Goal: Communication & Community: Answer question/provide support

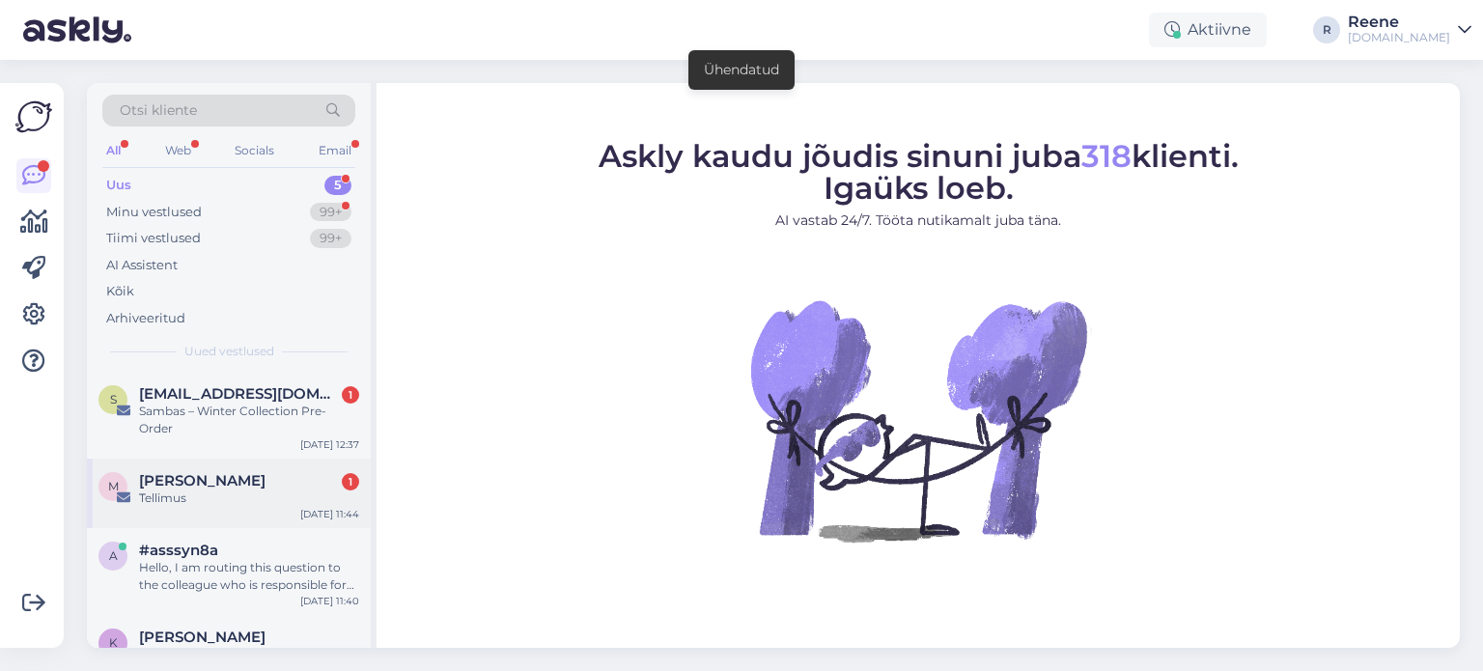
click at [209, 490] on div "Tellimus" at bounding box center [249, 498] width 220 height 17
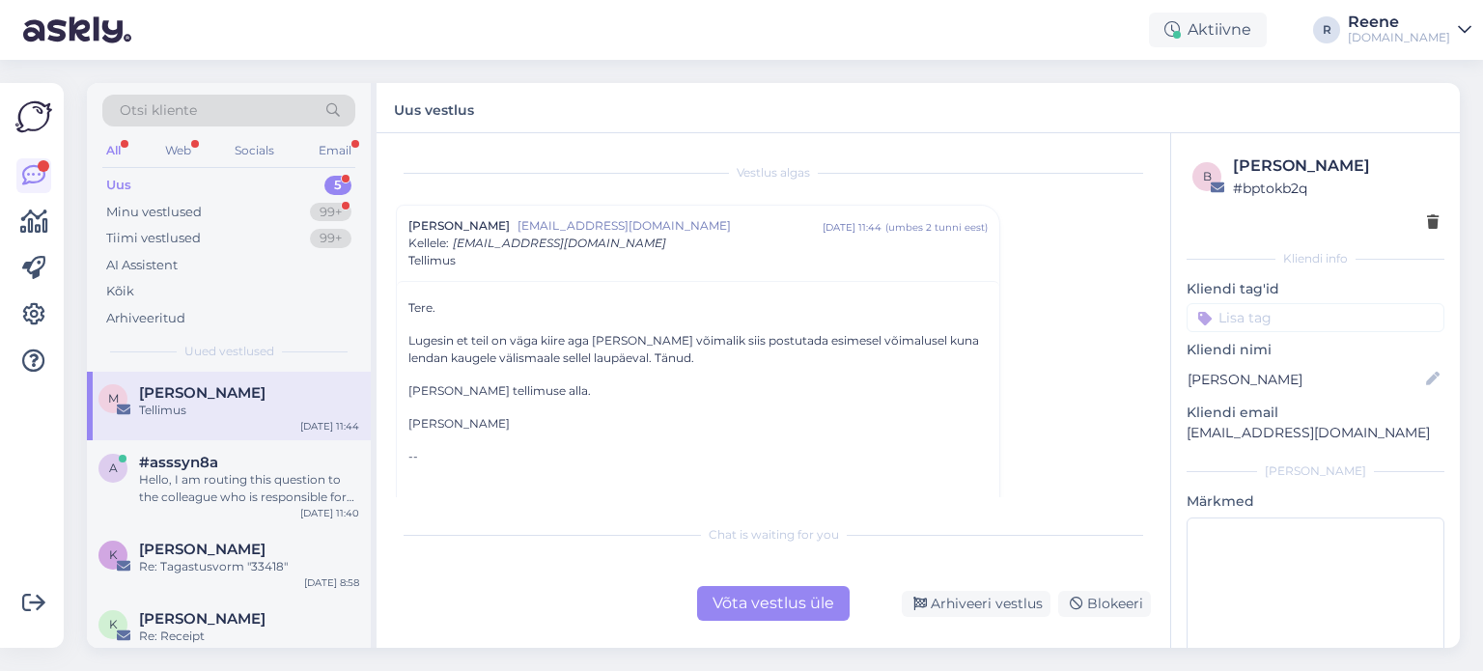
scroll to position [53, 0]
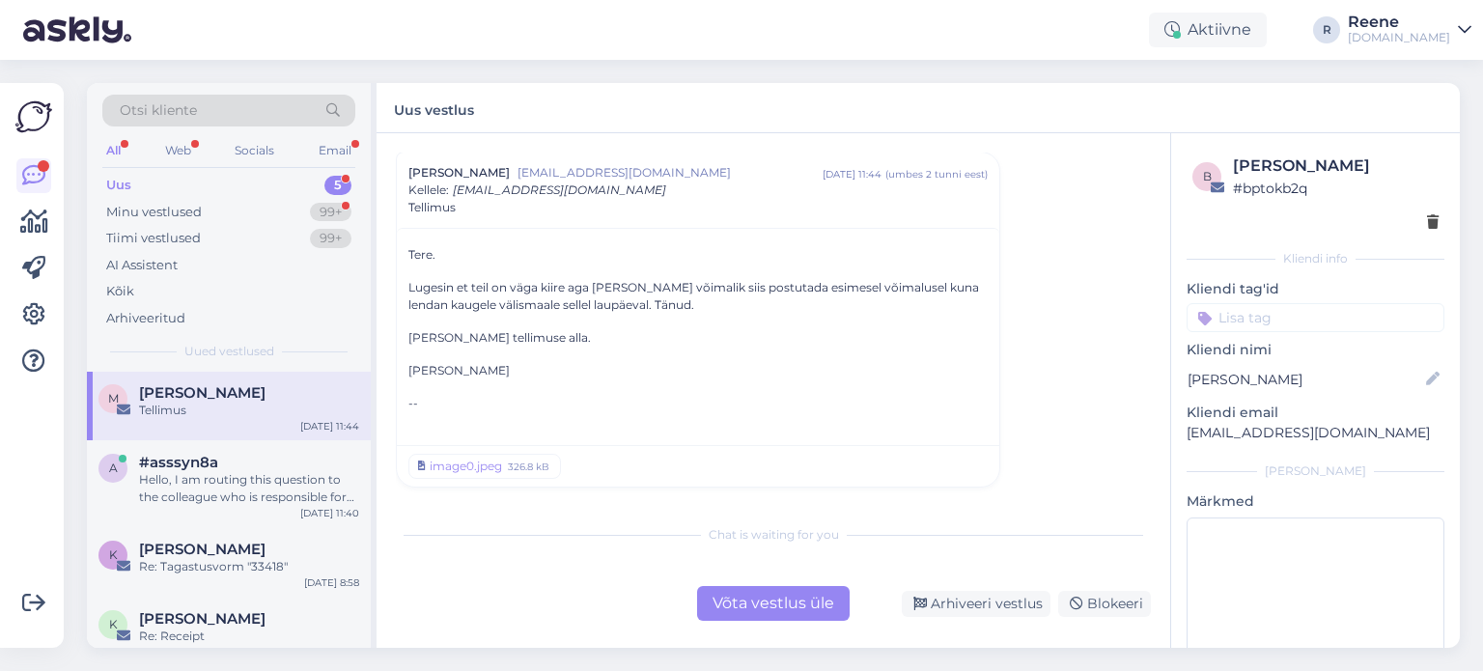
click at [766, 607] on div "Võta vestlus üle" at bounding box center [773, 603] width 153 height 35
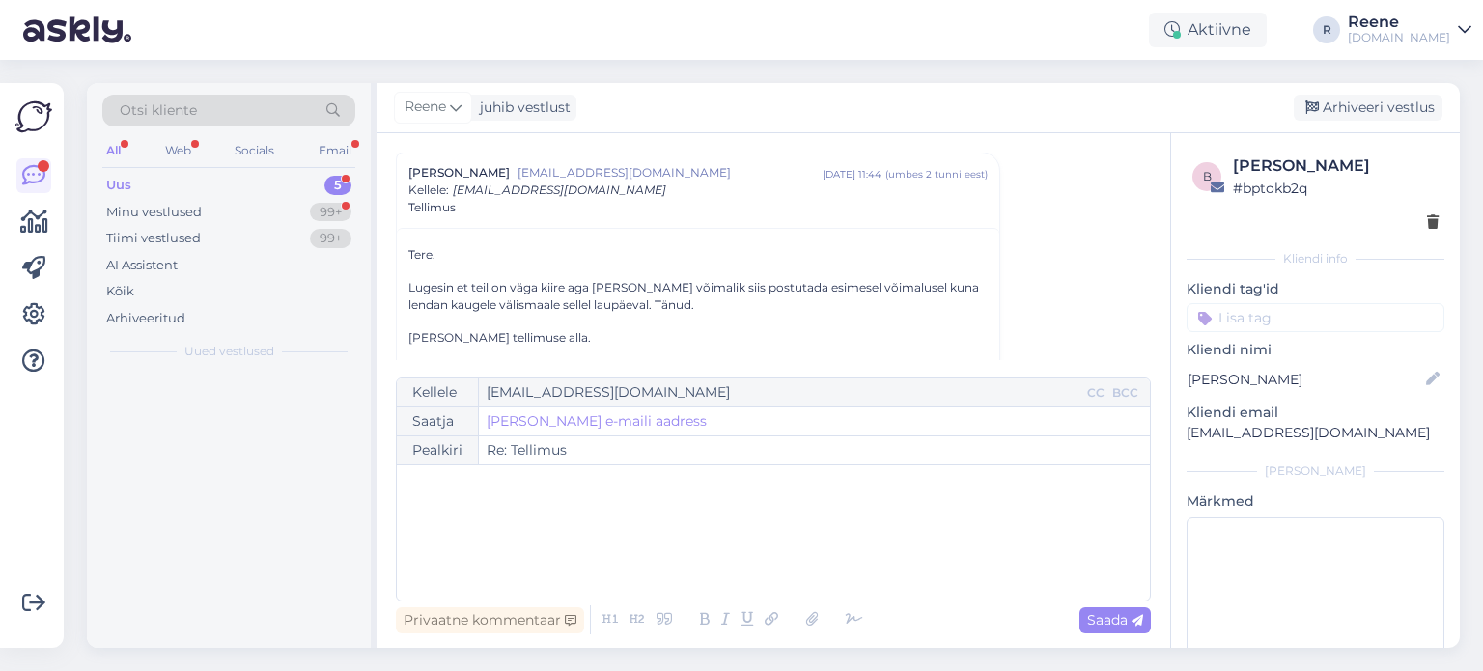
scroll to position [0, 0]
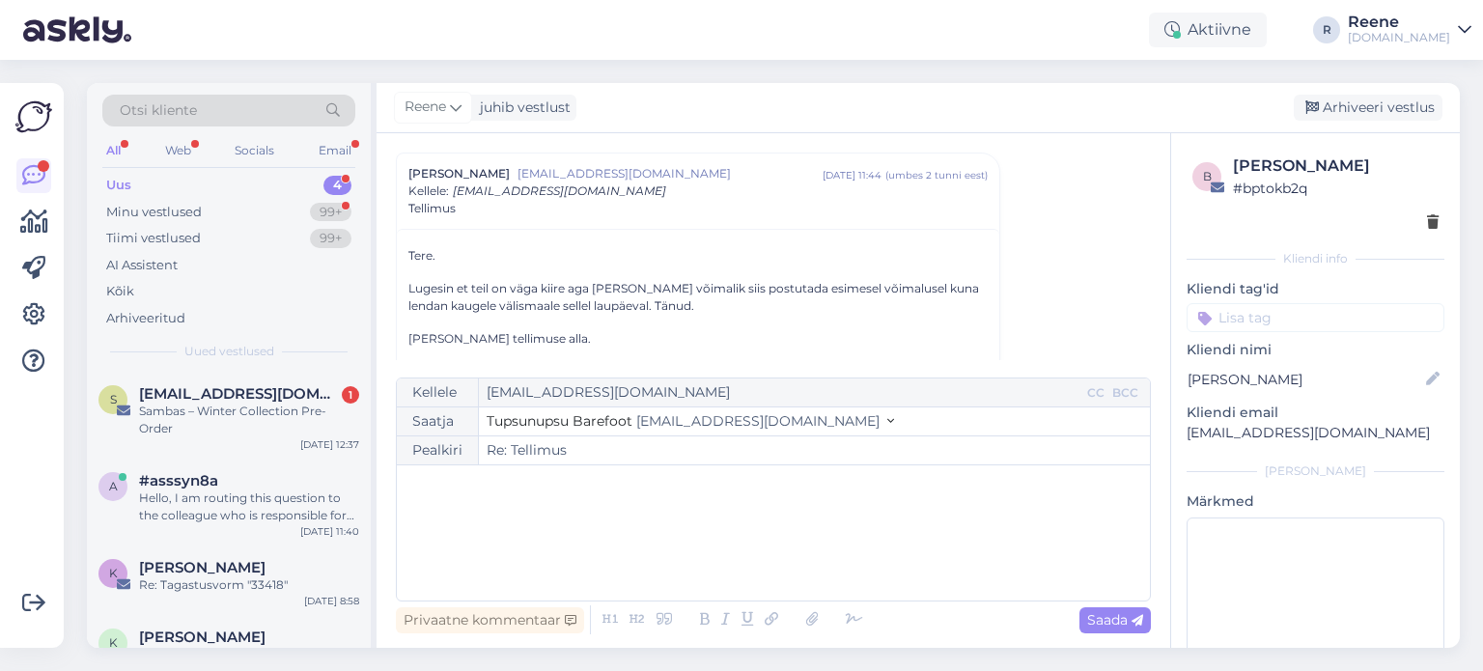
click at [595, 519] on div "﻿" at bounding box center [774, 533] width 734 height 116
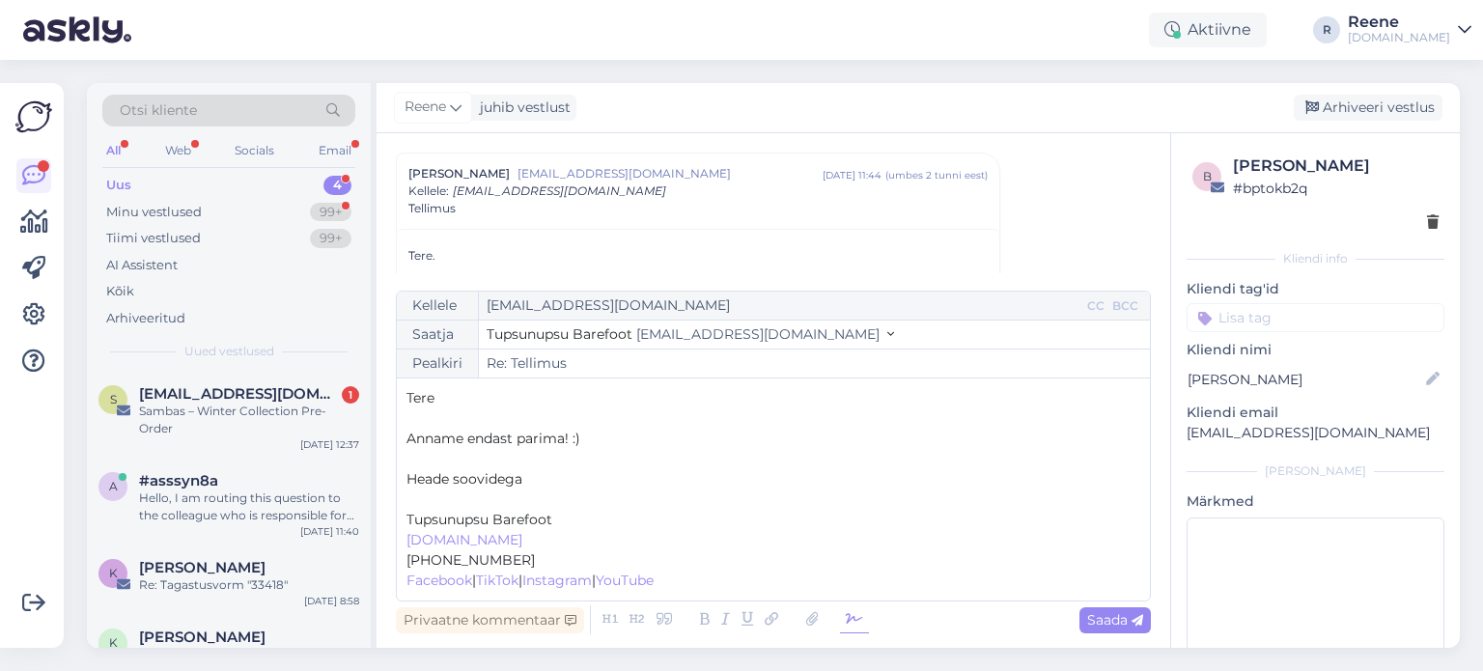
click at [860, 619] on icon at bounding box center [854, 620] width 29 height 27
click at [437, 505] on p "﻿" at bounding box center [774, 500] width 734 height 20
click at [1121, 620] on span "Saada" at bounding box center [1115, 619] width 56 height 17
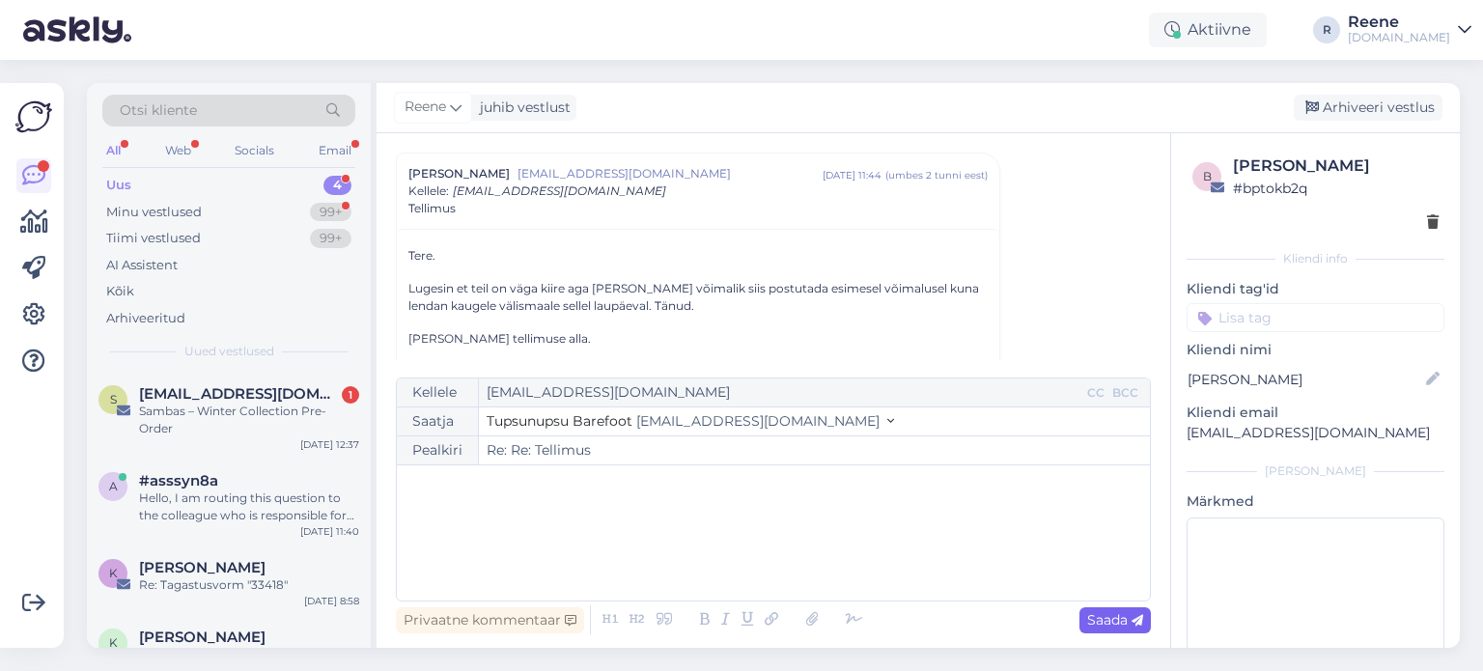
type input "Re: Tellimus"
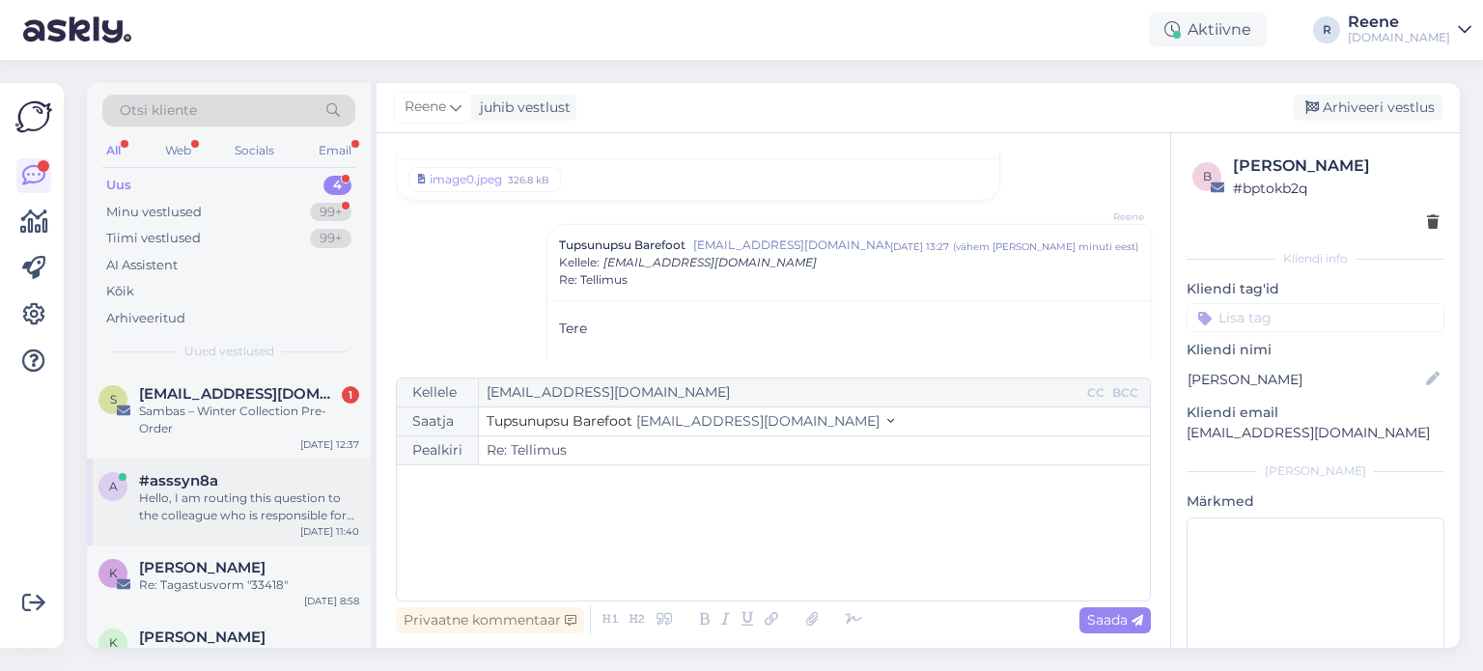
click at [226, 490] on div "Hello, I am routing this question to the colleague who is responsible for this …" at bounding box center [249, 507] width 220 height 35
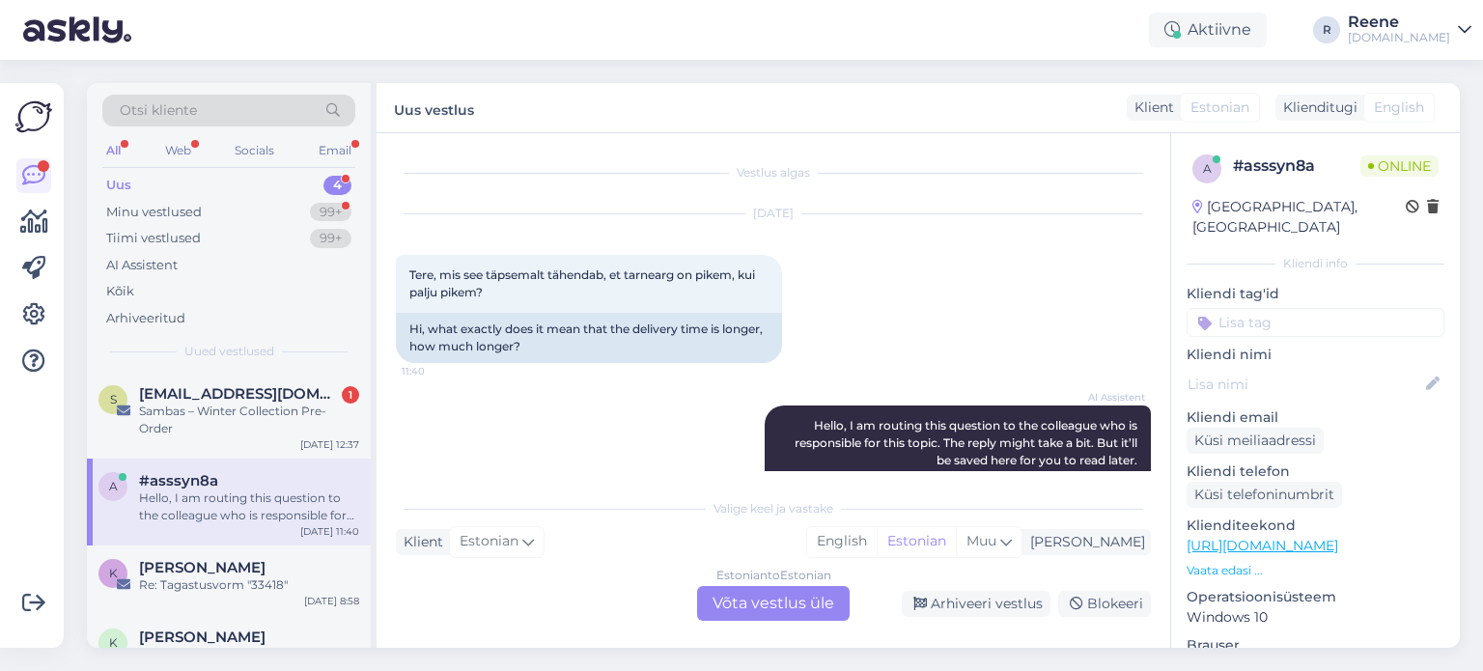
scroll to position [98, 0]
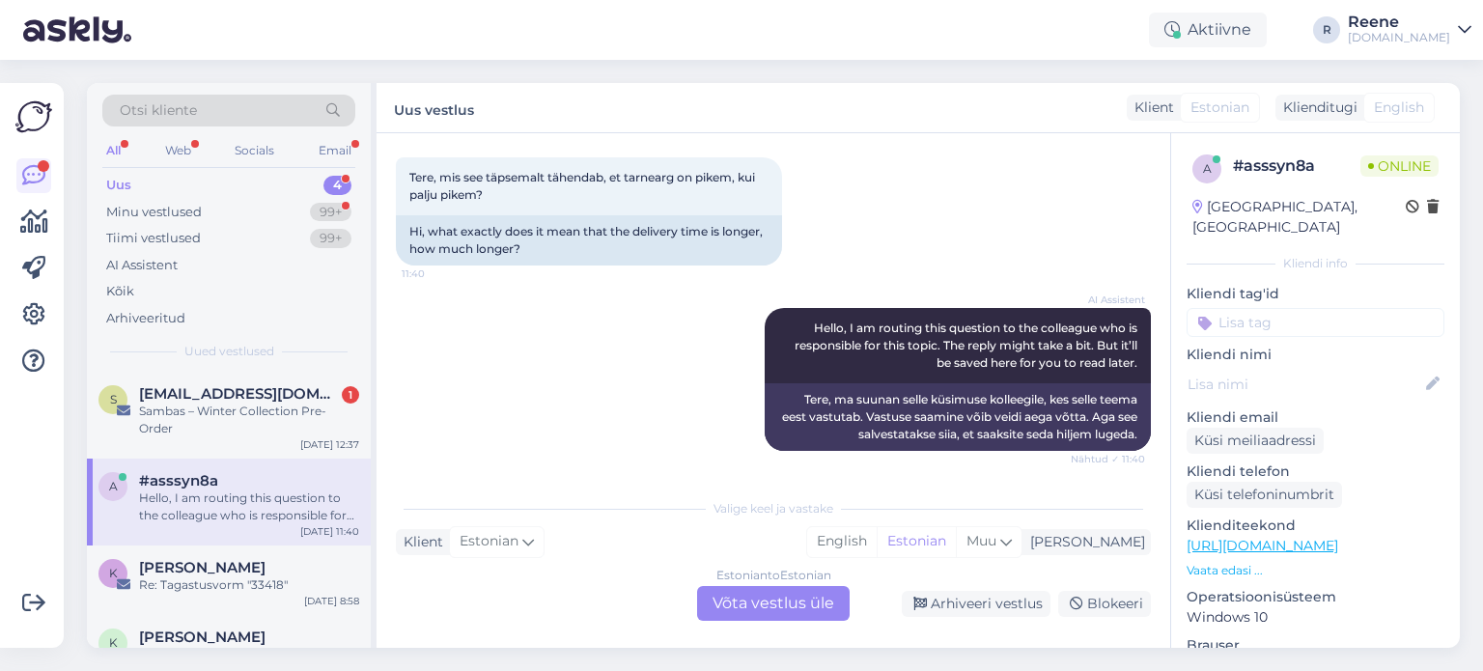
click at [805, 607] on div "Estonian to Estonian Võta vestlus üle" at bounding box center [773, 603] width 153 height 35
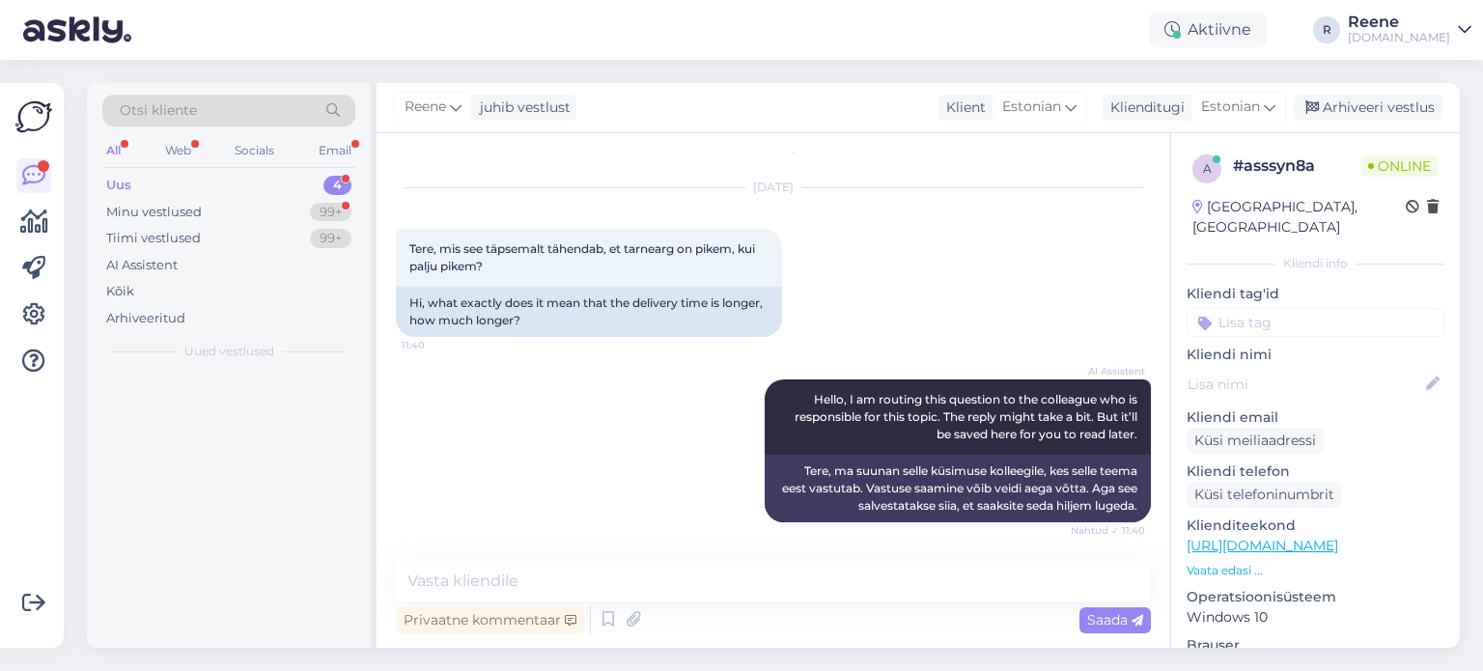
scroll to position [25, 0]
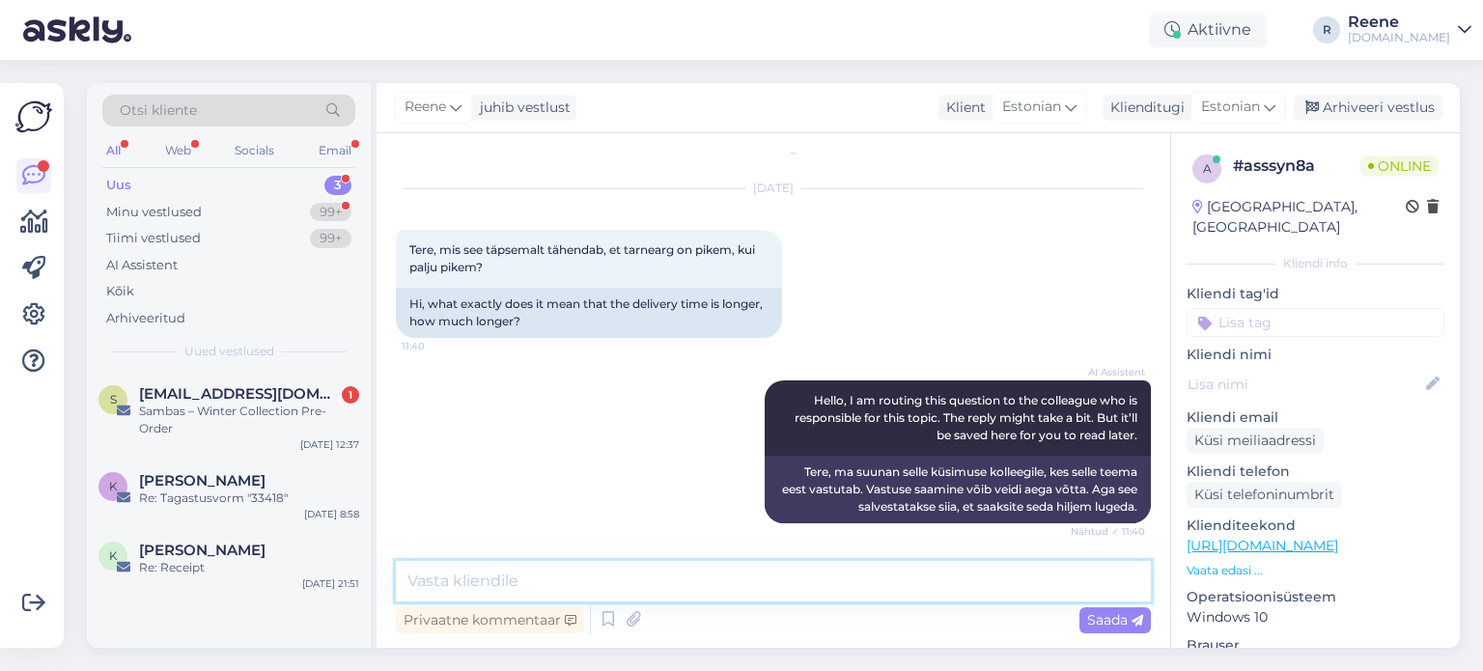
click at [576, 570] on textarea at bounding box center [773, 581] width 755 height 41
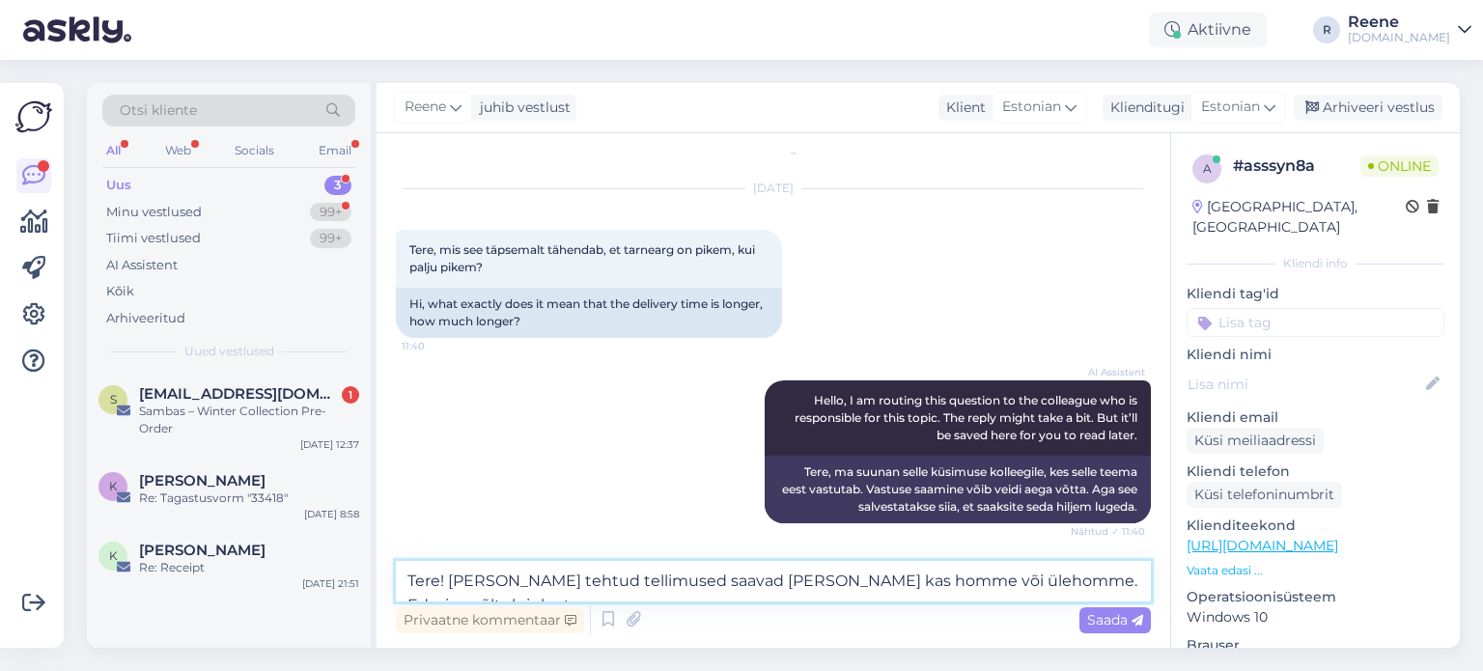
scroll to position [48, 0]
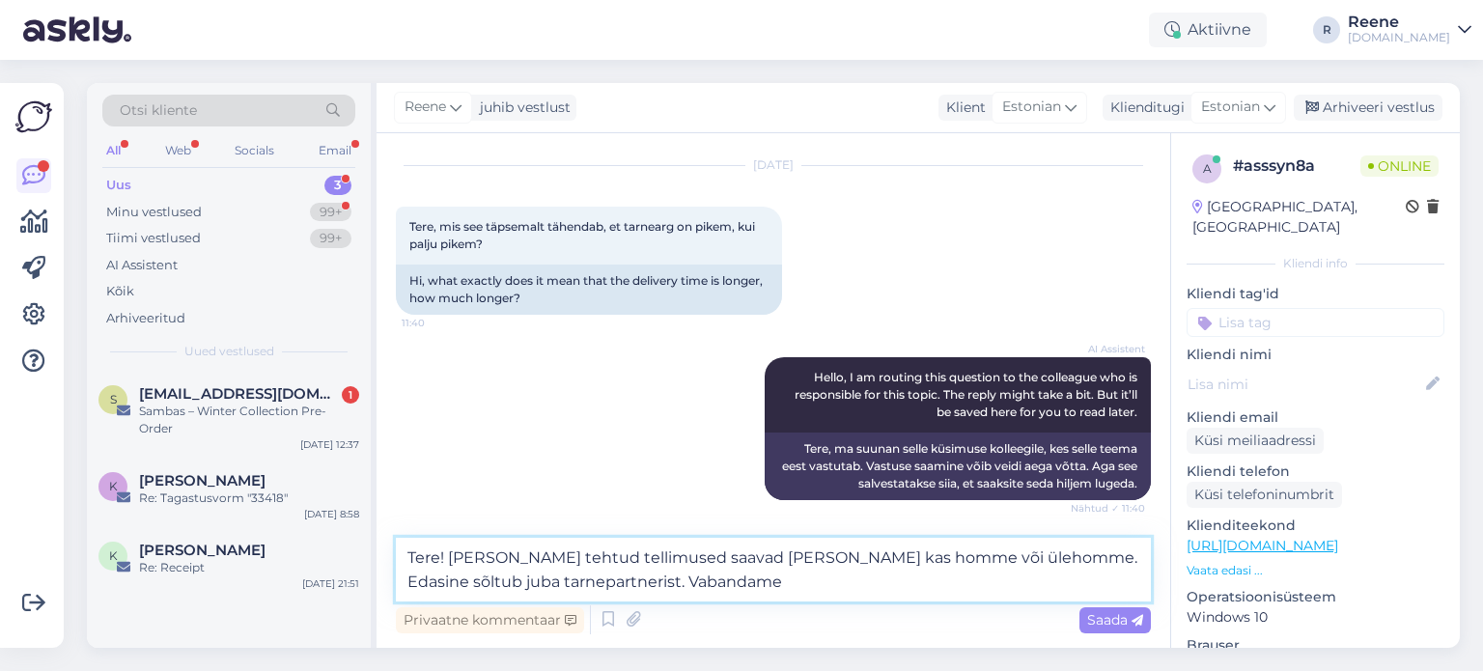
type textarea "Tere! [PERSON_NAME] tehtud tellimused saavad [PERSON_NAME] kas homme või ülehom…"
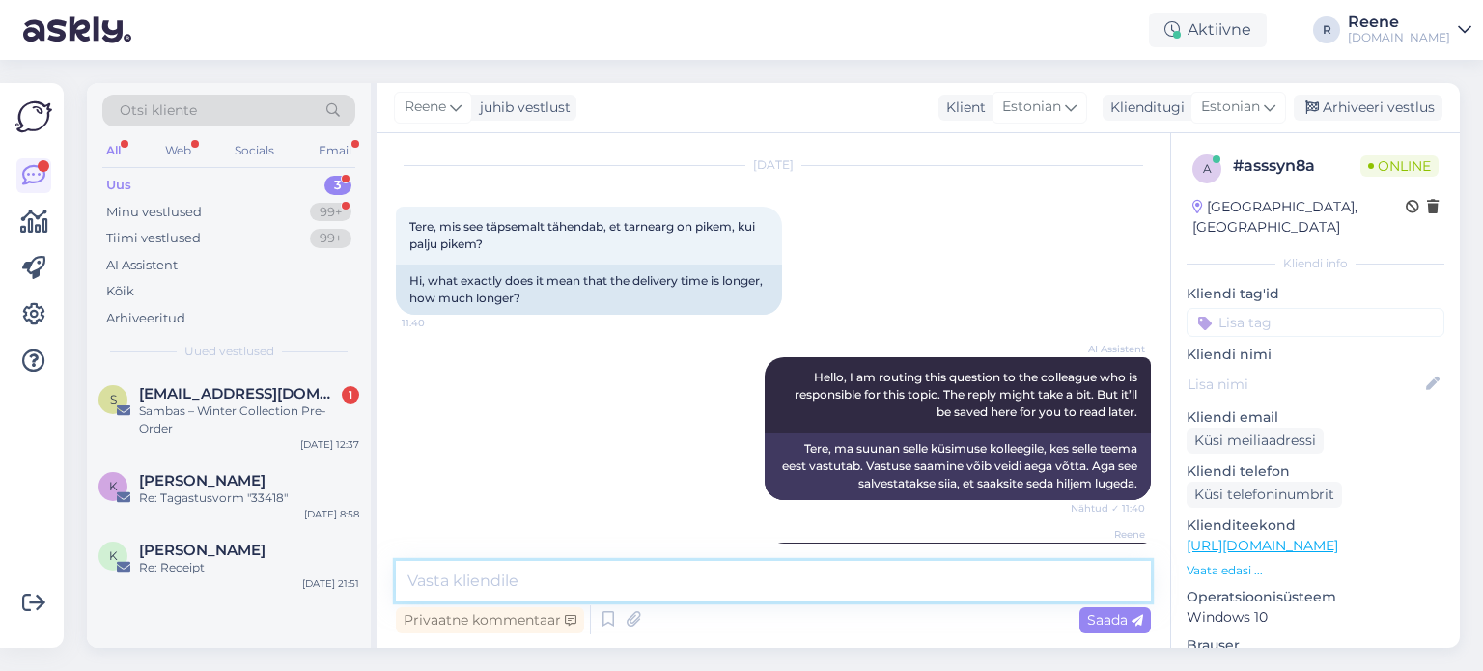
scroll to position [126, 0]
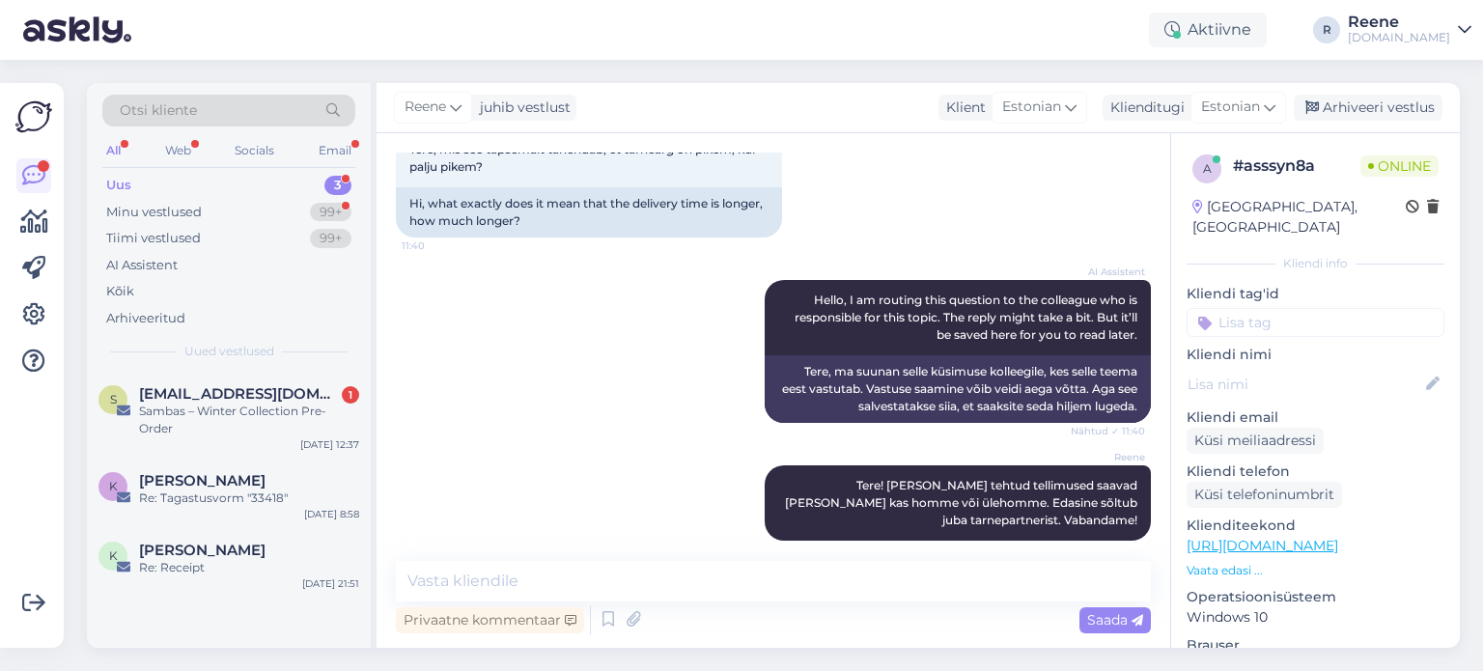
click at [1297, 308] on input at bounding box center [1316, 322] width 258 height 29
type input "inf"
click at [1308, 391] on span "info küsimine" at bounding box center [1316, 397] width 78 height 12
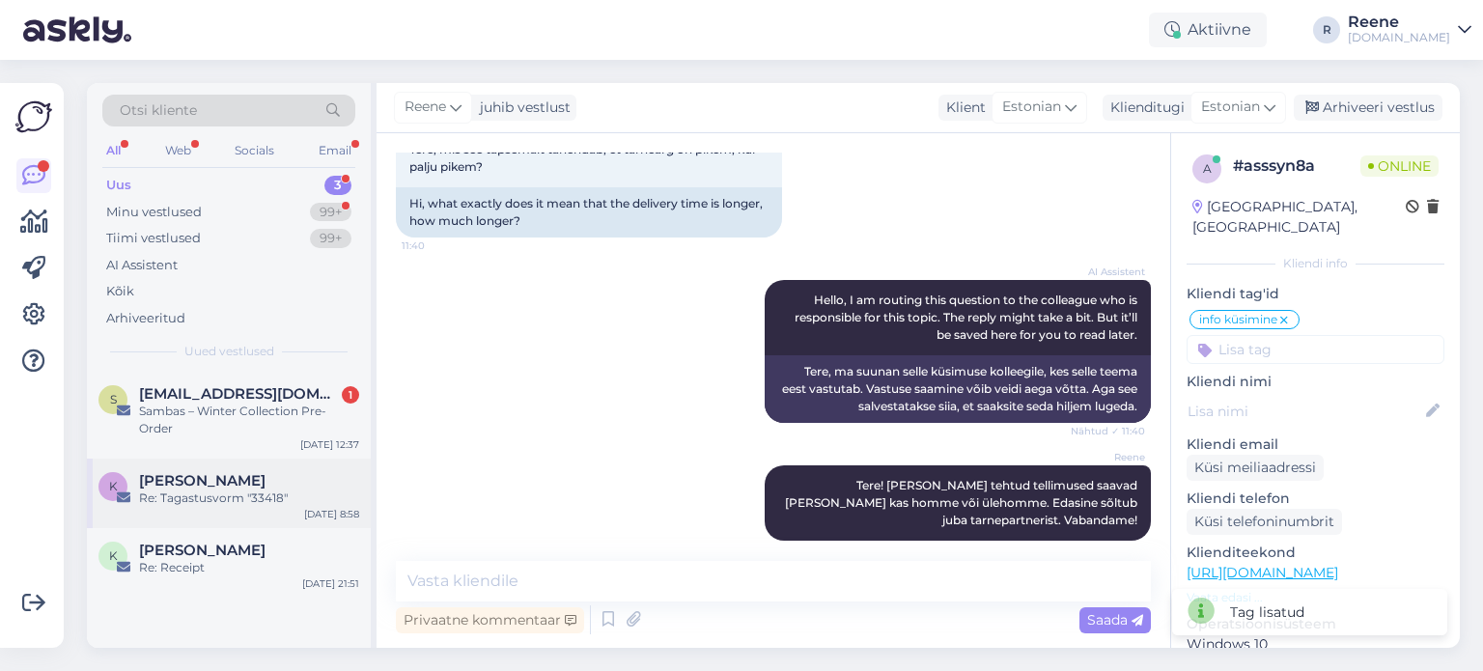
click at [218, 472] on span "[PERSON_NAME]" at bounding box center [202, 480] width 127 height 17
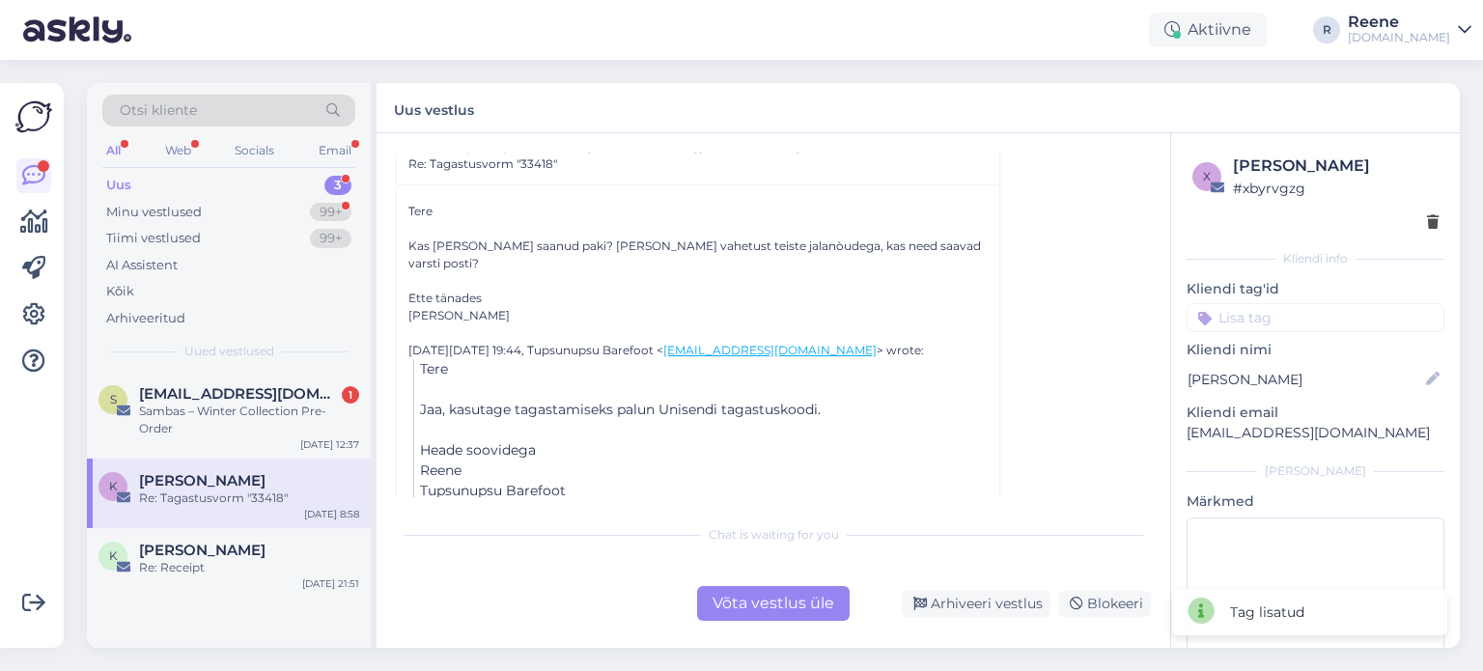
scroll to position [166, 0]
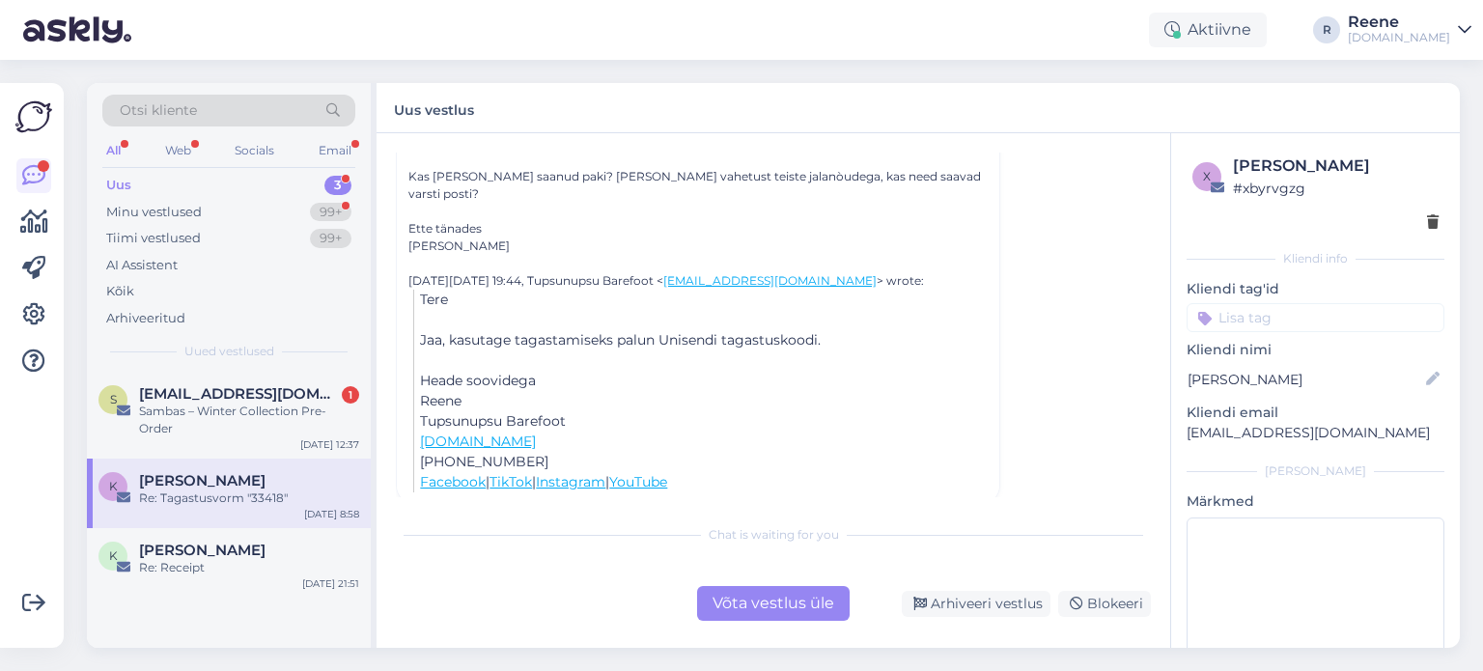
click at [769, 602] on div "Võta vestlus üle" at bounding box center [773, 603] width 153 height 35
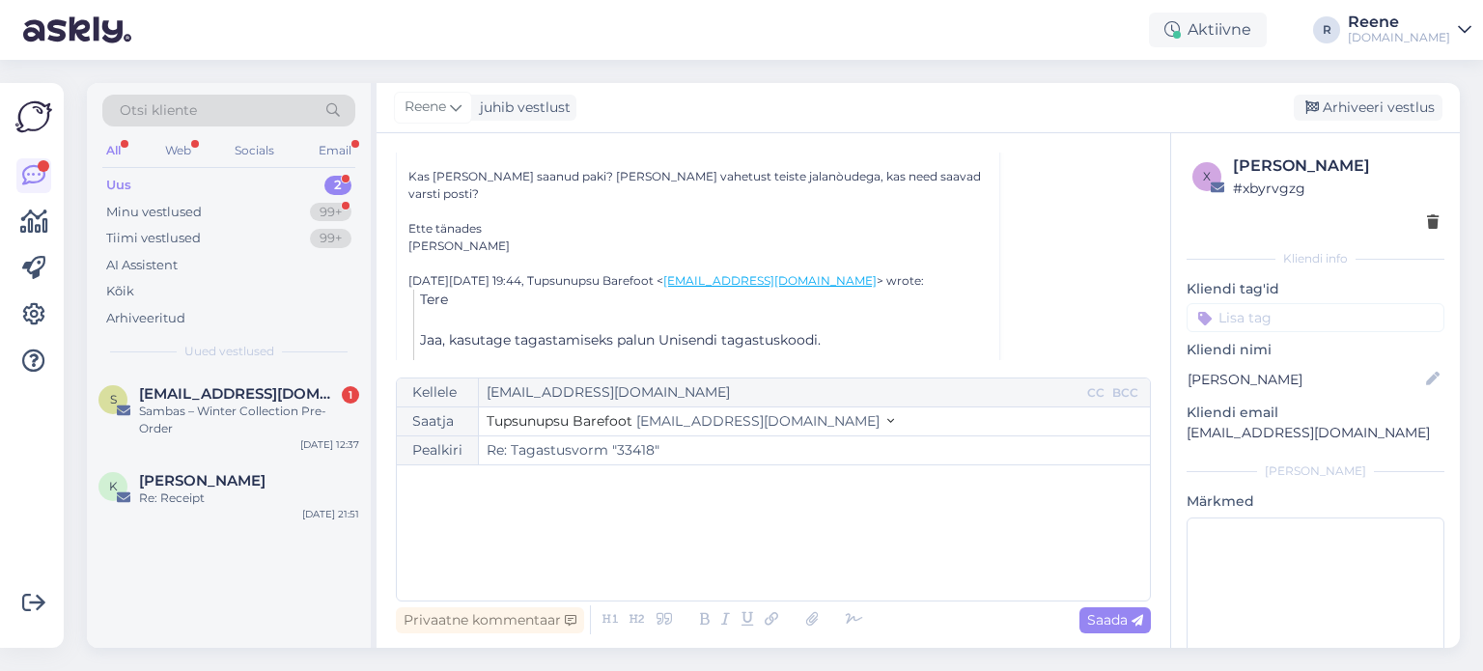
scroll to position [52, 0]
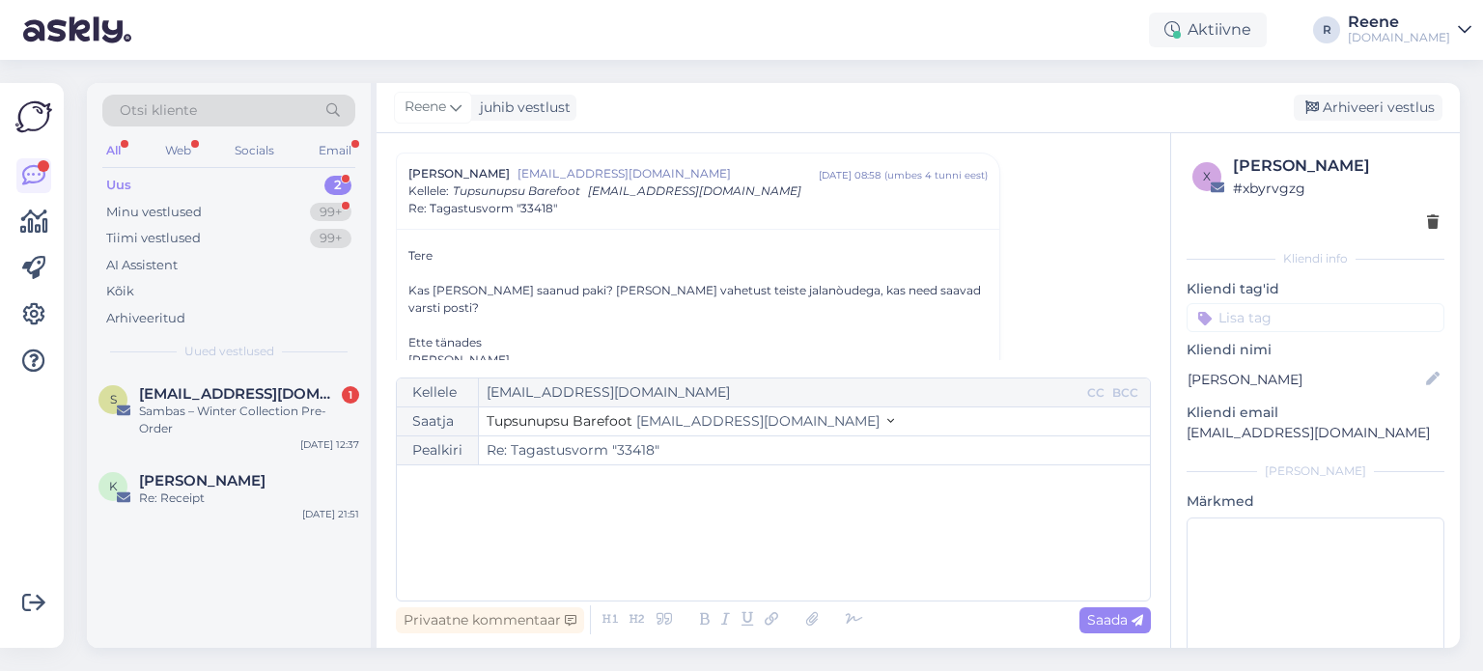
click at [552, 504] on div "﻿" at bounding box center [774, 533] width 734 height 116
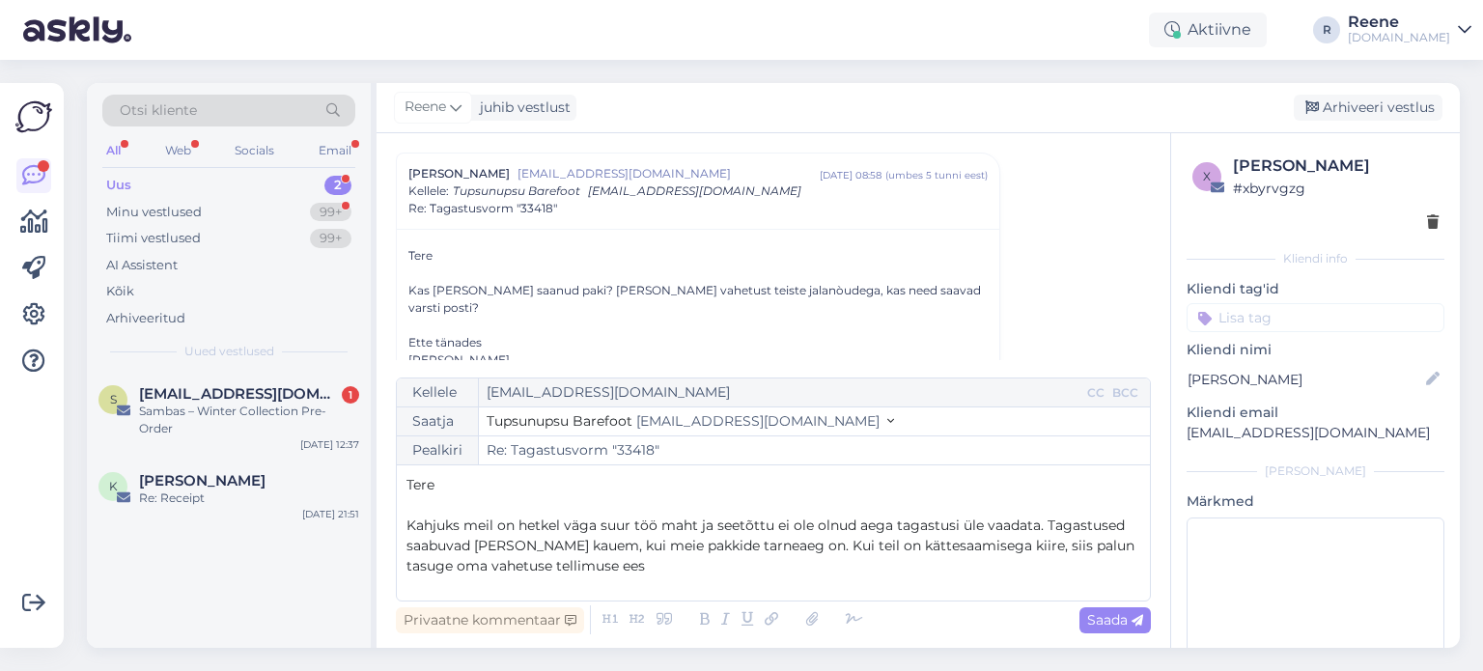
drag, startPoint x: 603, startPoint y: 571, endPoint x: 622, endPoint y: 579, distance: 20.8
click at [607, 574] on p "Kahjuks meil on hetkel väga suur töö maht ja seetõttu ei ole olnud aega tagastu…" at bounding box center [774, 546] width 734 height 61
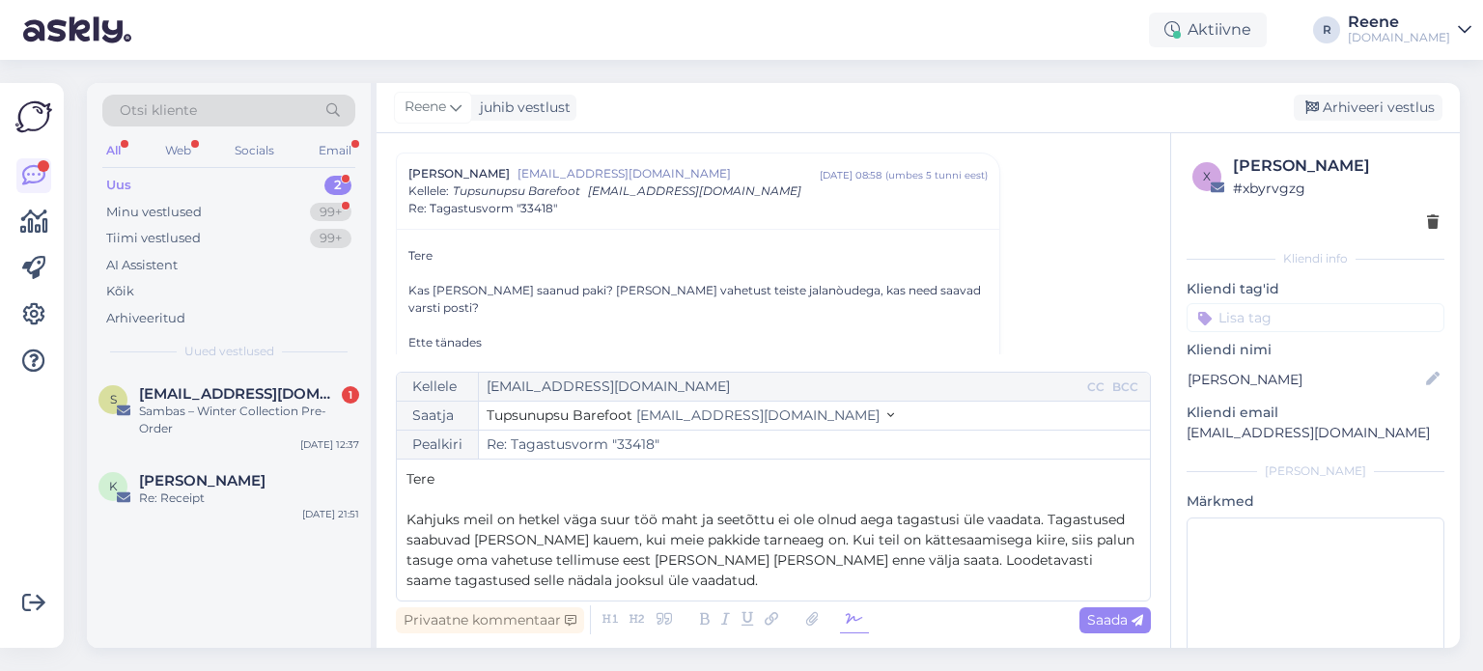
click at [859, 624] on icon at bounding box center [854, 620] width 29 height 27
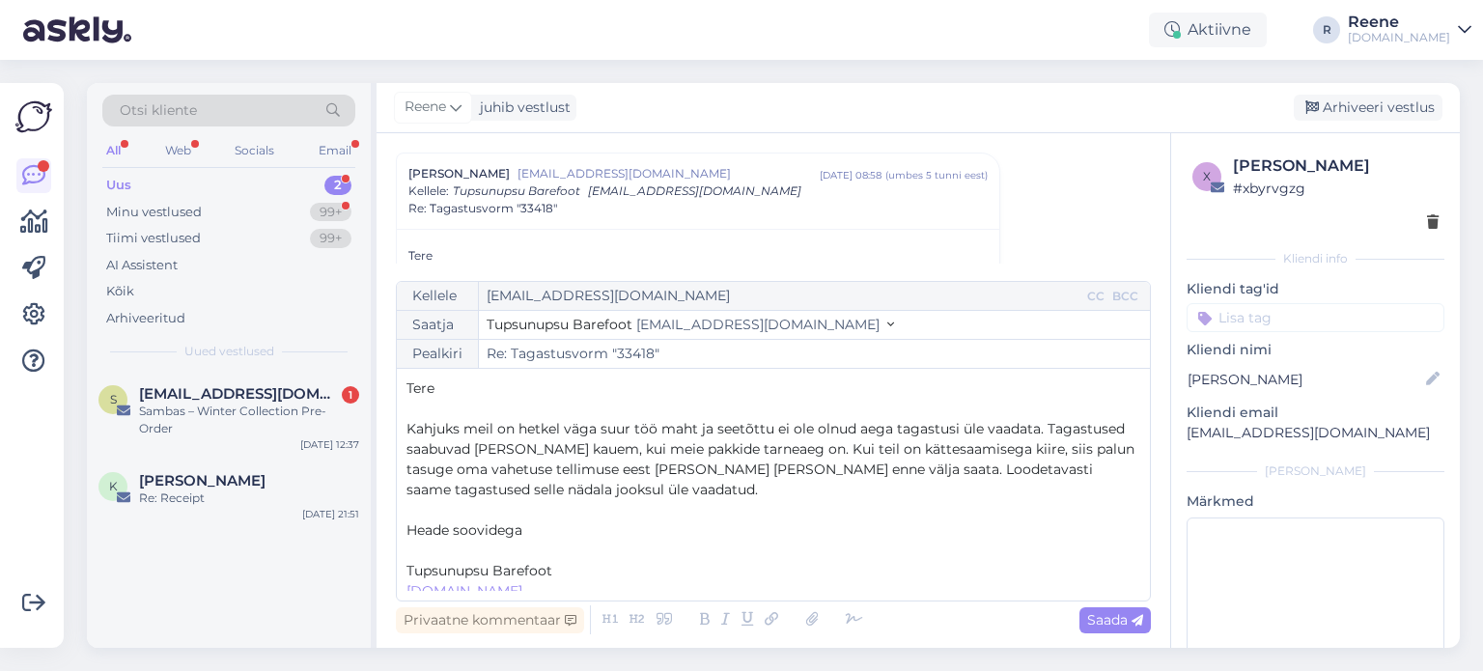
click at [504, 550] on p "﻿" at bounding box center [774, 551] width 734 height 20
click at [869, 452] on span "Kahjuks meil on hetkel väga suur töö maht ja seetõttu ei ole olnud aega tagastu…" at bounding box center [773, 459] width 732 height 78
click at [860, 472] on span "Kahjuks meil on hetkel väga suur töö maht ja seetõttu ei ole olnud aega tagastu…" at bounding box center [773, 459] width 732 height 78
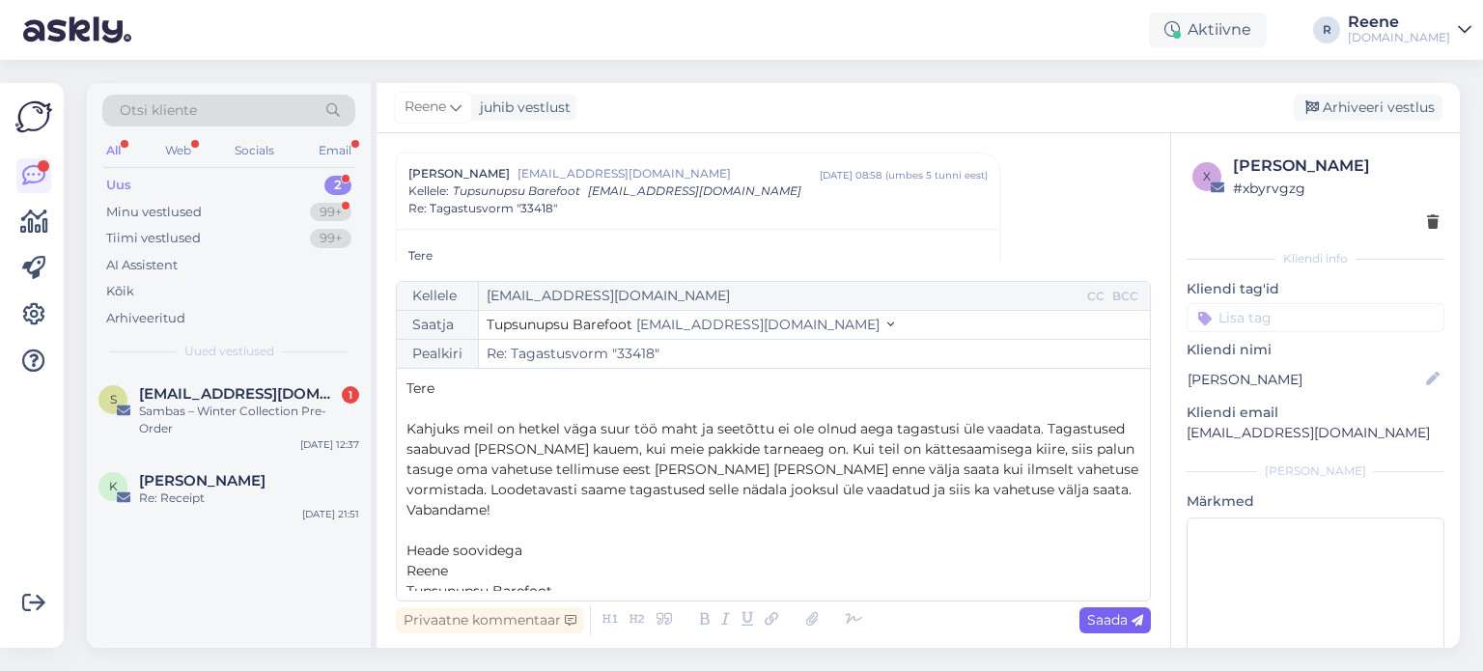
click at [1105, 617] on span "Saada" at bounding box center [1115, 619] width 56 height 17
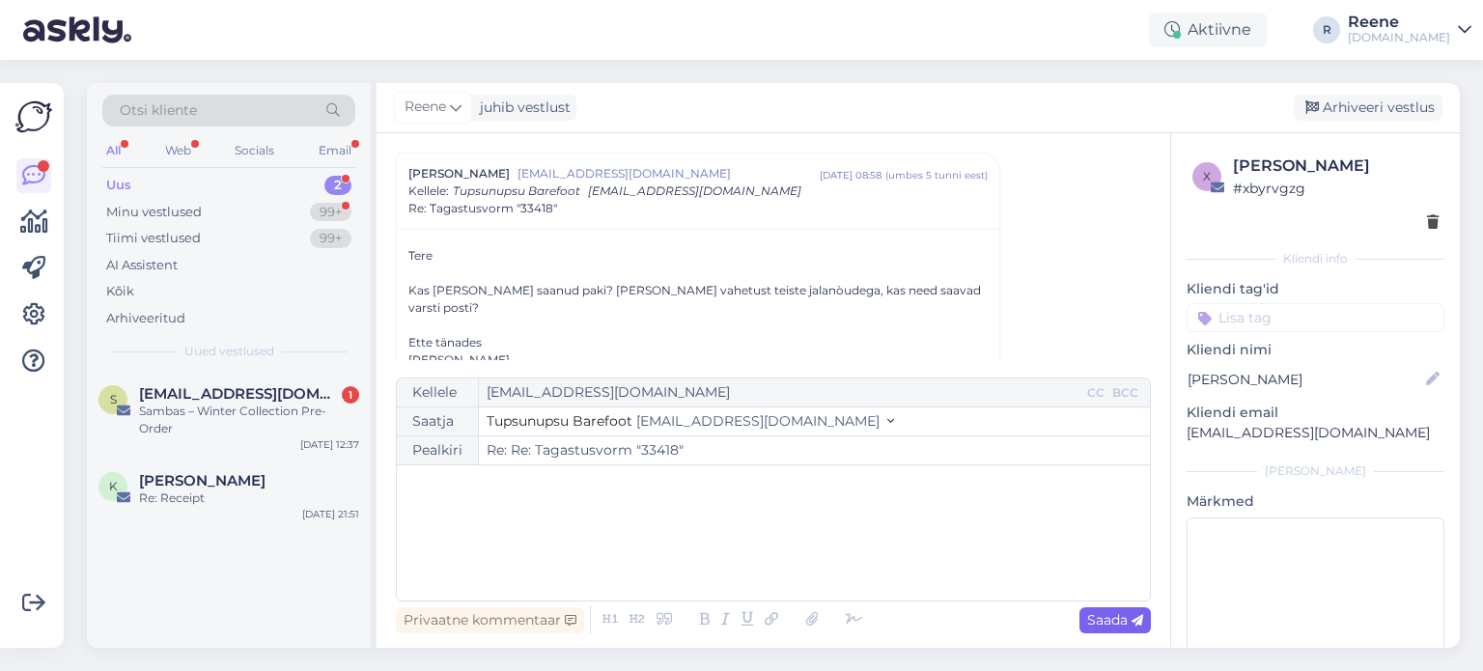
scroll to position [523, 0]
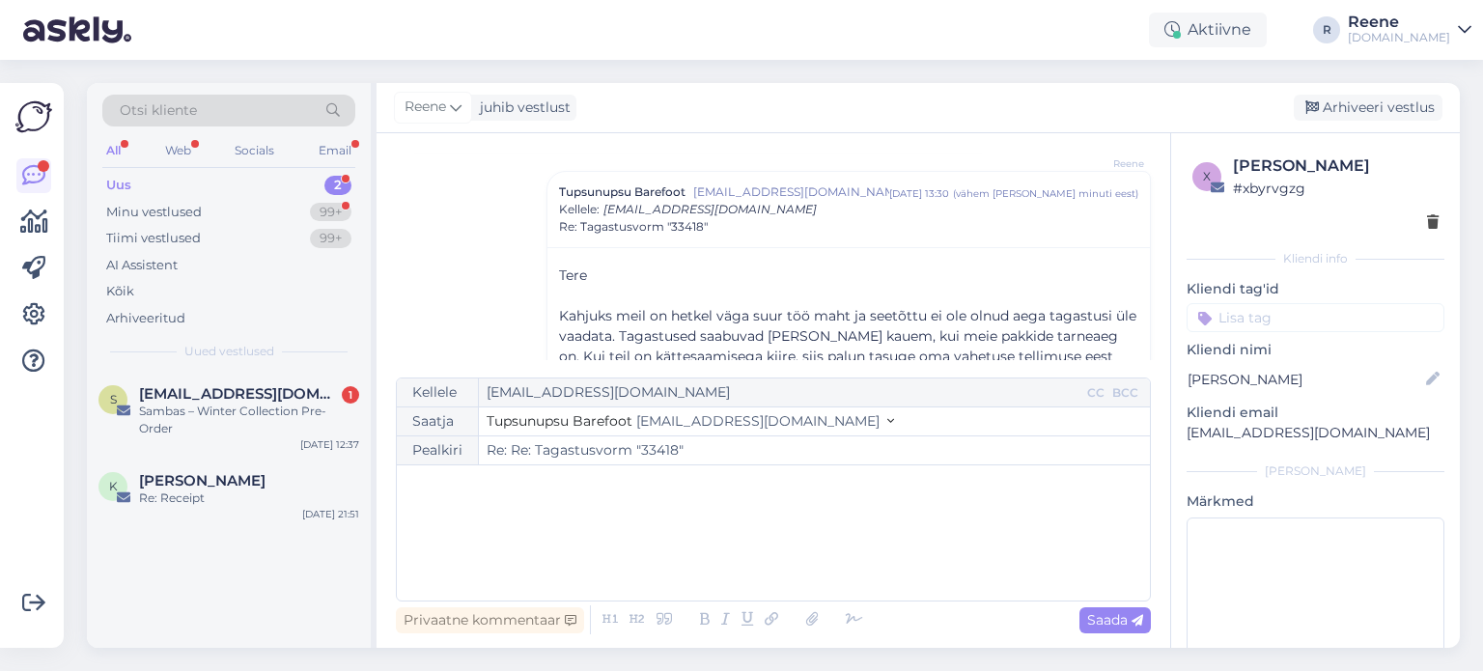
click at [1294, 314] on input at bounding box center [1316, 317] width 258 height 29
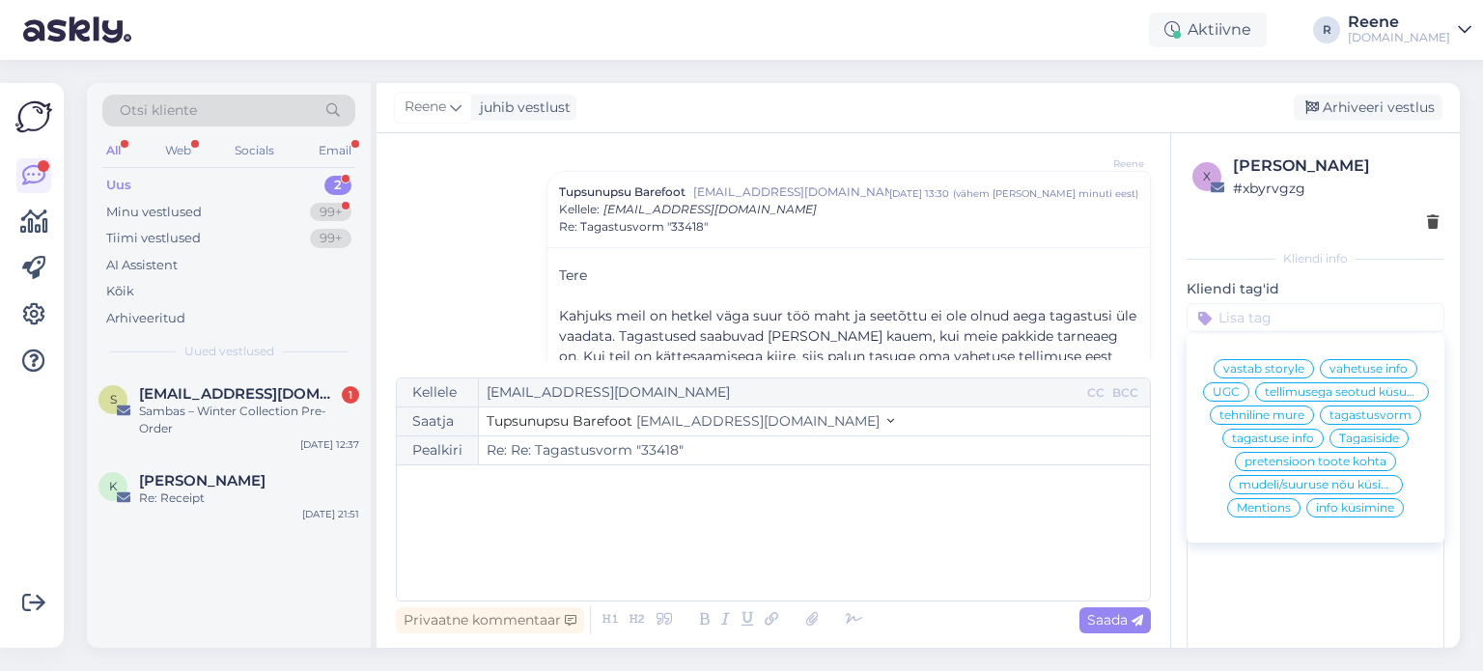
click at [1293, 398] on span "tellimusega seotud küsumus" at bounding box center [1342, 392] width 155 height 12
type input "Re: Tagastusvorm "33418""
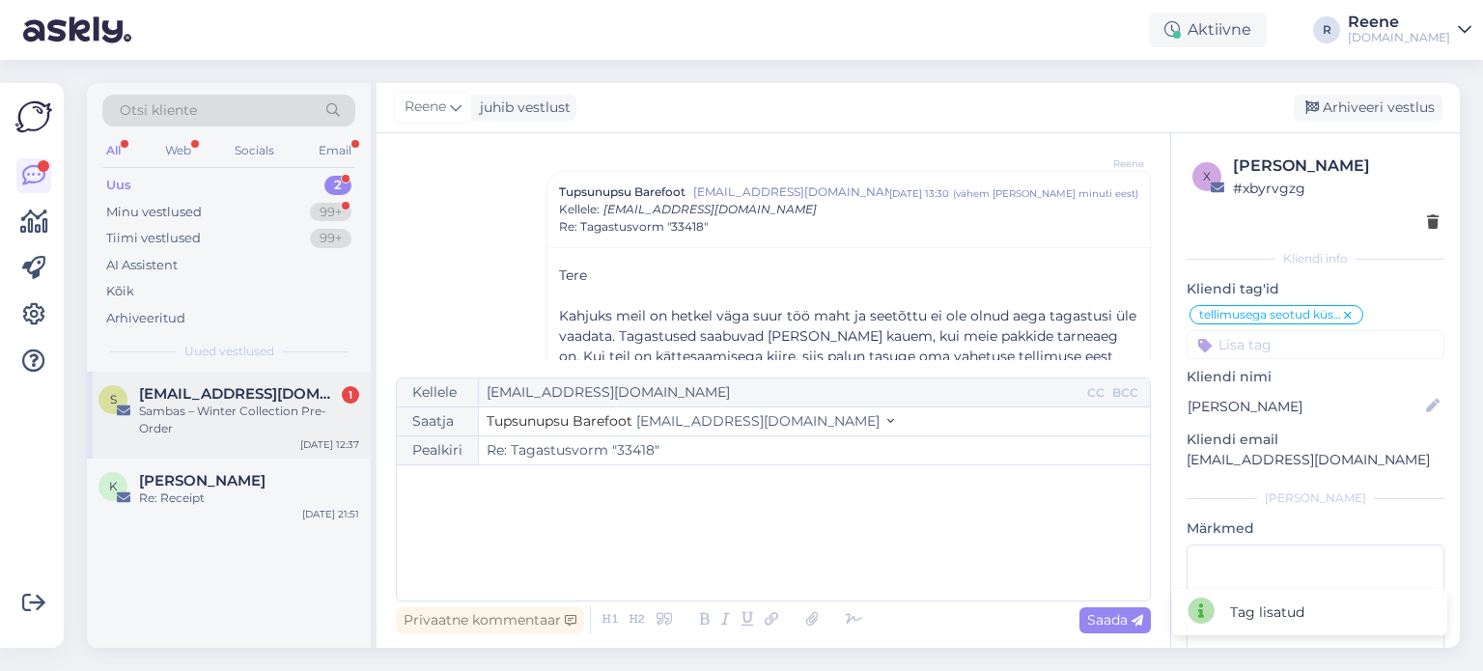
click at [238, 412] on div "Sambas – Winter Collection Pre-Order" at bounding box center [249, 420] width 220 height 35
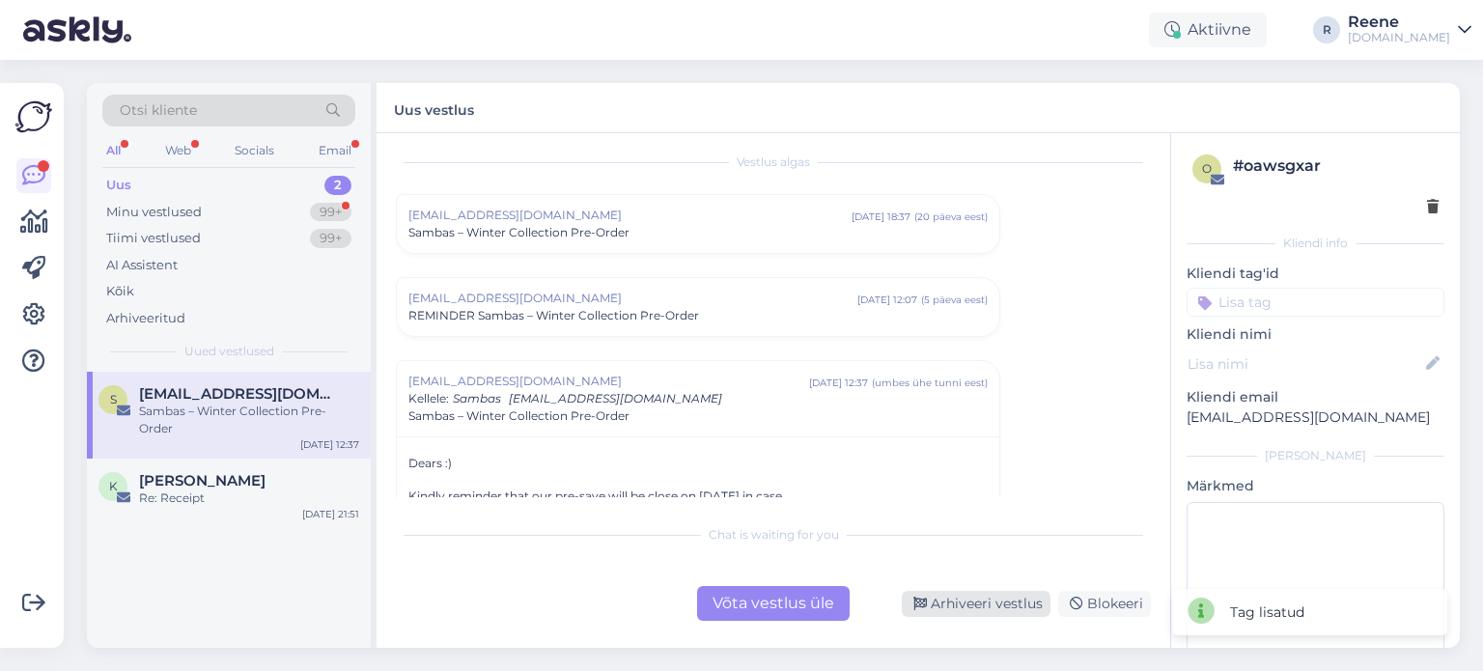
click at [931, 595] on div "Arhiveeri vestlus" at bounding box center [976, 604] width 149 height 26
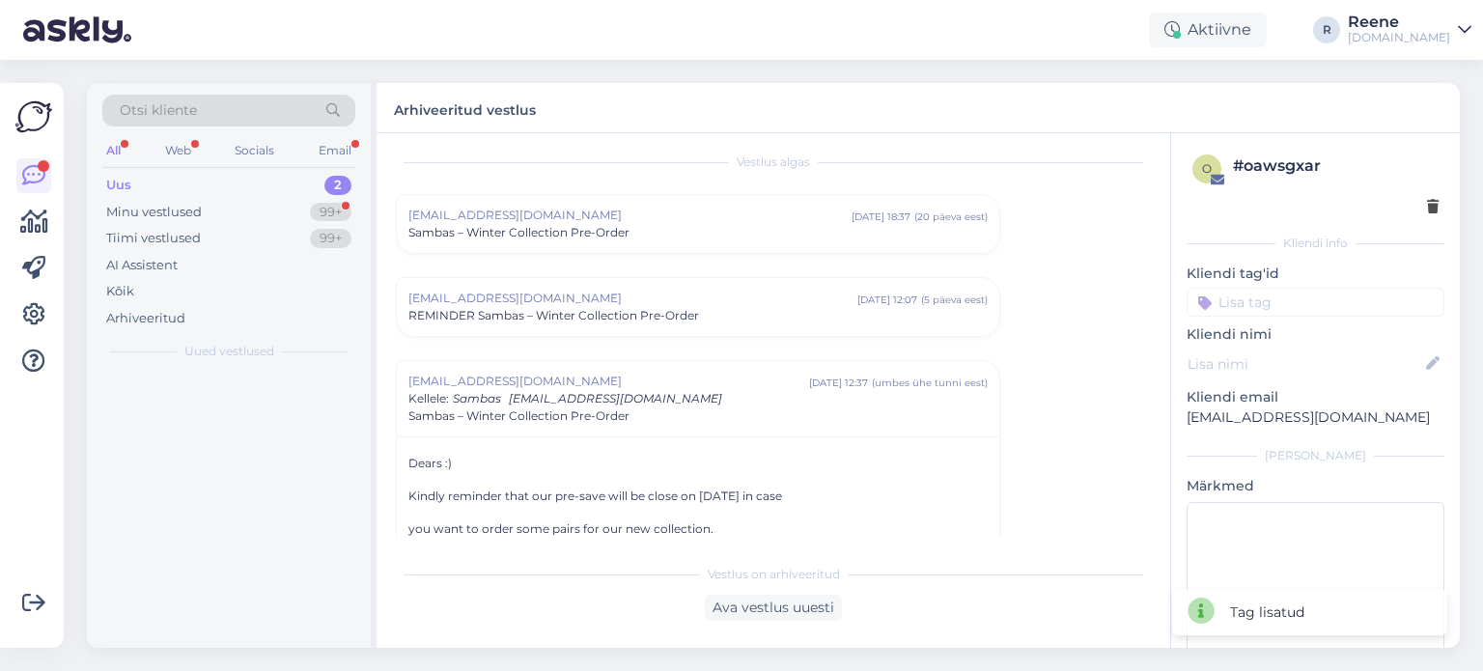
scroll to position [217, 0]
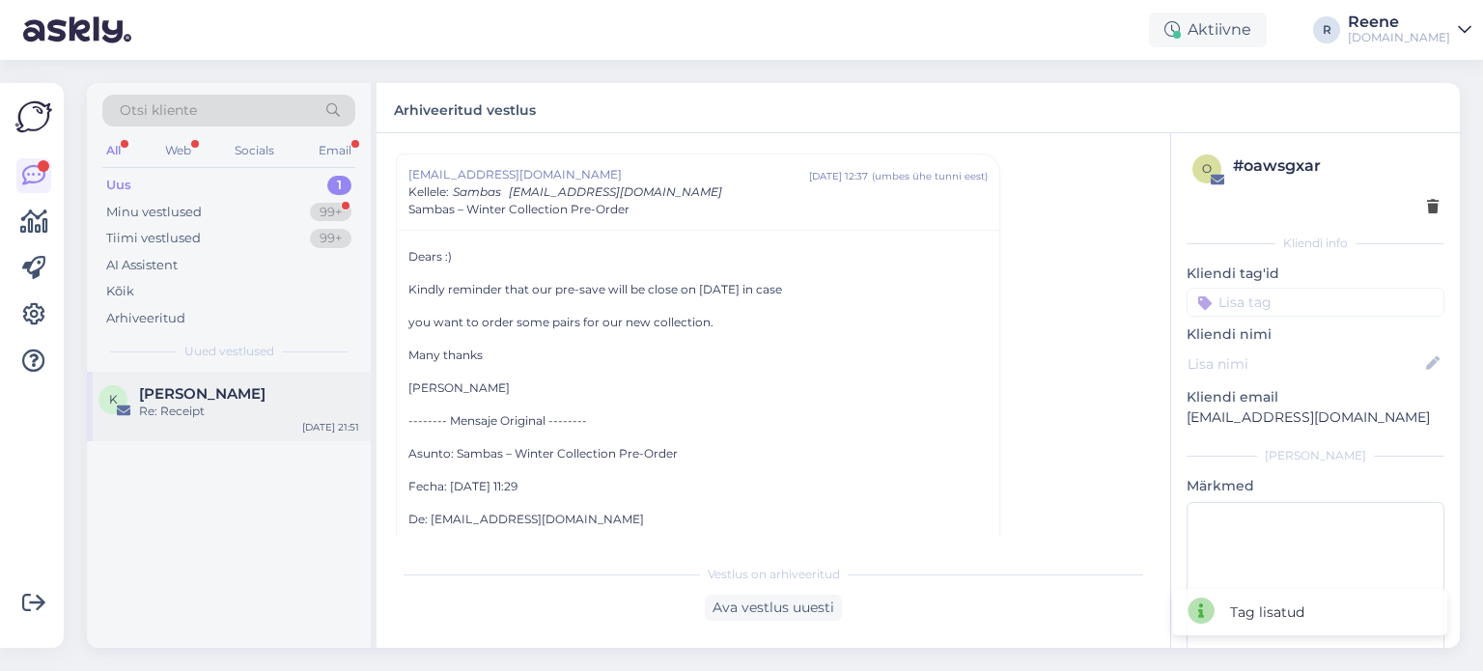
click at [217, 385] on div "[PERSON_NAME]" at bounding box center [249, 393] width 220 height 17
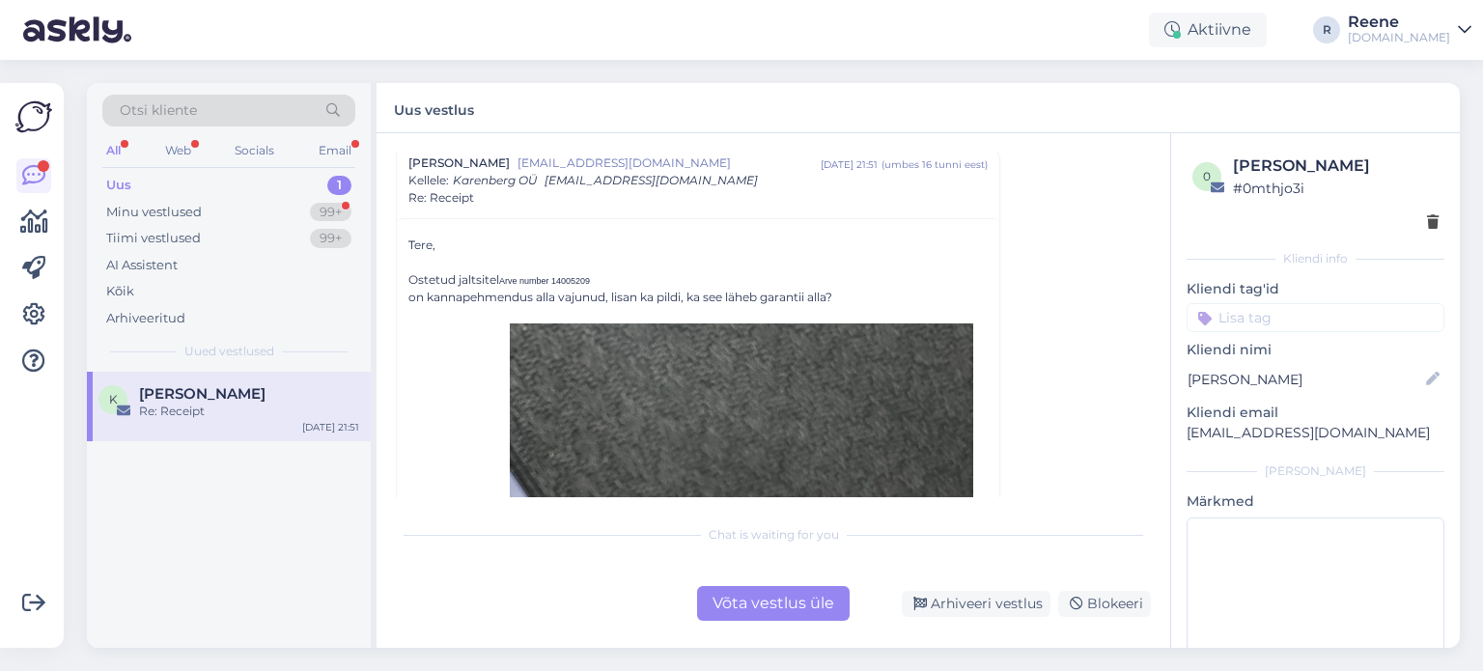
scroll to position [97, 0]
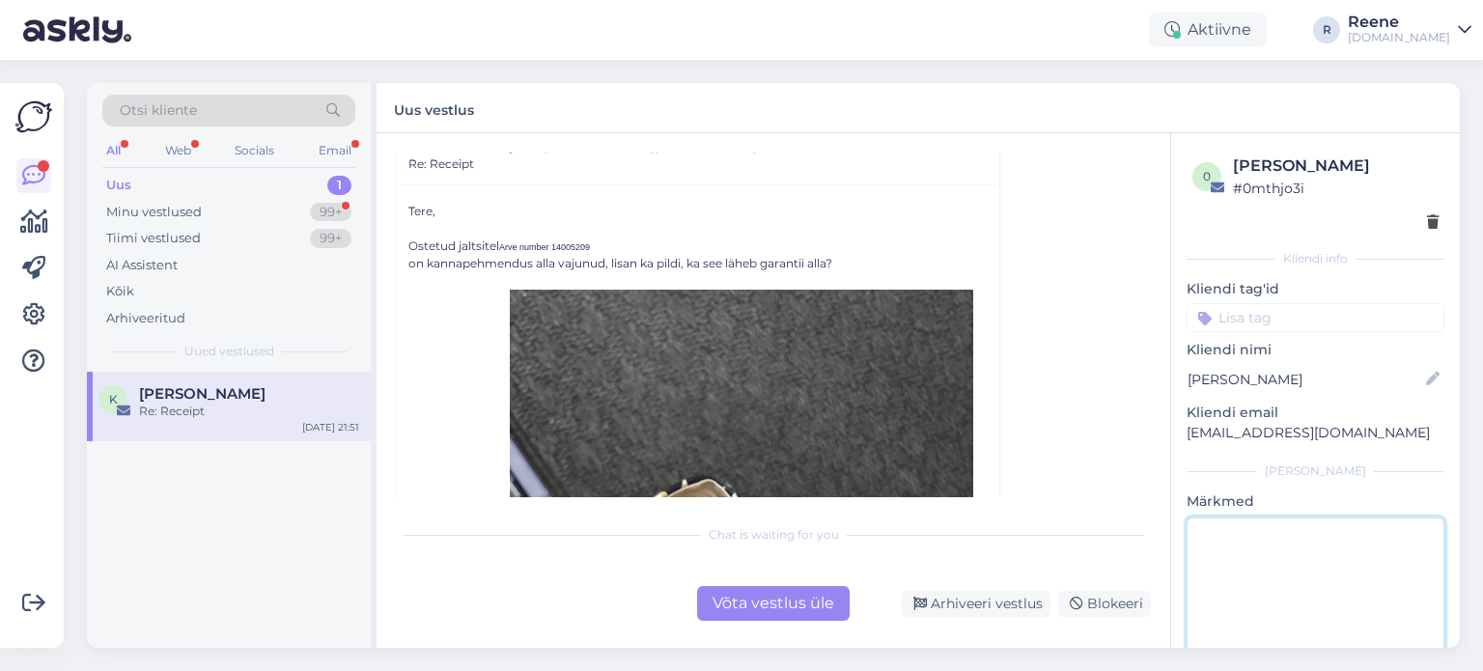
drag, startPoint x: 1287, startPoint y: 563, endPoint x: 1287, endPoint y: 552, distance: 10.6
click at [1287, 560] on textarea at bounding box center [1316, 605] width 258 height 174
type textarea "vastatud"
click at [127, 149] on div "All Web Socials Email" at bounding box center [228, 153] width 253 height 30
click at [114, 149] on div "All" at bounding box center [113, 150] width 22 height 25
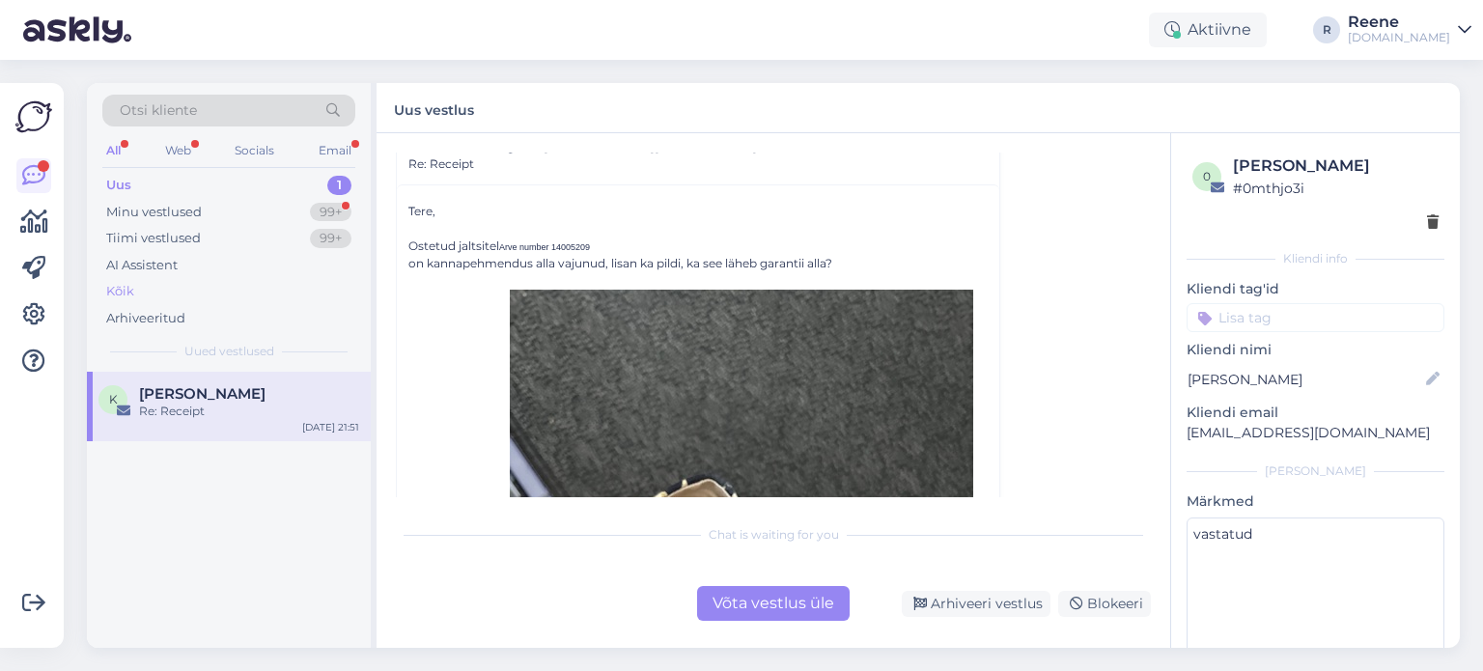
click at [125, 299] on div "Kõik" at bounding box center [120, 291] width 28 height 19
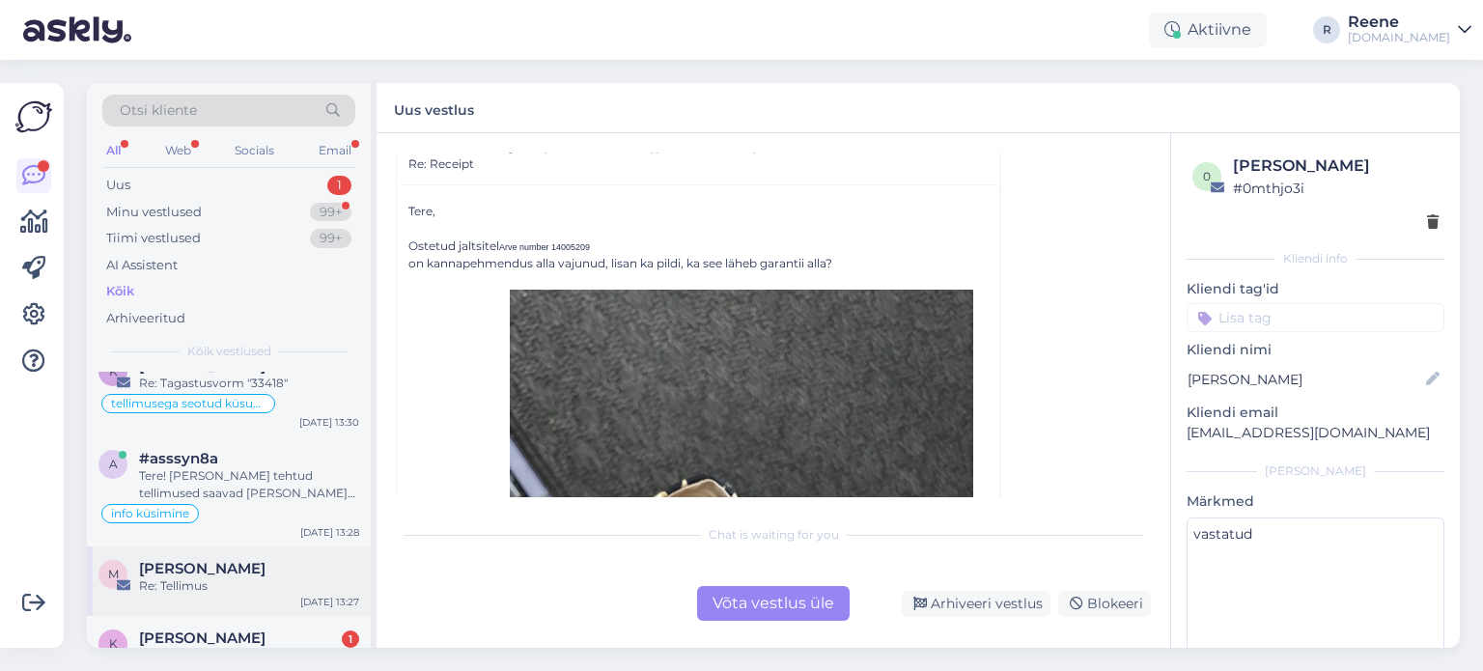
scroll to position [0, 0]
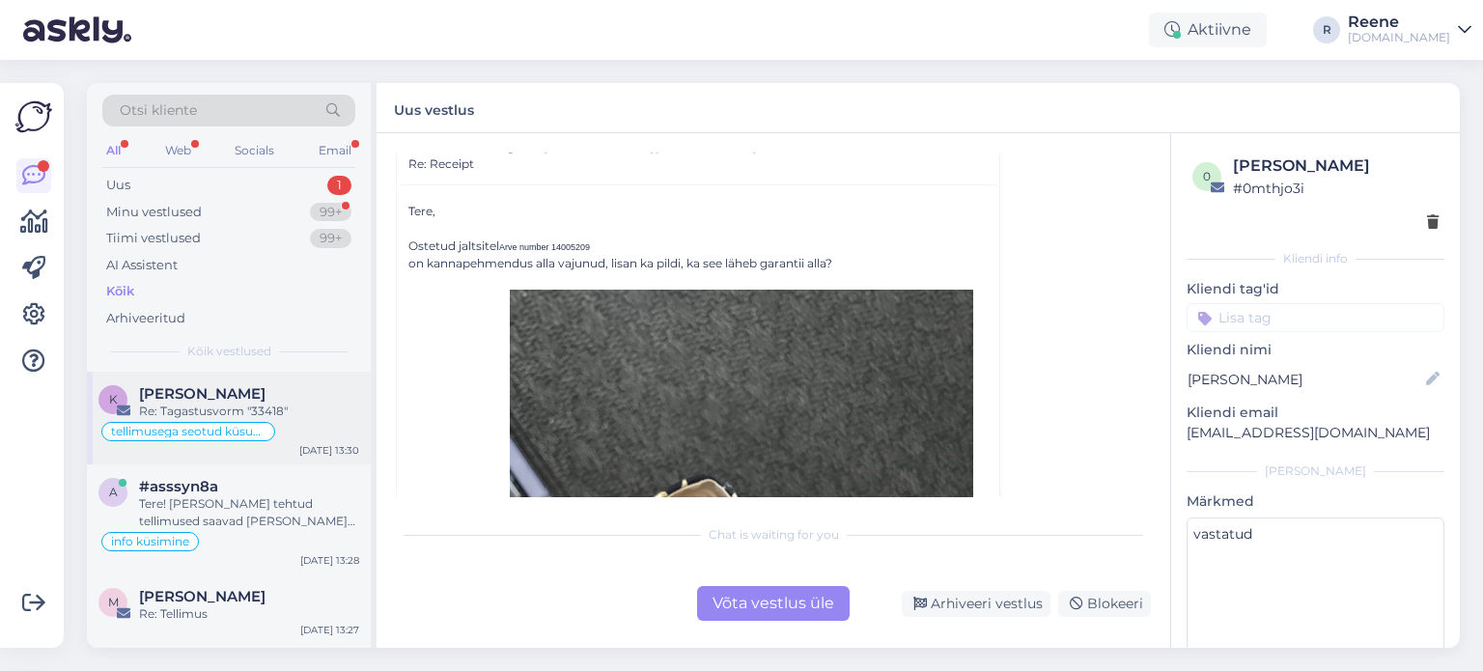
click at [232, 411] on div "Re: Tagastusvorm "33418"" at bounding box center [249, 411] width 220 height 17
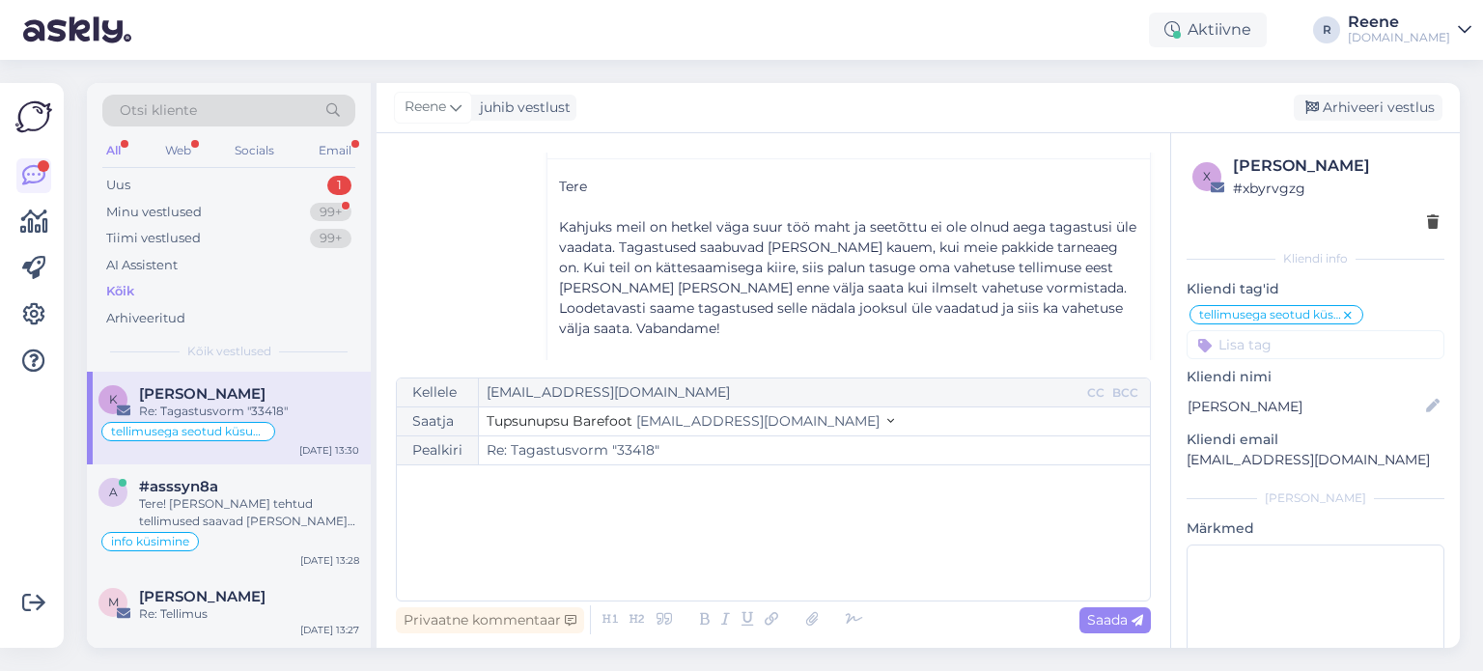
scroll to position [232, 0]
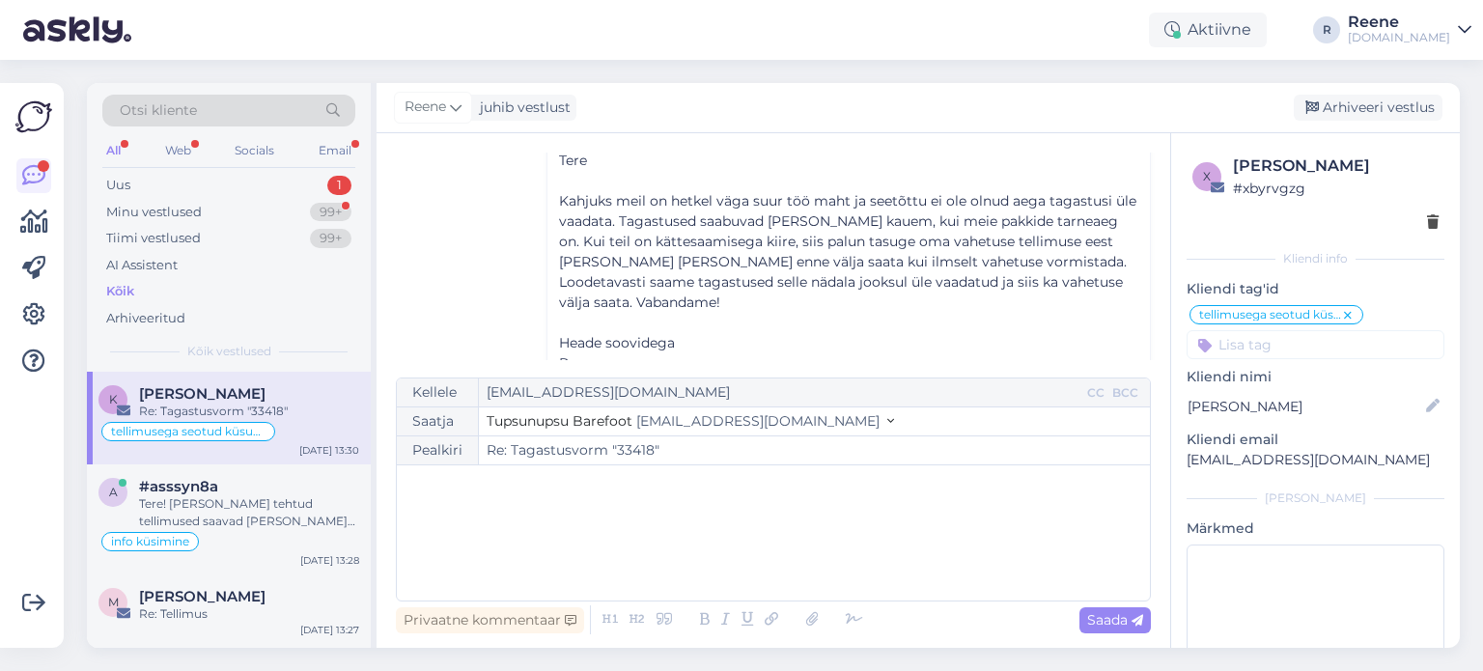
click at [662, 293] on p "Kahjuks meil on hetkel väga suur töö maht ja seetõttu ei ole olnud aega tagastu…" at bounding box center [848, 252] width 579 height 122
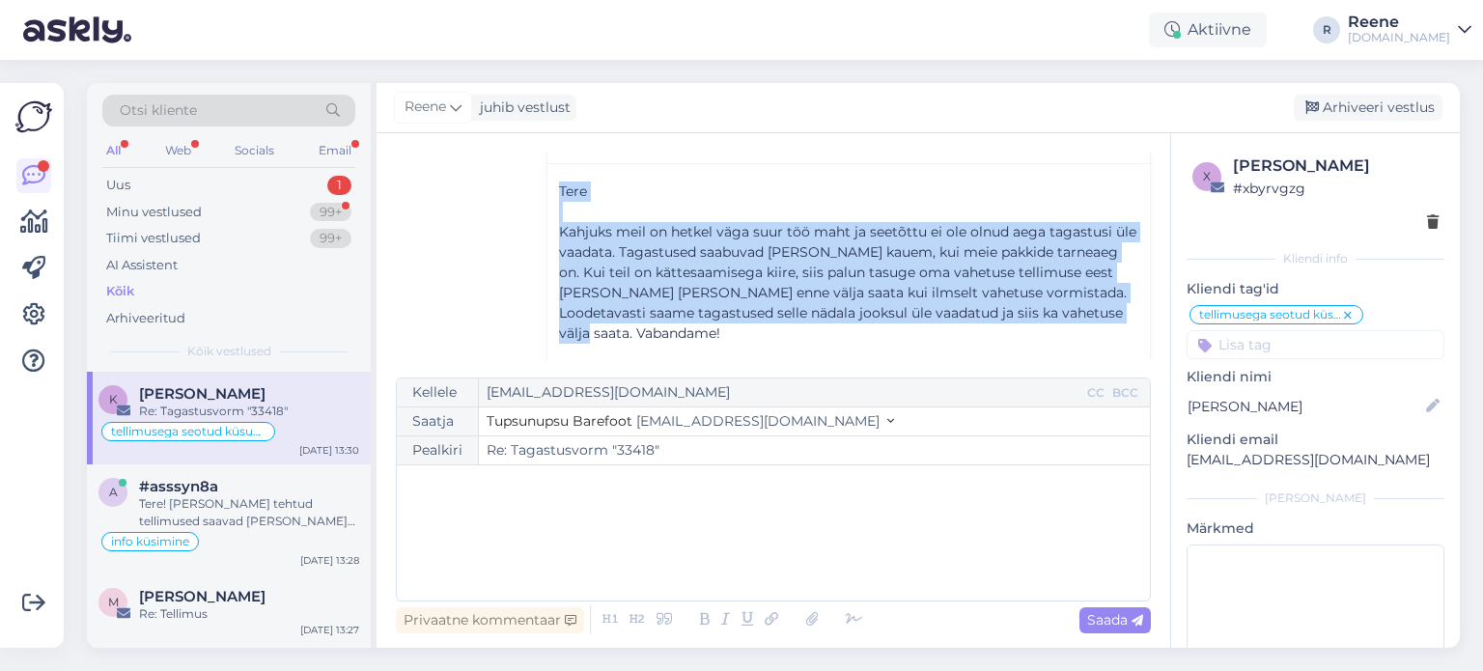
scroll to position [191, 0]
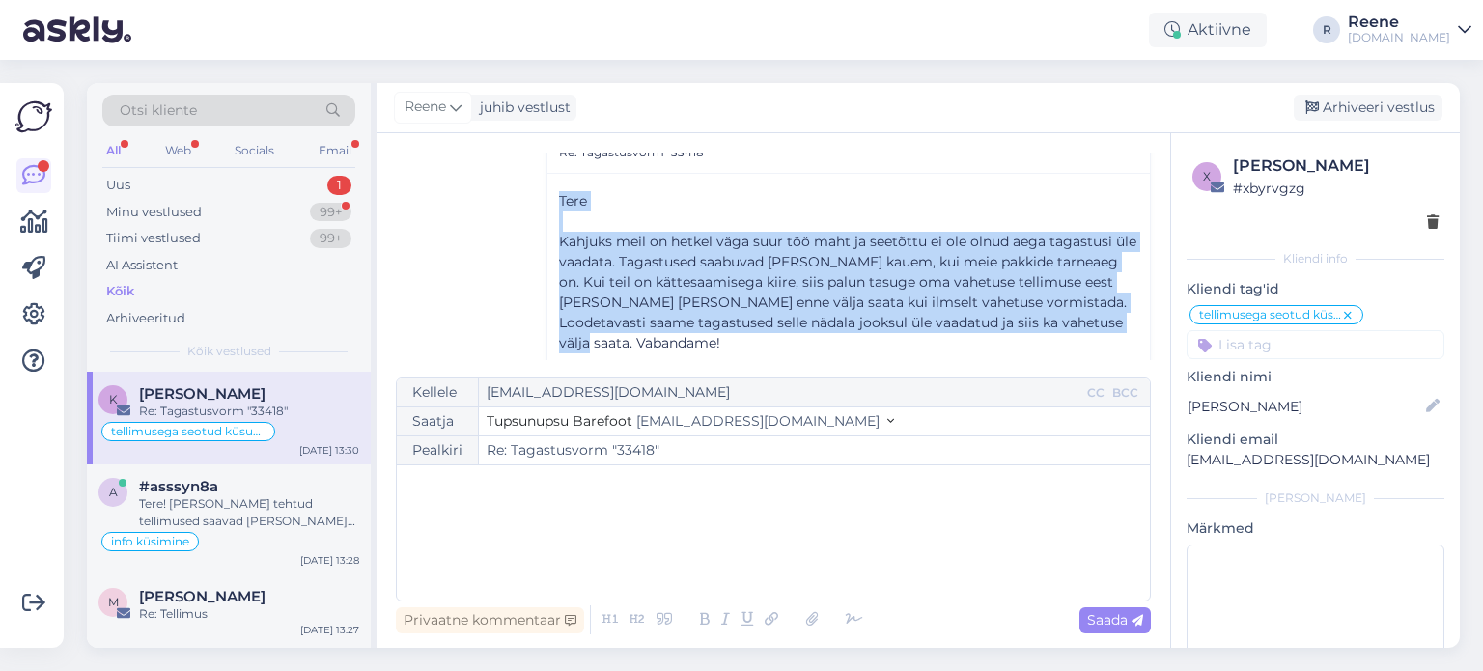
drag, startPoint x: 653, startPoint y: 300, endPoint x: 558, endPoint y: 204, distance: 135.2
click at [559, 204] on div "Tere ﻿ Kahjuks meil on hetkel väga suur töö maht ja seetõttu ei ole olnud aega …" at bounding box center [848, 343] width 579 height 304
copy div "Tere ﻿ Kahjuks meil on hetkel väga suur töö maht ja seetõttu ei ole olnud aega …"
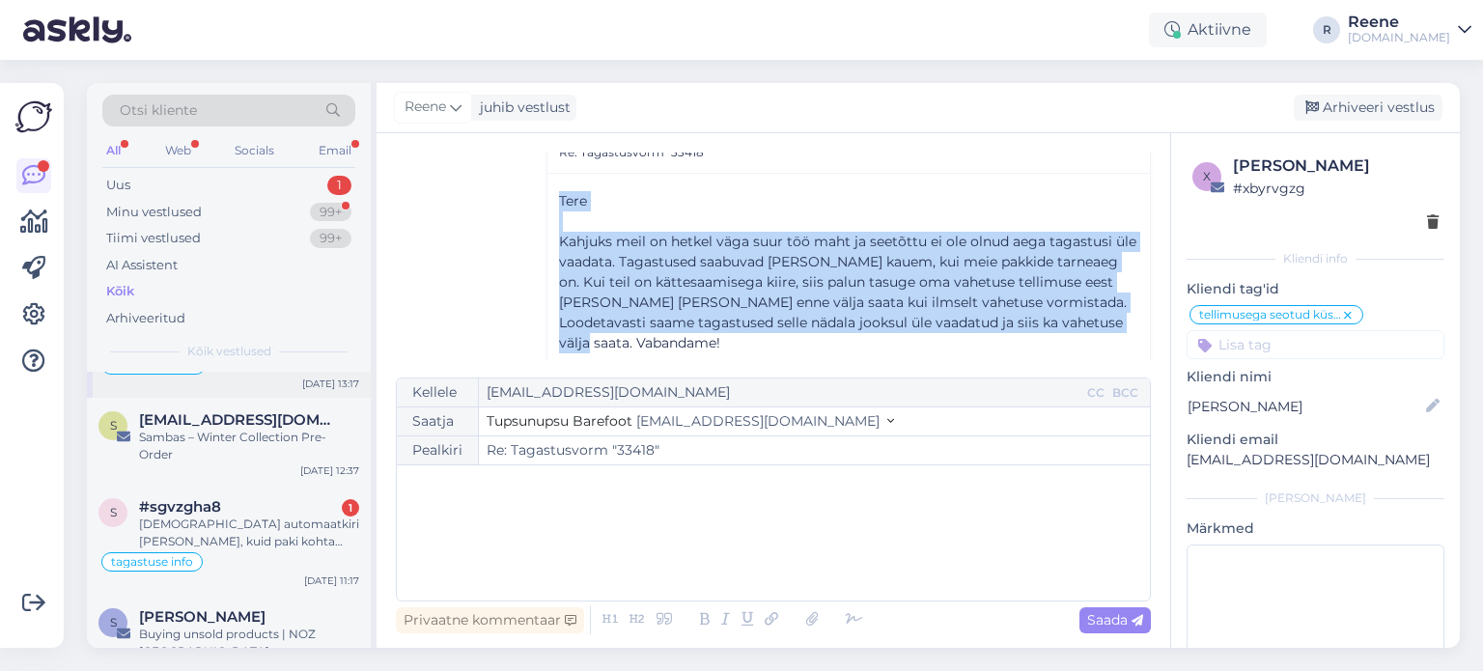
scroll to position [386, 0]
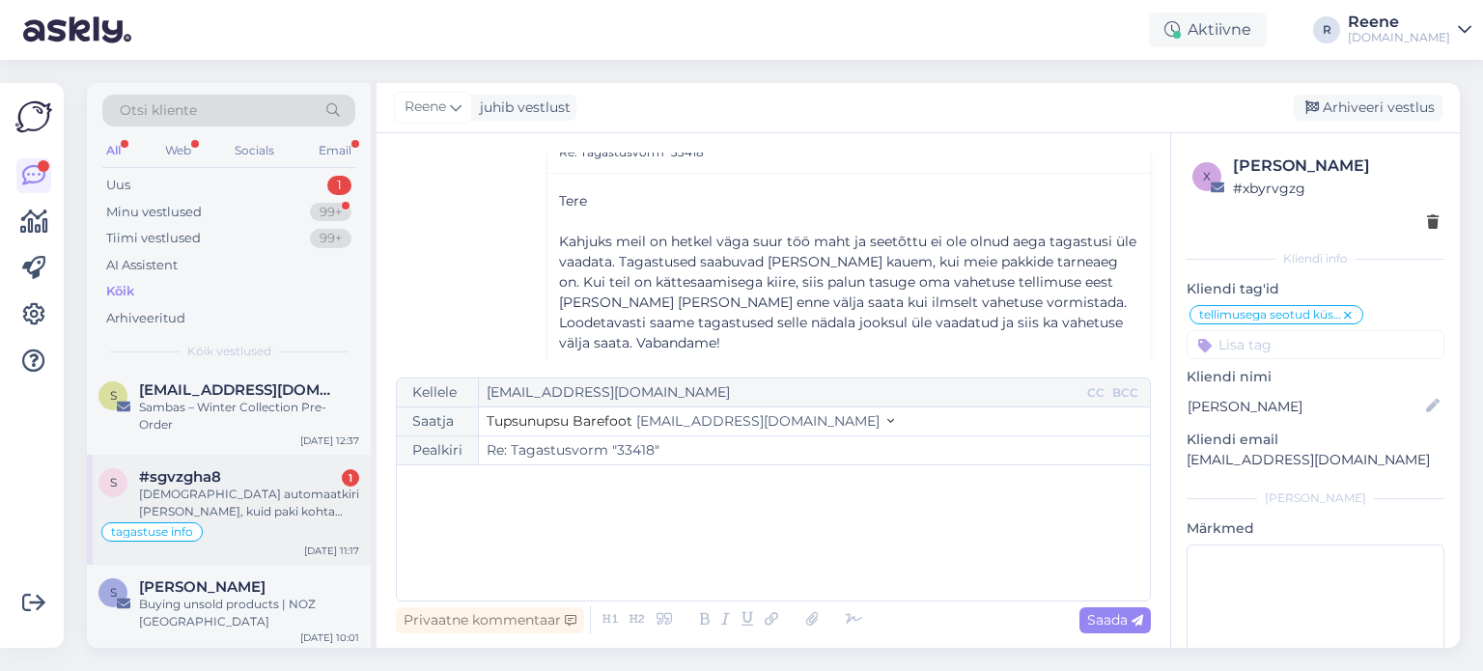
click at [235, 486] on div "[DEMOGRAPHIC_DATA] automaatkiri [PERSON_NAME], kuid paki kohta info puudub" at bounding box center [249, 503] width 220 height 35
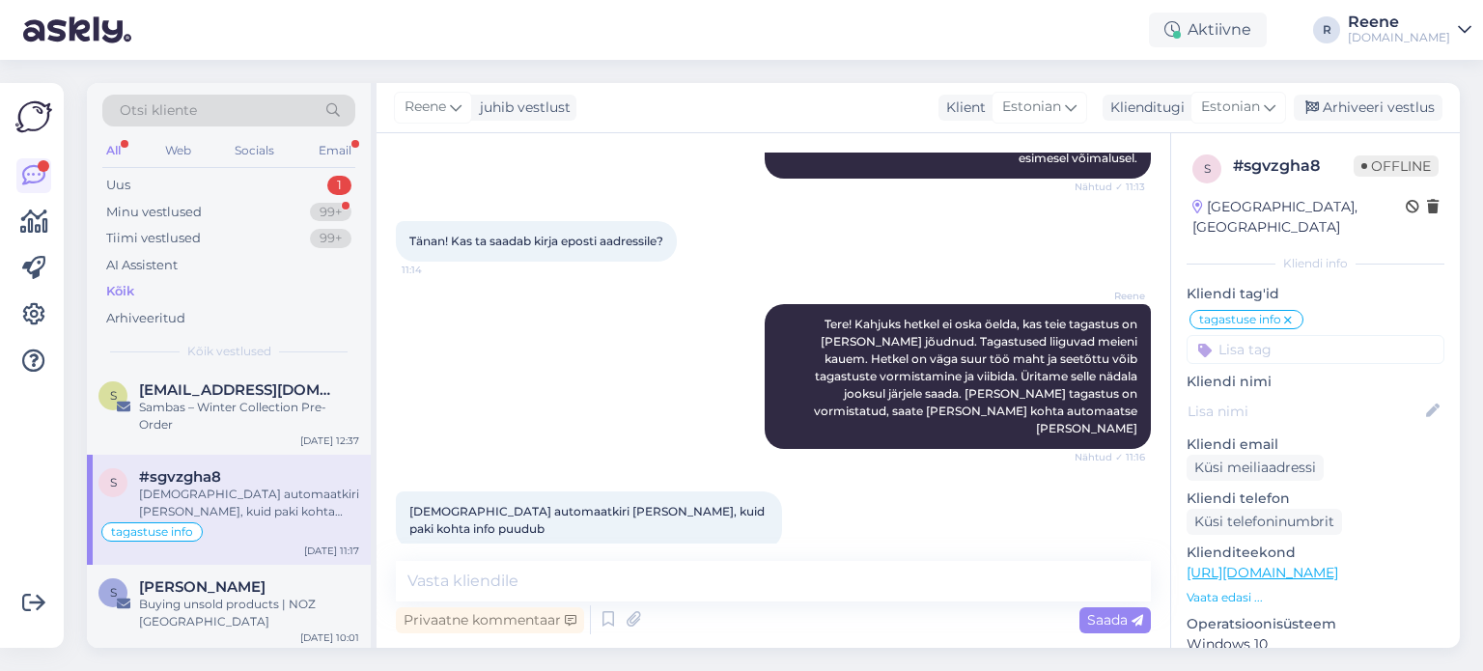
scroll to position [415, 0]
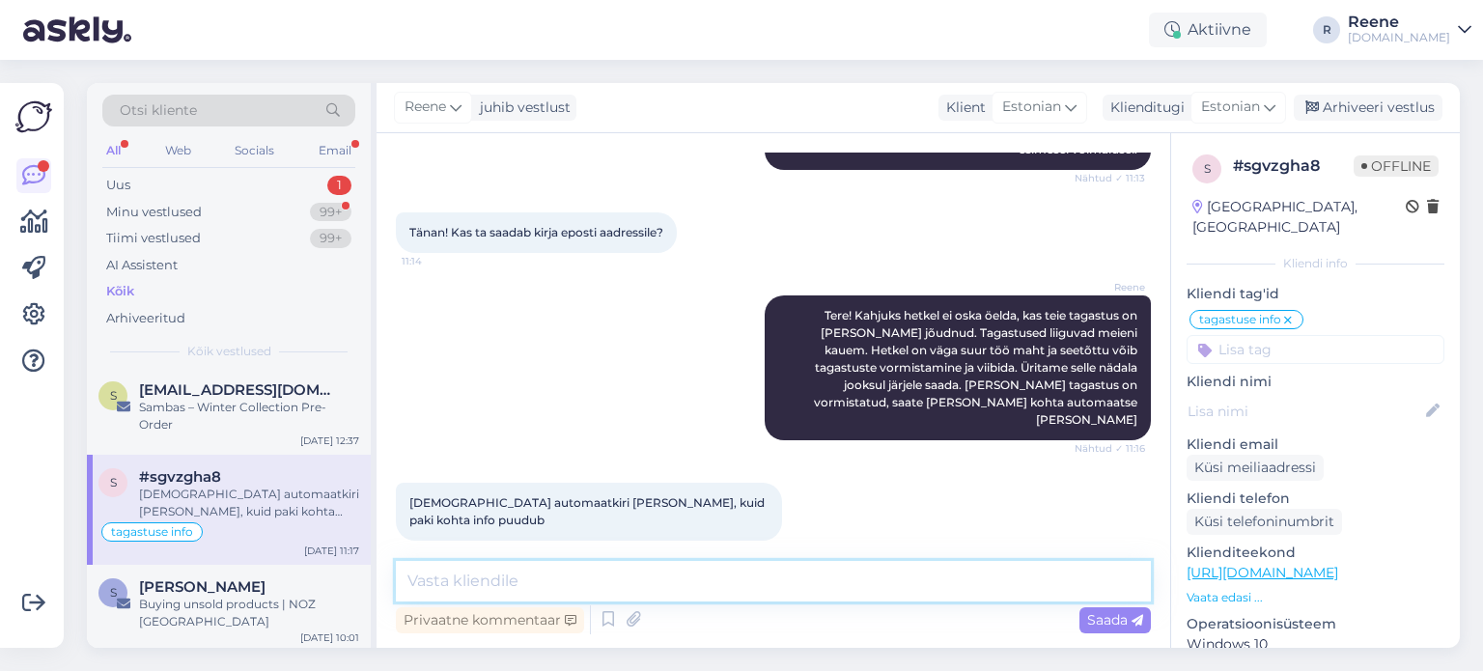
click at [522, 579] on textarea at bounding box center [773, 581] width 755 height 41
type textarea "Kui te olete paki tagasi saatnud, siis see kindlasti jõuab meieni :)"
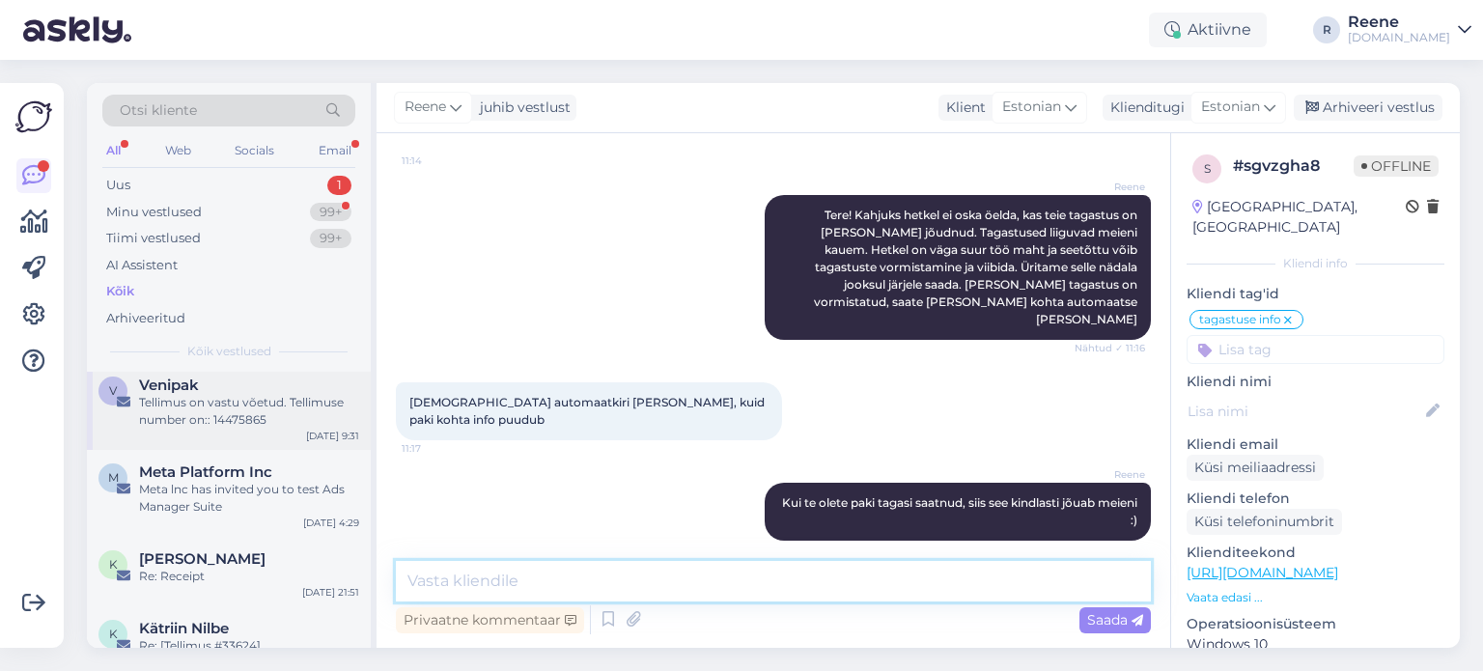
scroll to position [676, 0]
click at [189, 550] on span "[PERSON_NAME]" at bounding box center [202, 558] width 127 height 17
type textarea "vastatud"
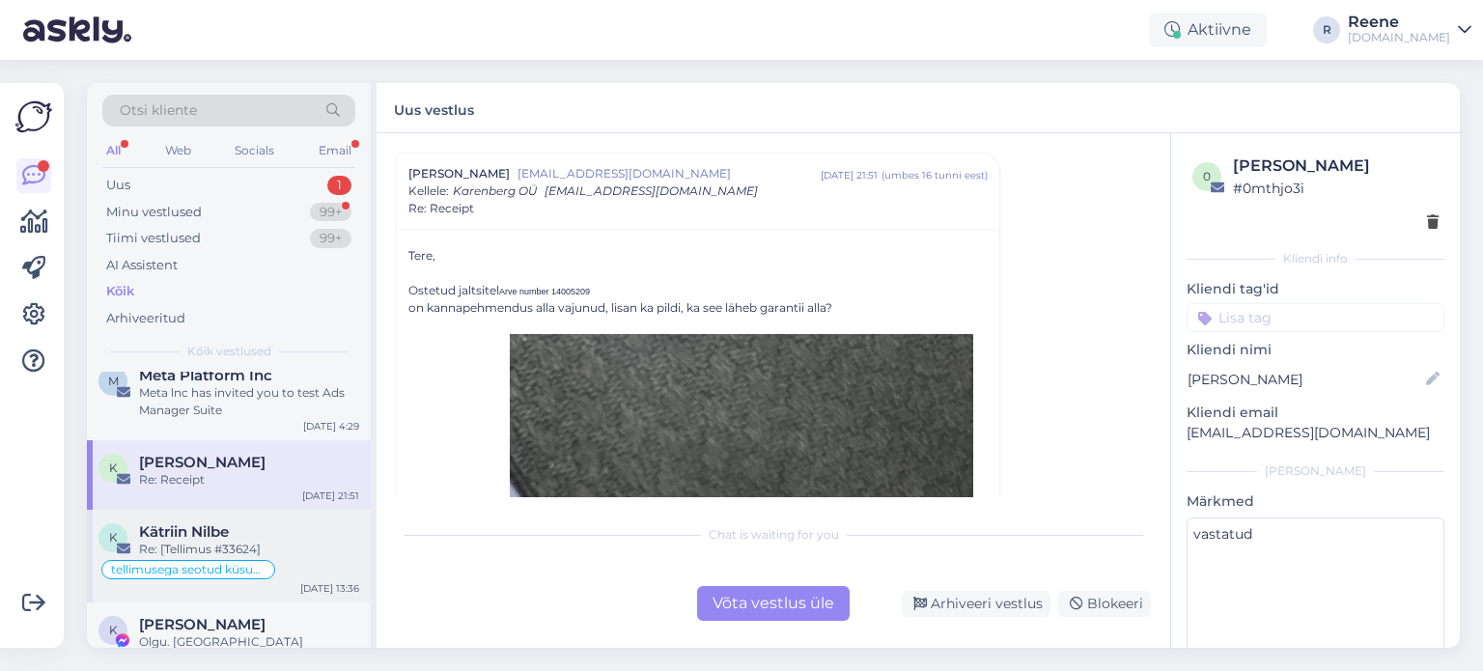
scroll to position [773, 0]
click at [199, 540] on div "Re: [Tellimus #33624]" at bounding box center [249, 548] width 220 height 17
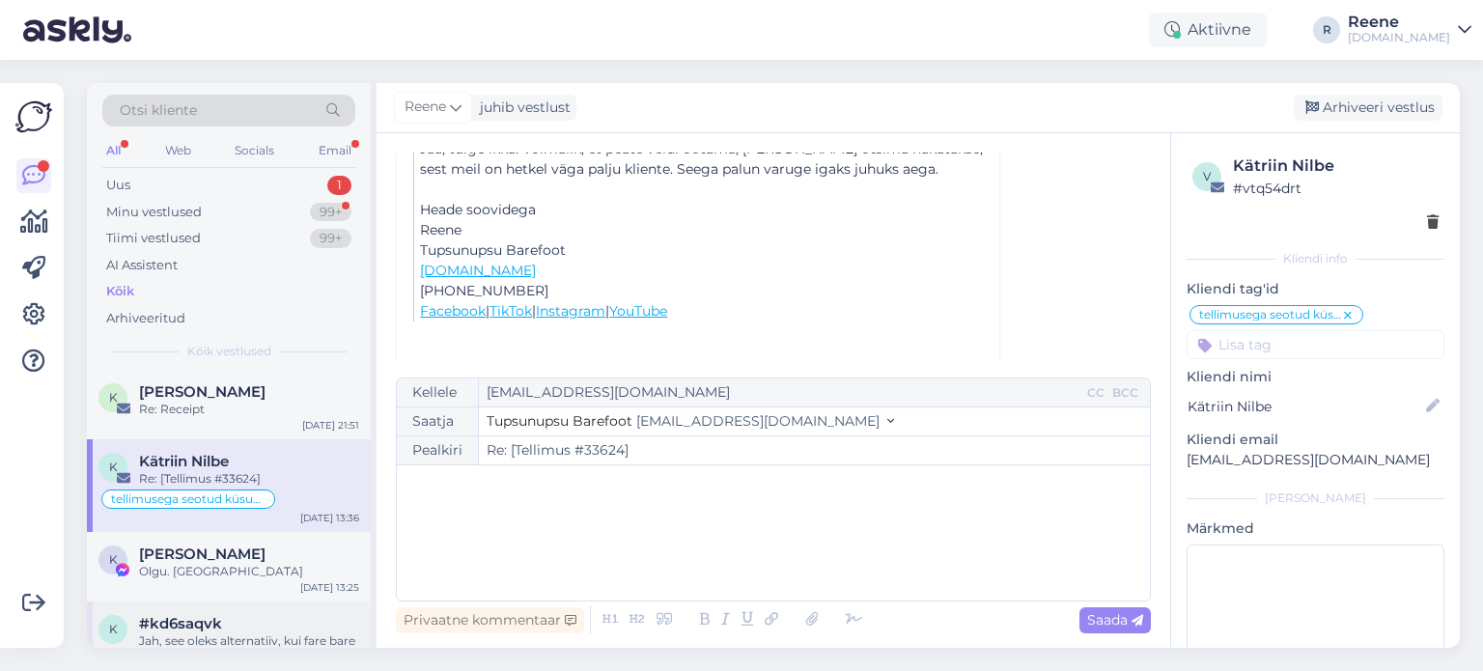
scroll to position [869, 0]
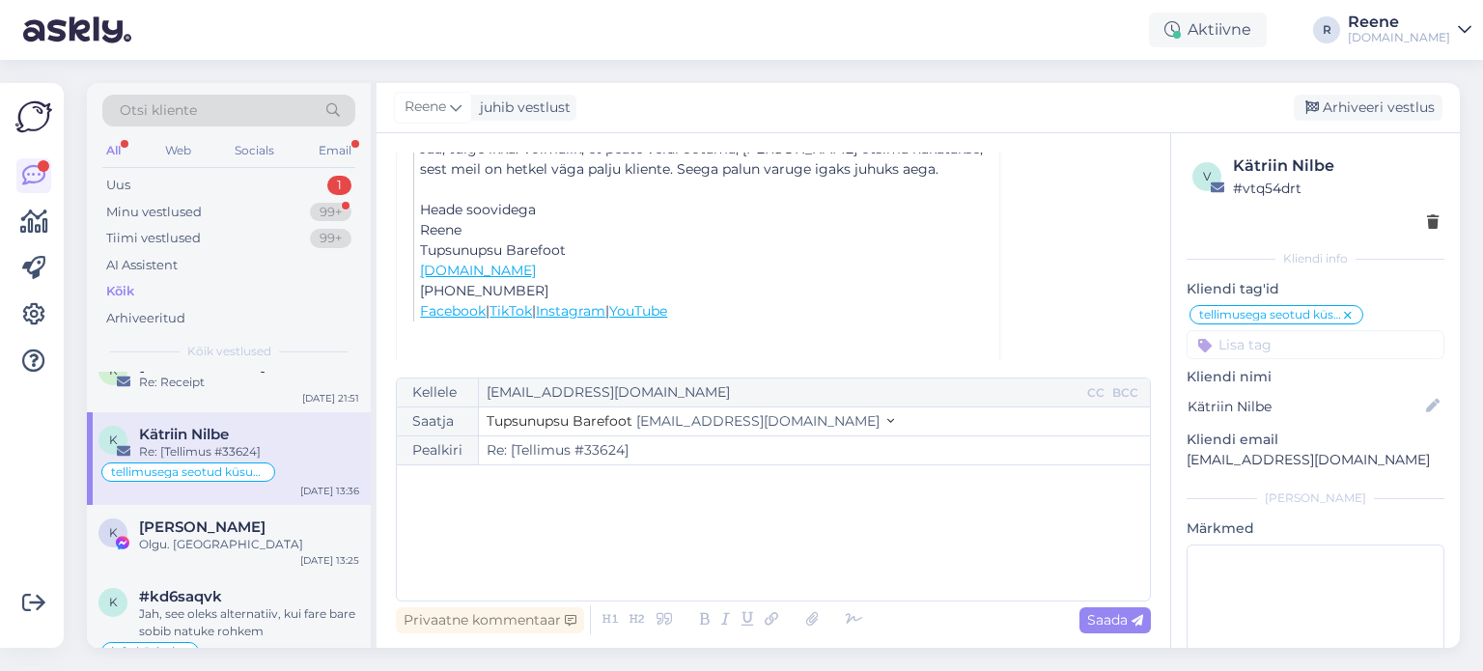
click at [116, 144] on div "All" at bounding box center [113, 150] width 22 height 25
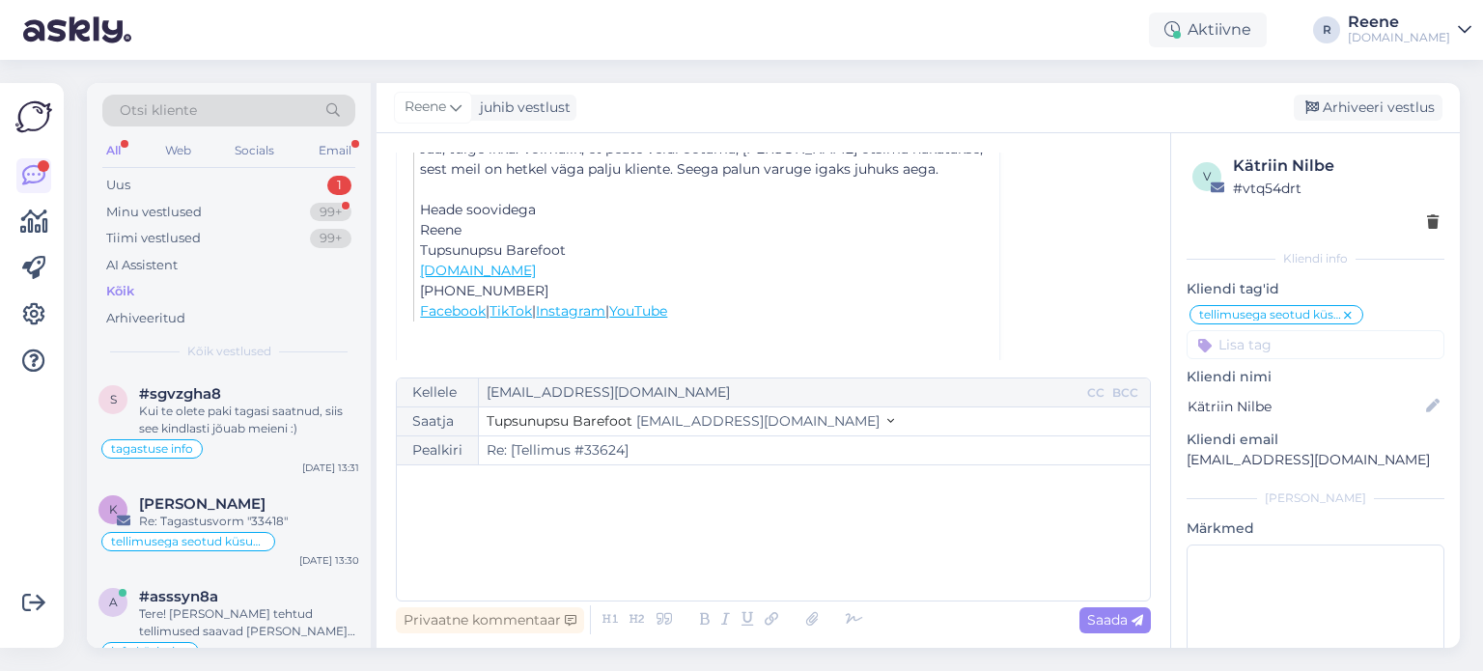
click at [139, 289] on div "Kõik" at bounding box center [228, 291] width 253 height 27
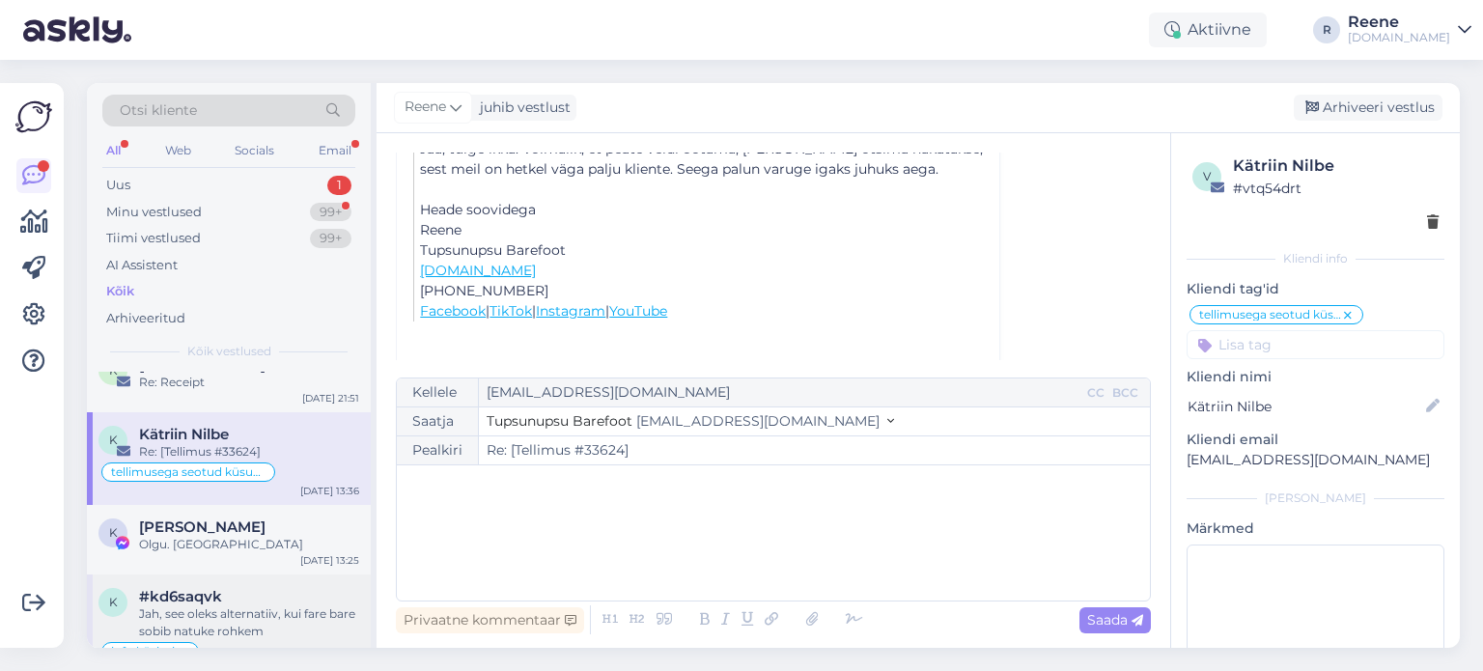
scroll to position [1062, 0]
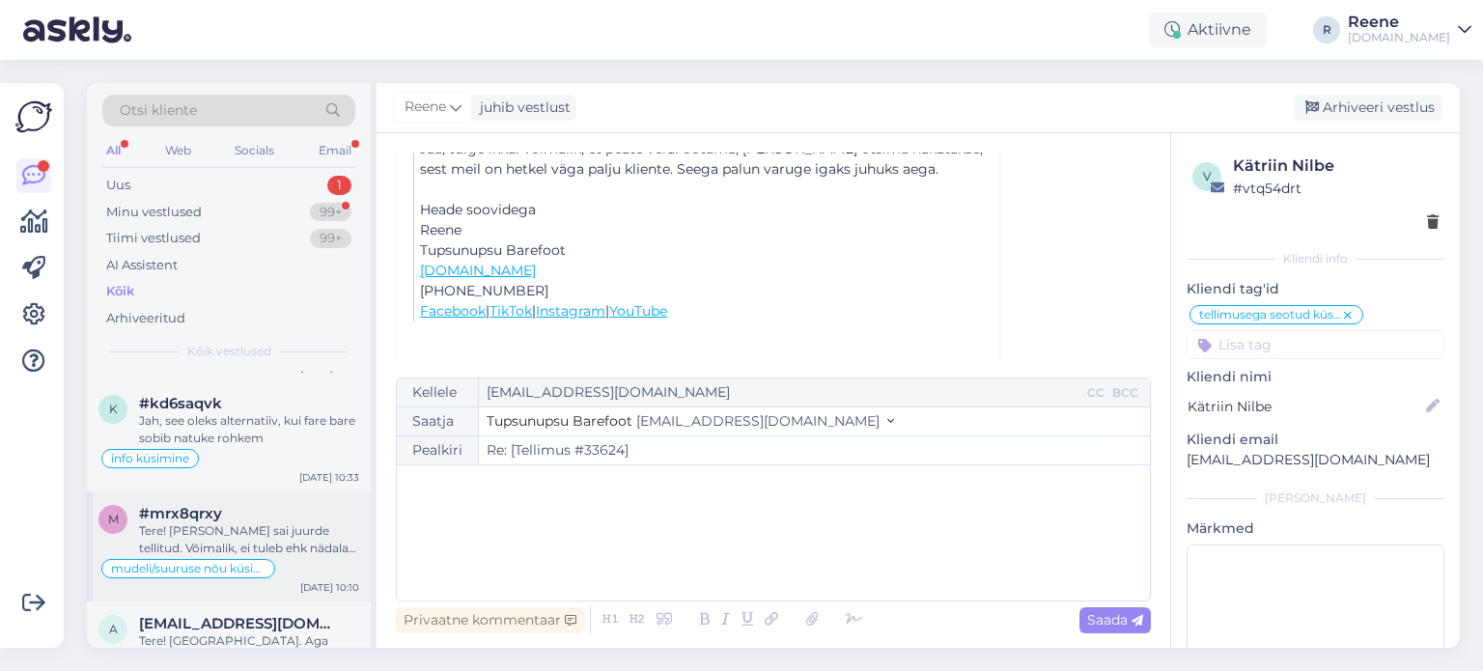
click at [240, 505] on div "#mrx8qrxy" at bounding box center [249, 513] width 220 height 17
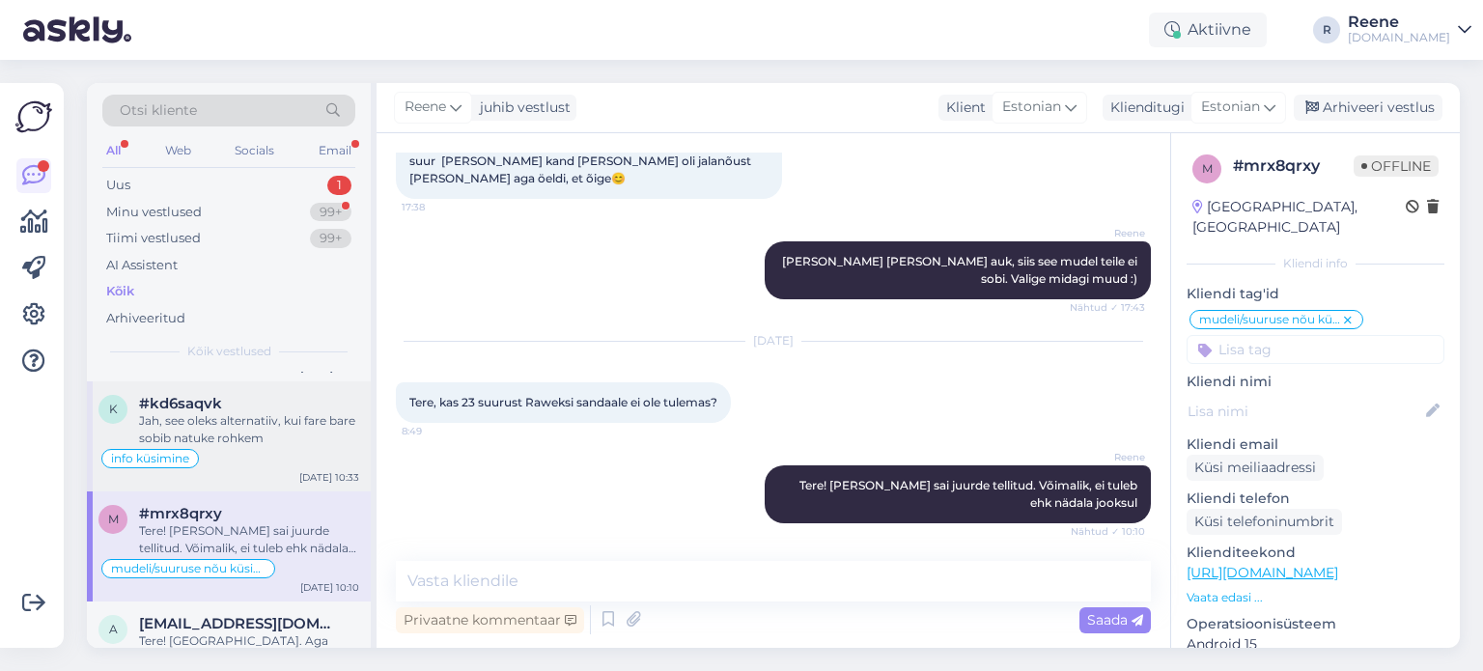
click at [247, 447] on div "info küsimine" at bounding box center [229, 458] width 261 height 23
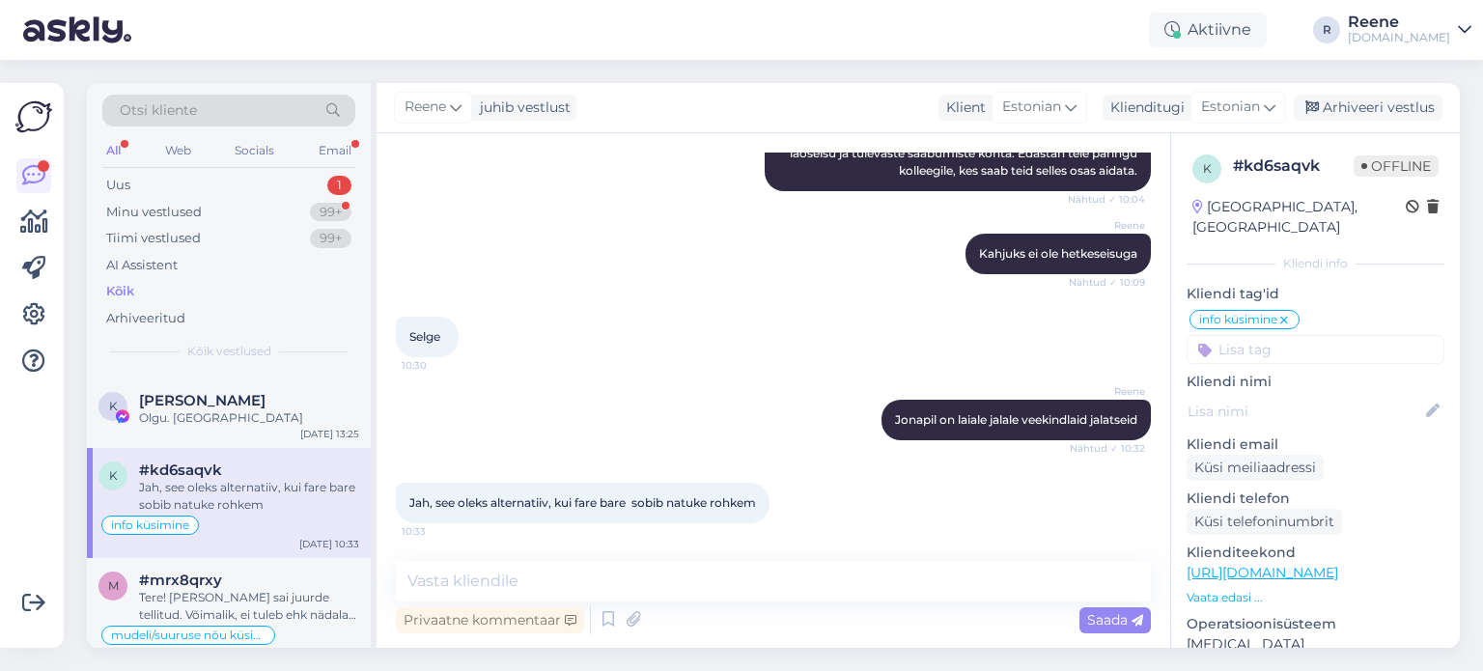
scroll to position [966, 0]
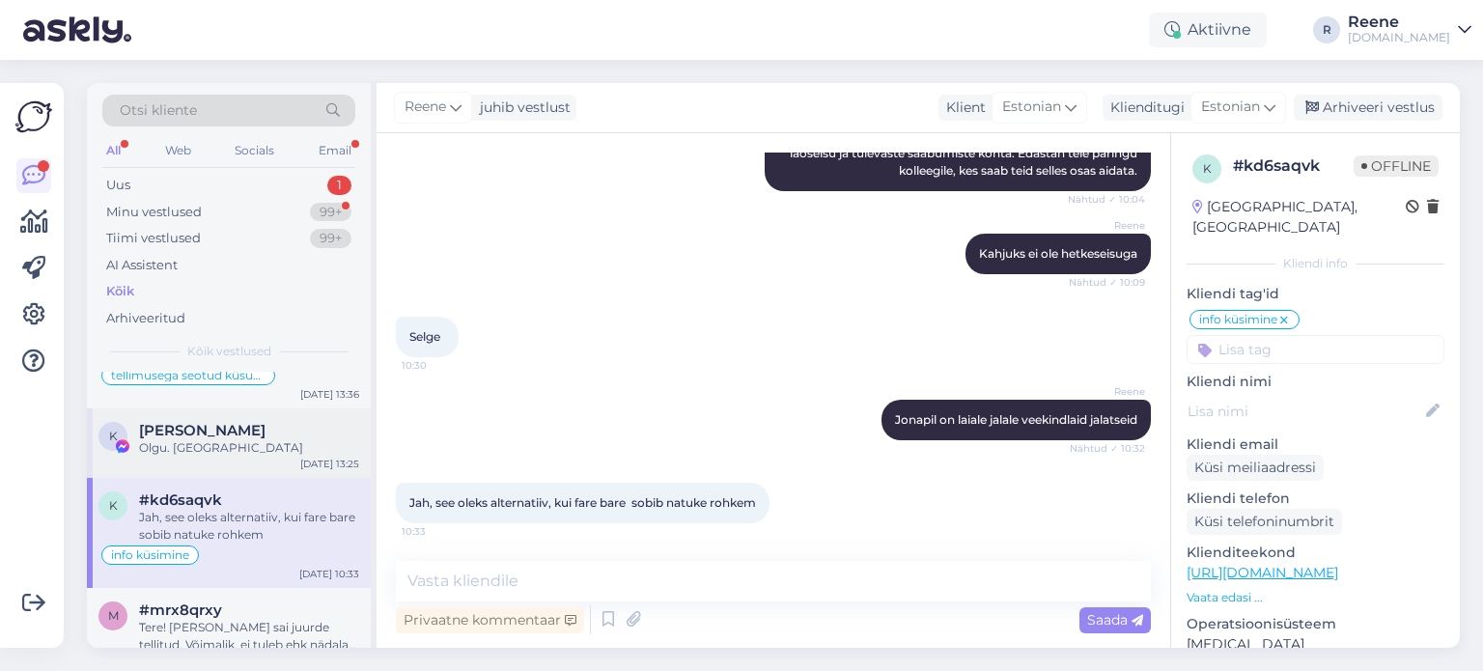
click at [252, 425] on div "K [PERSON_NAME] Olgu. Aitäh [DATE] 13:25" at bounding box center [229, 444] width 284 height 70
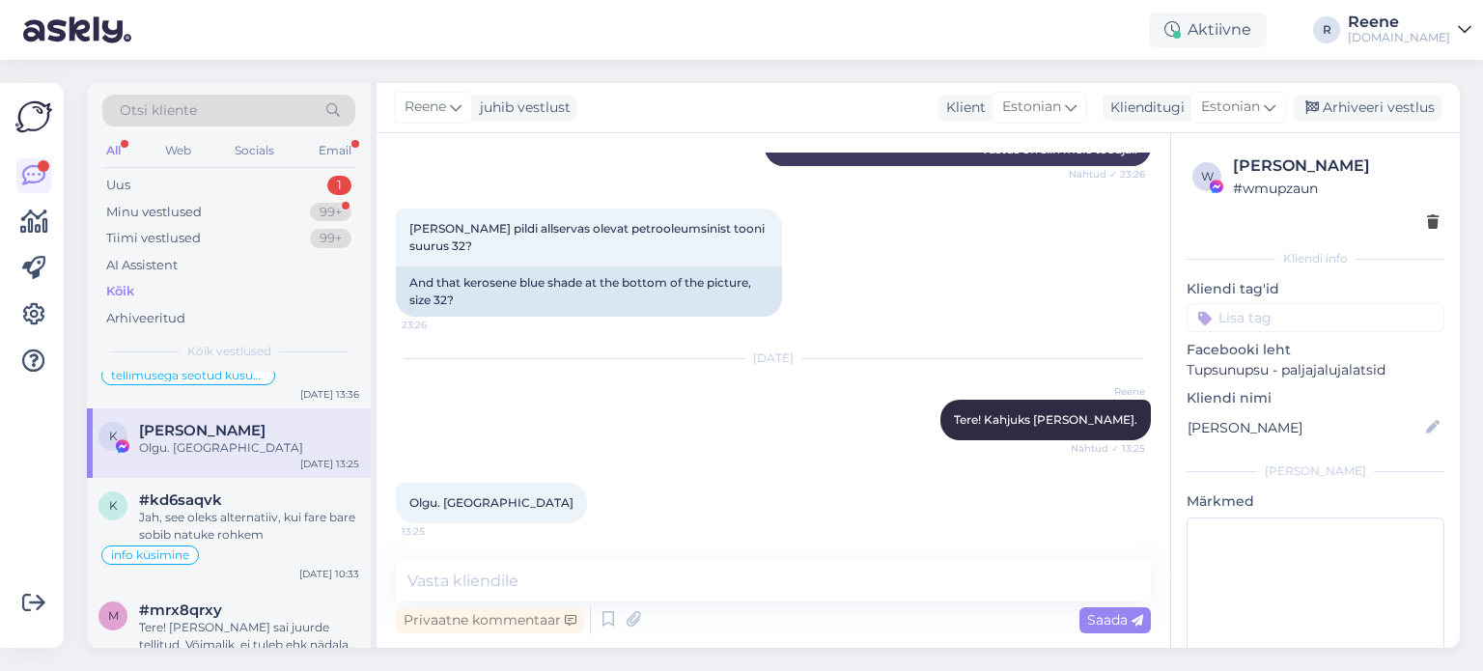
scroll to position [869, 0]
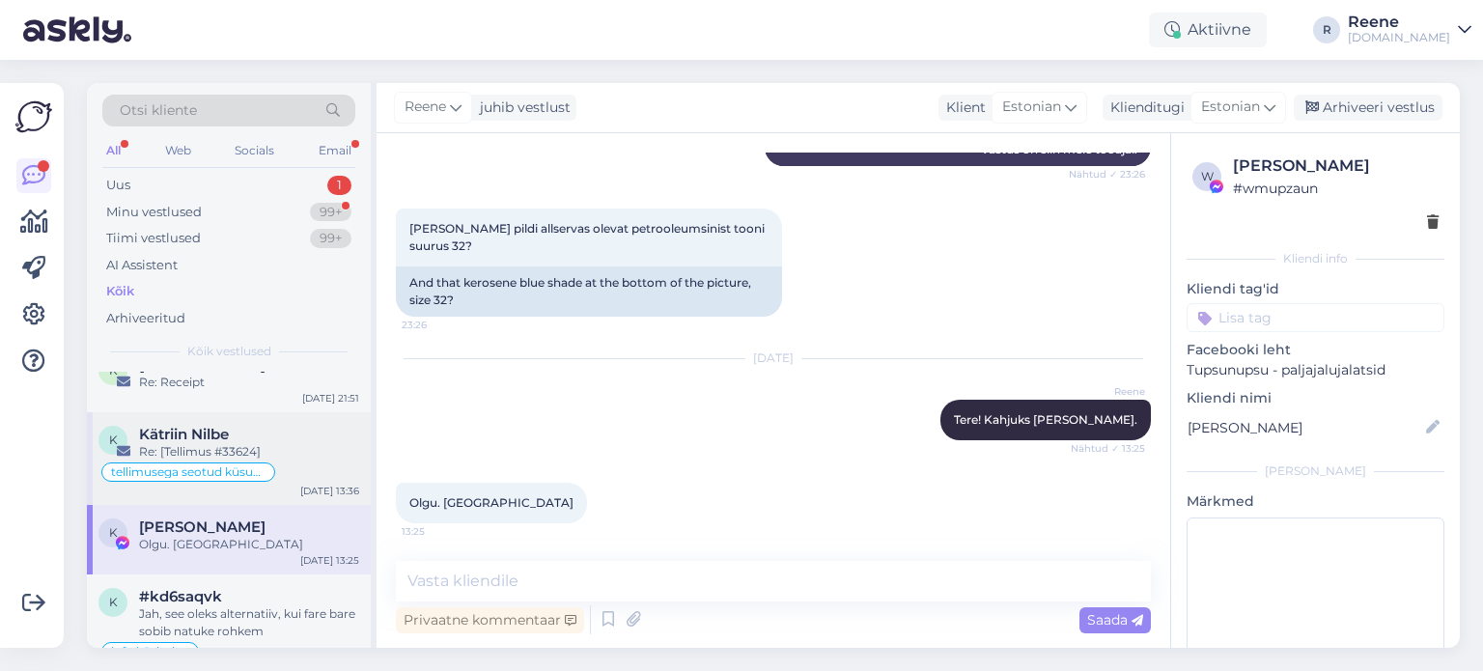
click at [273, 443] on div "Re: [Tellimus #33624]" at bounding box center [249, 451] width 220 height 17
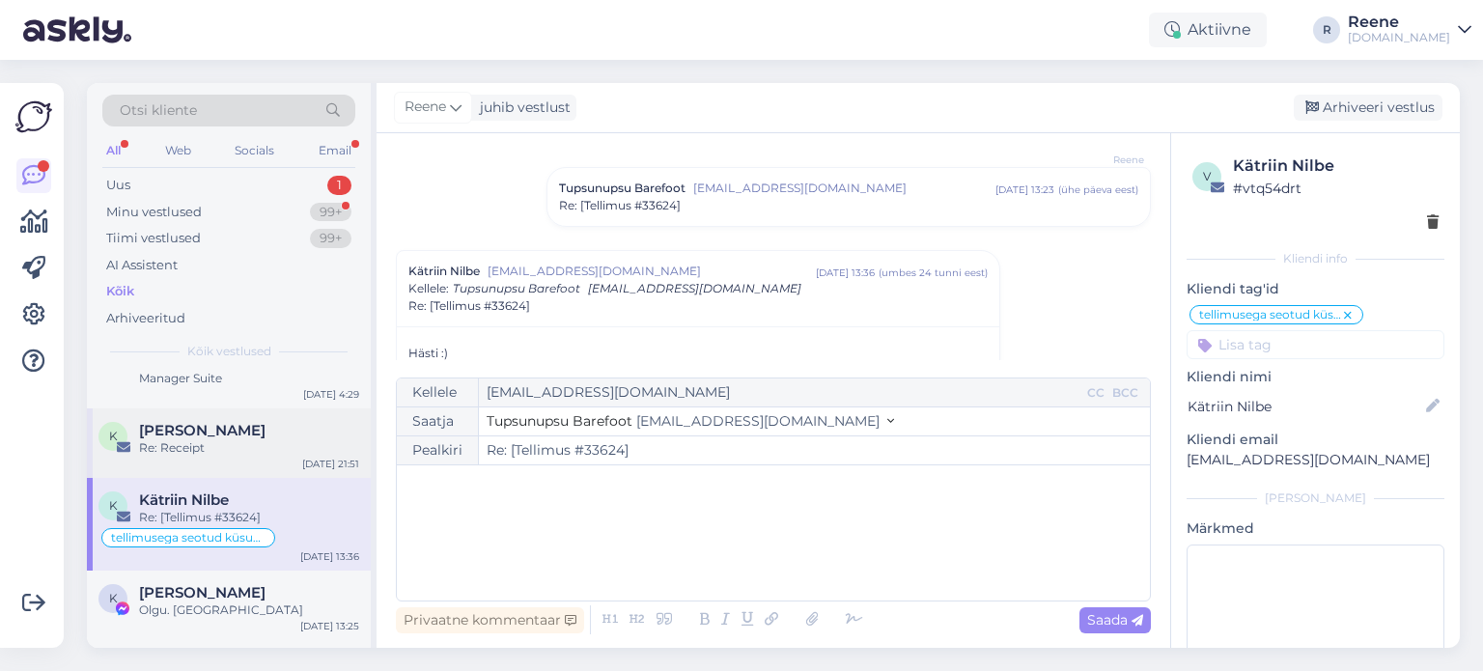
scroll to position [773, 0]
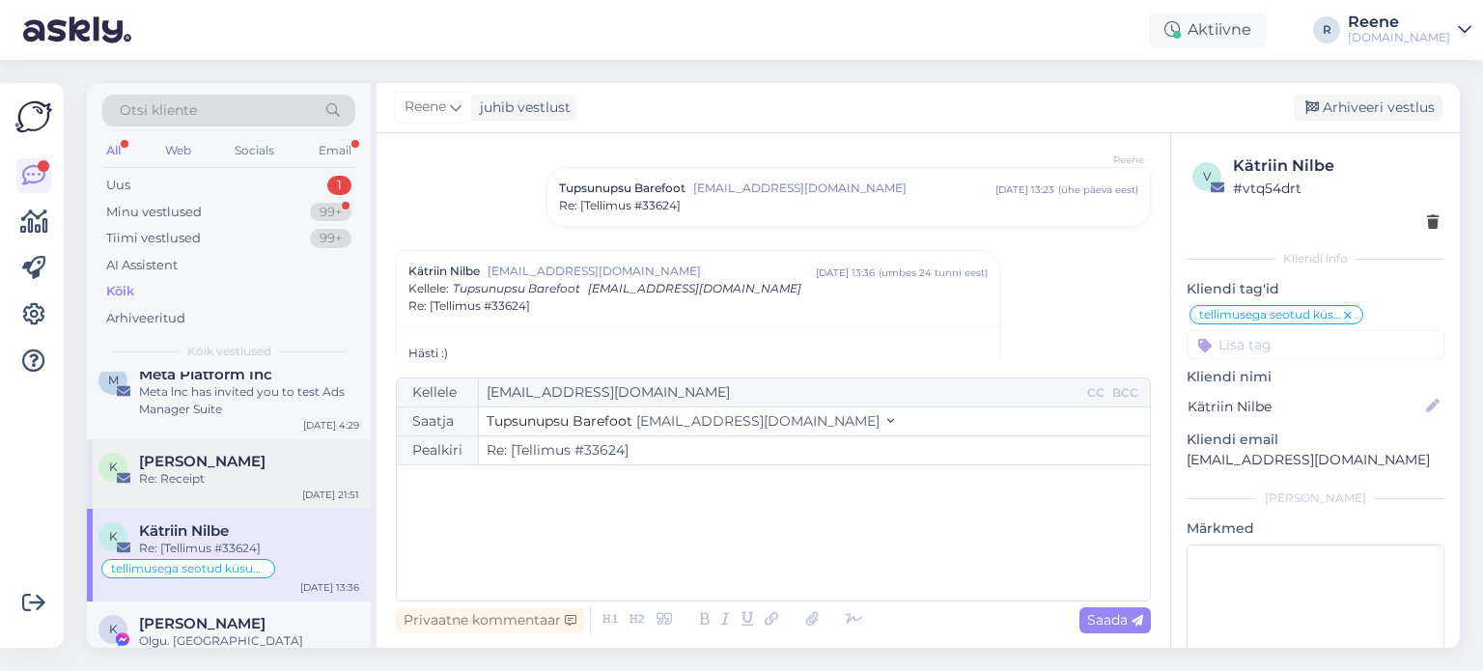
click at [212, 453] on div "[PERSON_NAME]" at bounding box center [249, 461] width 220 height 17
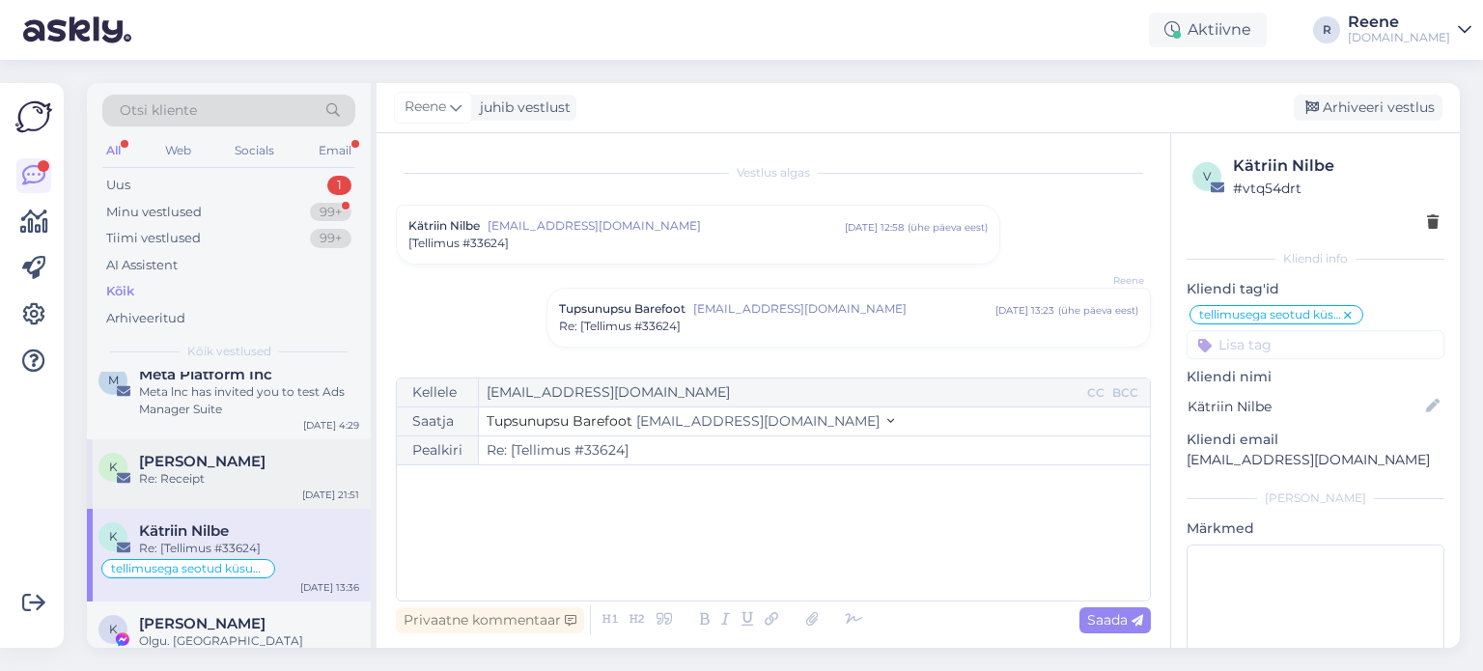
type textarea "vastatud"
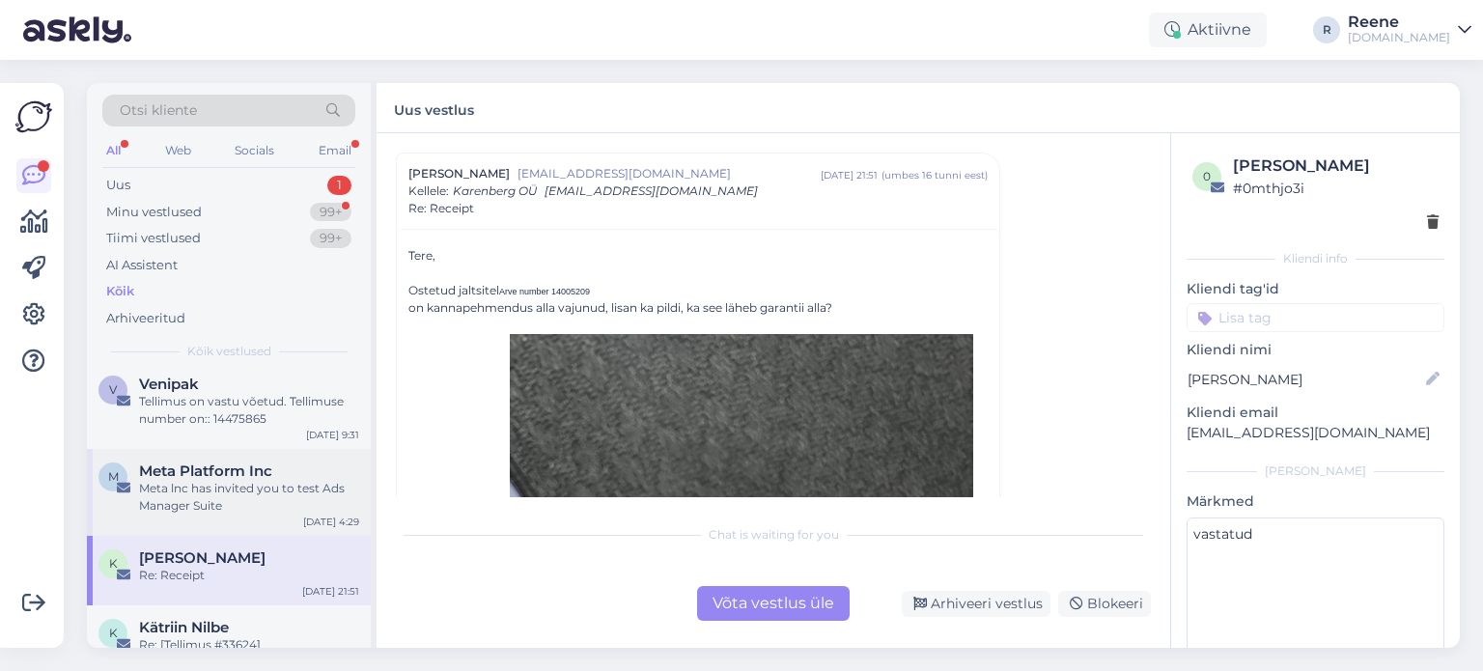
click at [208, 463] on span "Meta Platform Inc" at bounding box center [205, 471] width 133 height 17
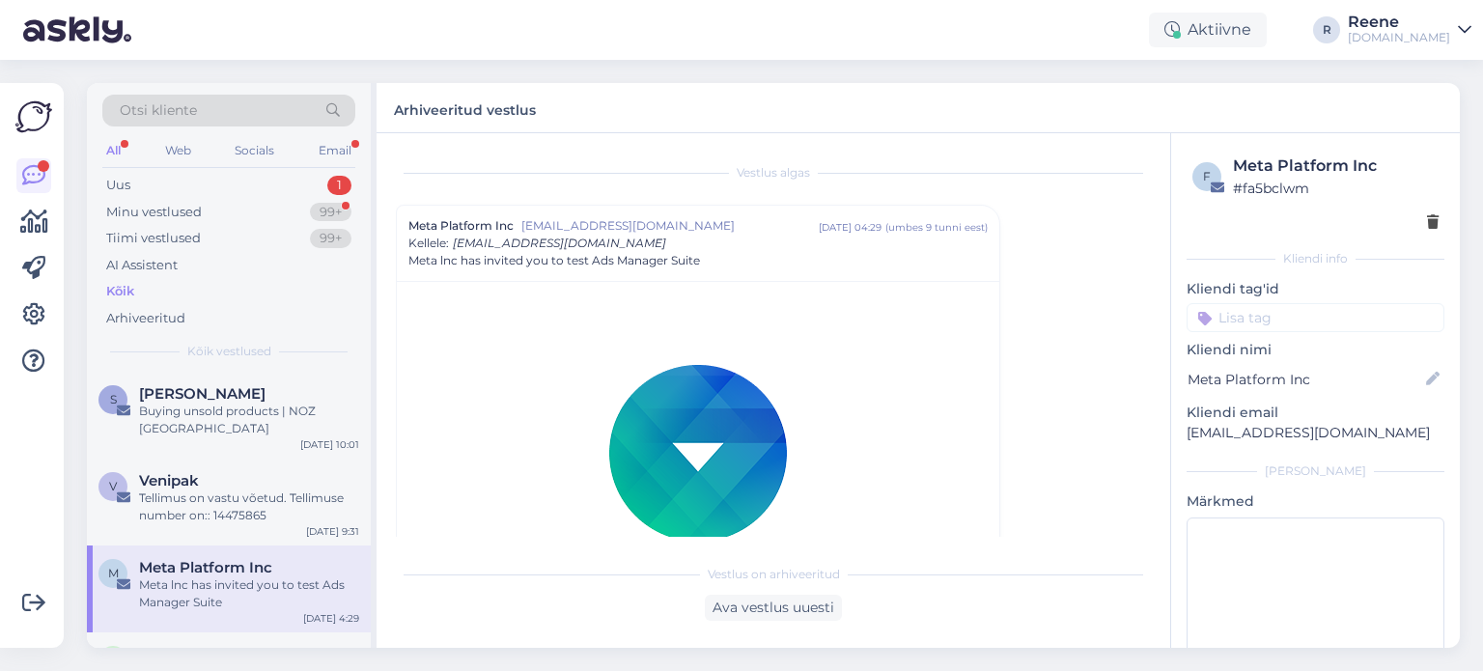
click at [209, 472] on div "Venipak" at bounding box center [249, 480] width 220 height 17
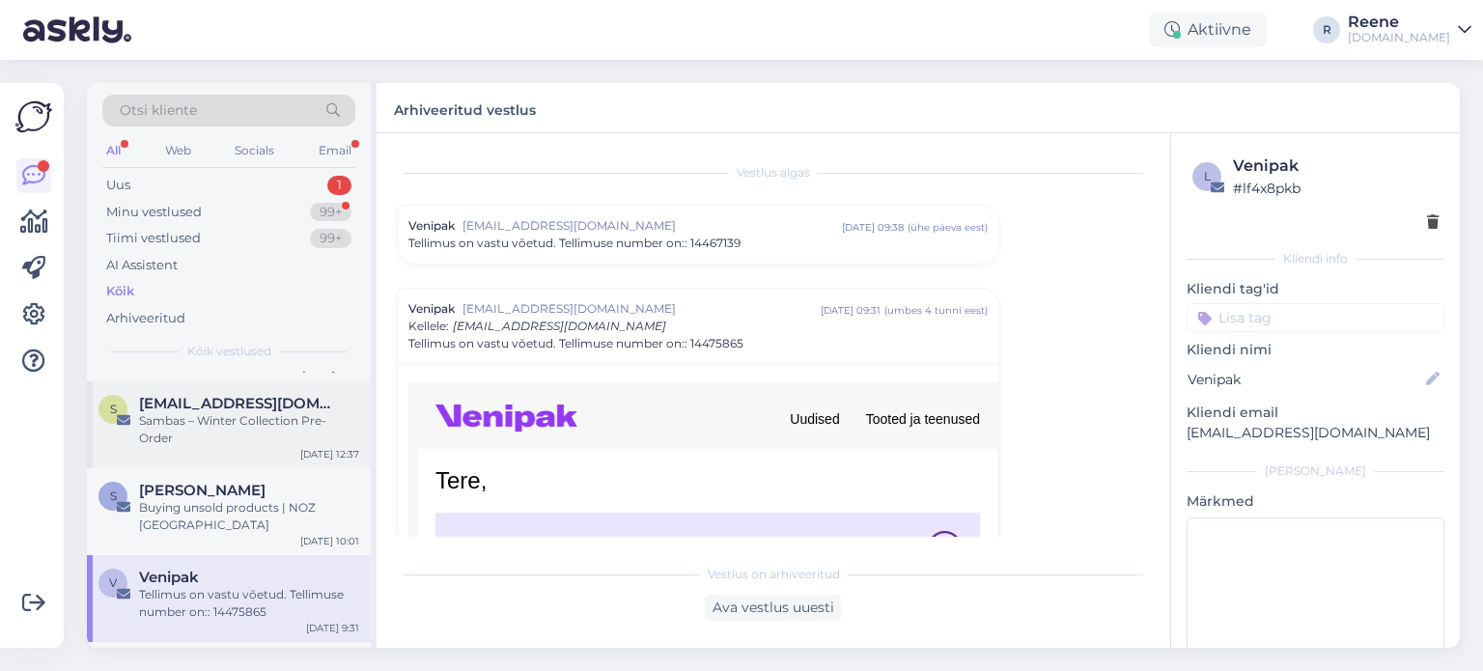
click at [206, 447] on div "s [EMAIL_ADDRESS][DOMAIN_NAME] Sambas – Winter Collection Pre-Order [DATE] 12:37" at bounding box center [229, 424] width 284 height 87
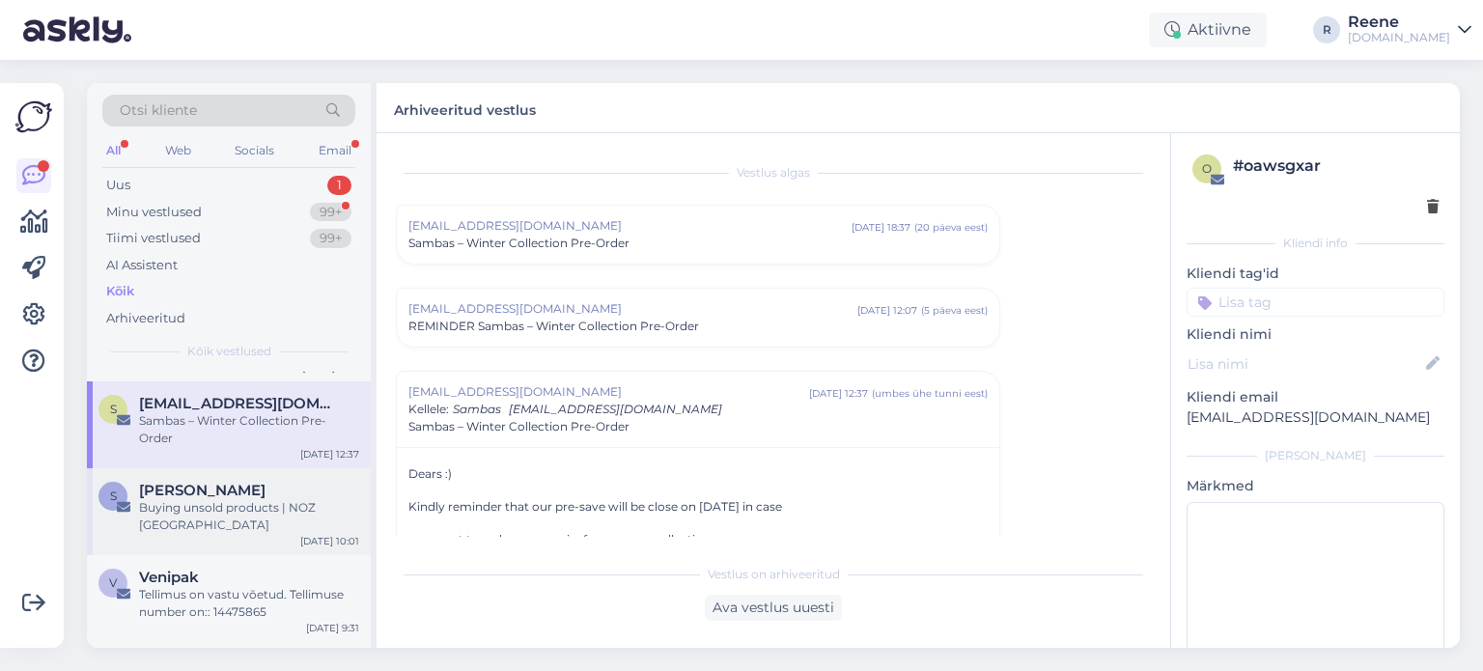
click at [200, 482] on span "[PERSON_NAME]" at bounding box center [202, 490] width 127 height 17
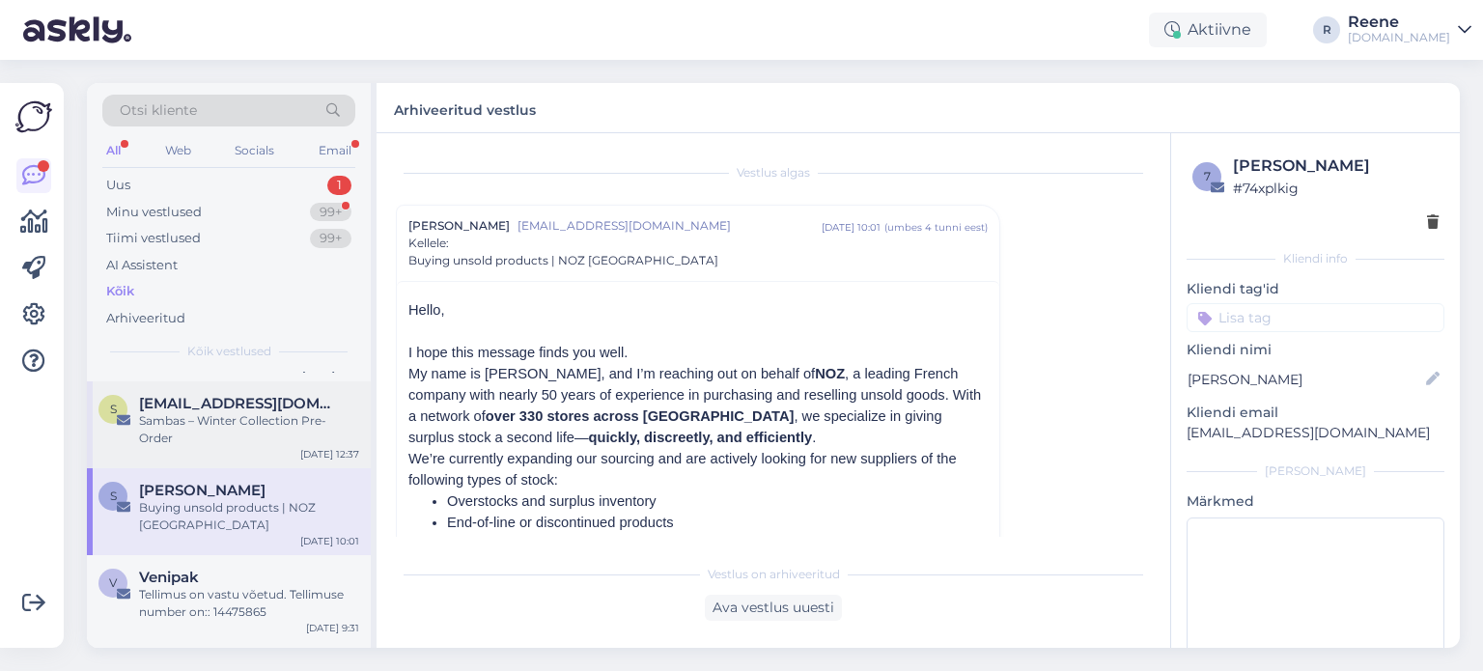
click at [206, 424] on div "Sambas – Winter Collection Pre-Order" at bounding box center [249, 429] width 220 height 35
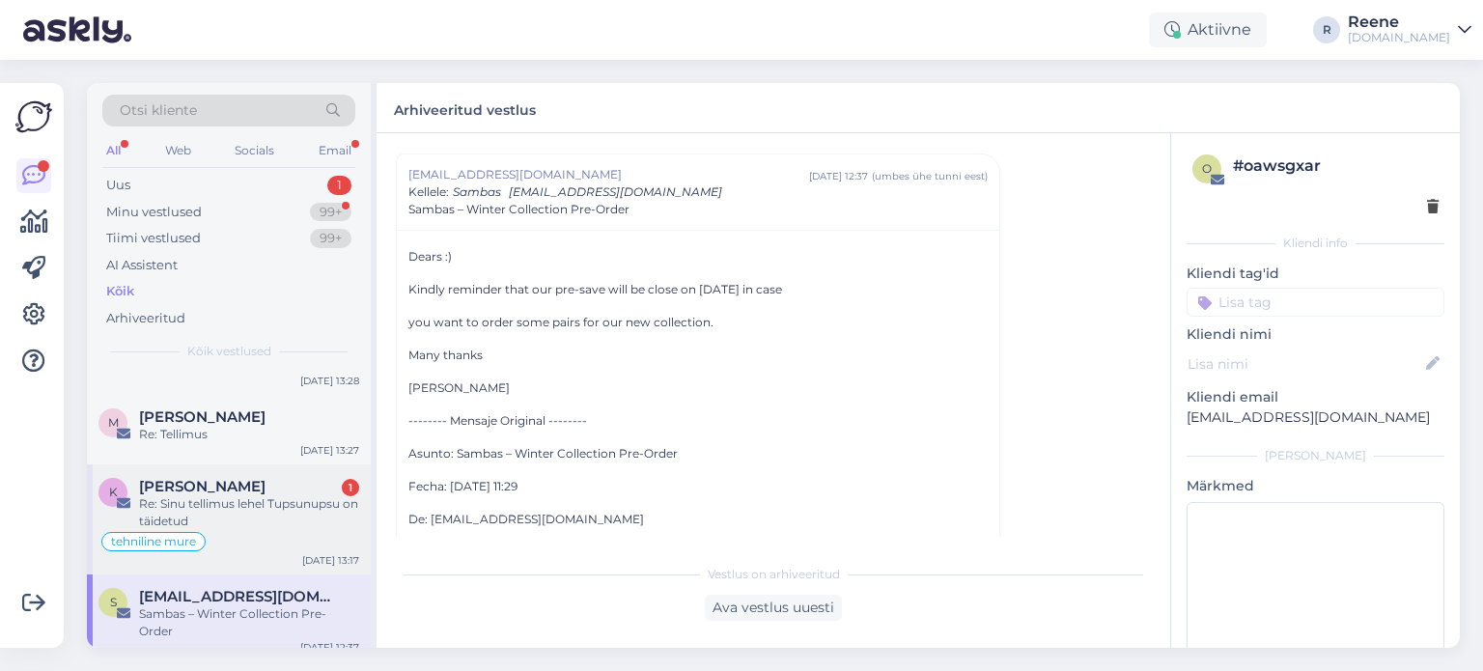
click at [202, 480] on span "[PERSON_NAME]" at bounding box center [202, 486] width 127 height 17
type textarea "vastatud"
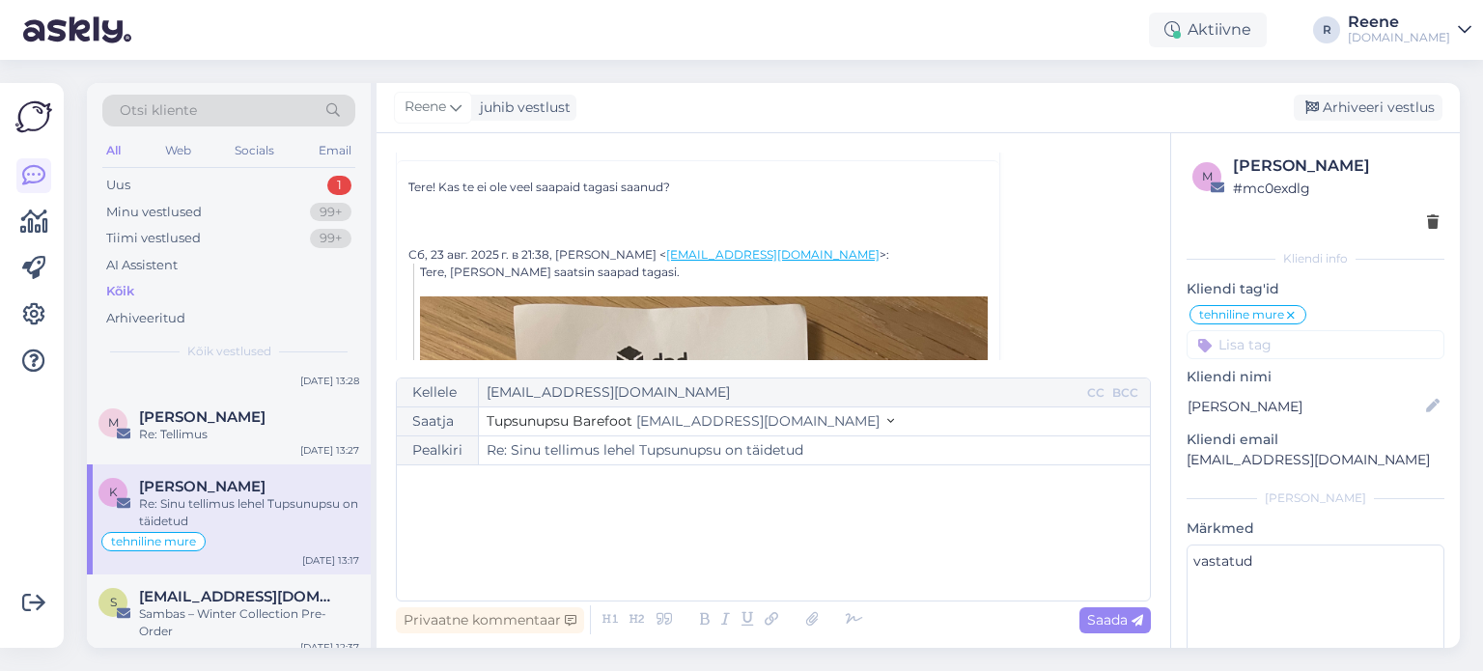
click at [460, 505] on div "﻿" at bounding box center [774, 533] width 734 height 116
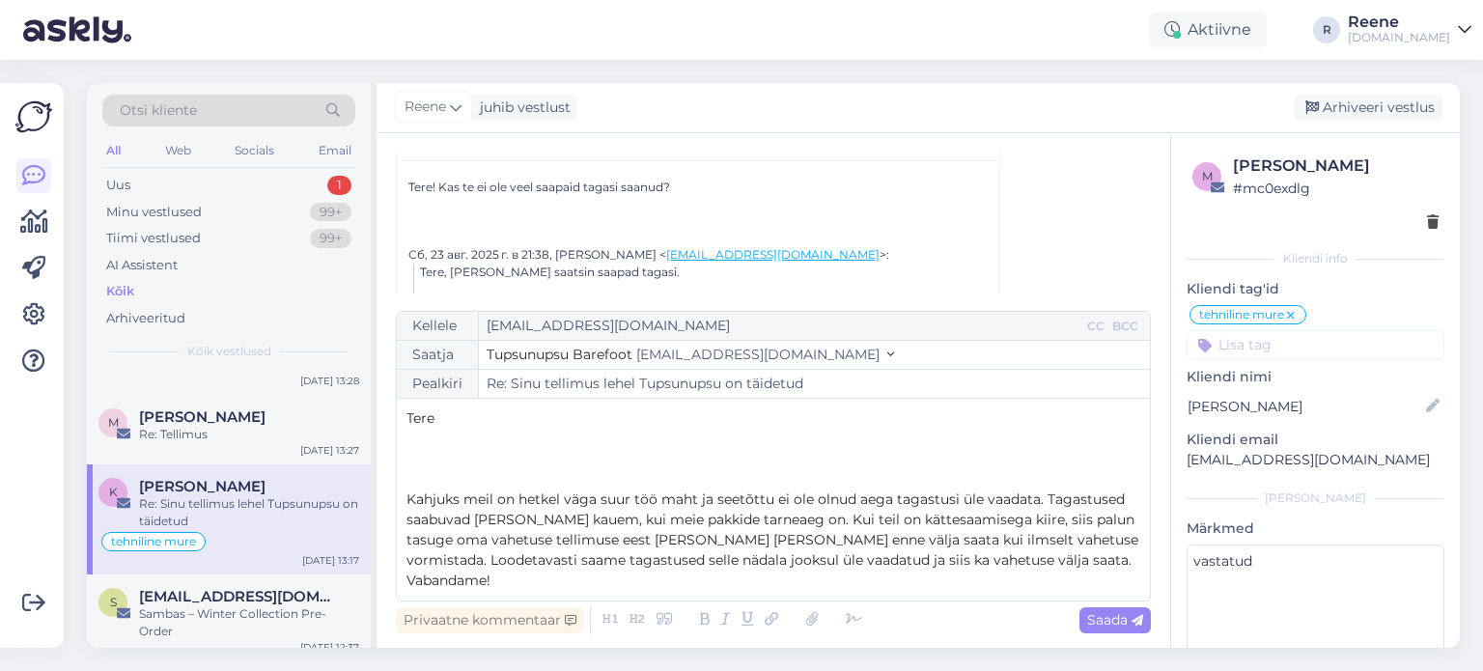
click at [482, 429] on p "Tere" at bounding box center [774, 419] width 734 height 20
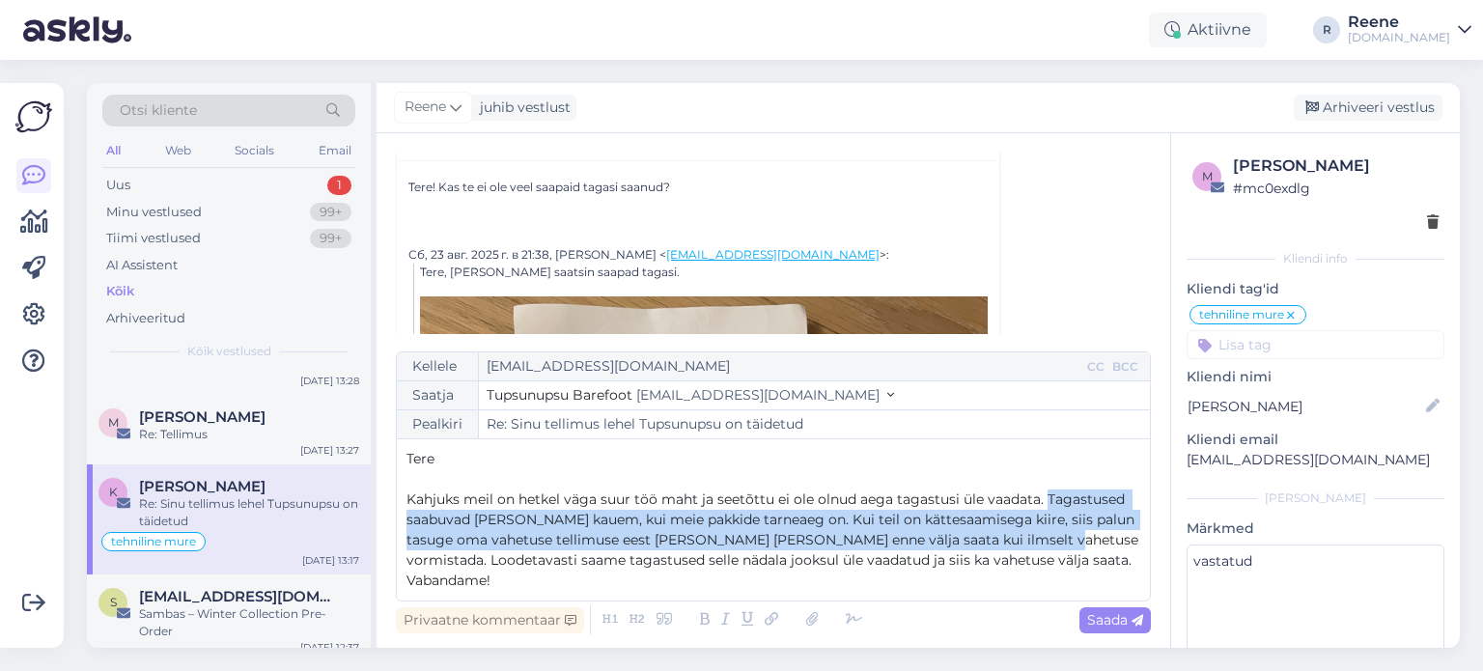
drag, startPoint x: 1043, startPoint y: 522, endPoint x: 1028, endPoint y: 559, distance: 39.8
click at [1028, 559] on span "Kahjuks meil on hetkel väga suur töö maht ja seetõttu ei ole olnud aega tagastu…" at bounding box center [775, 540] width 736 height 99
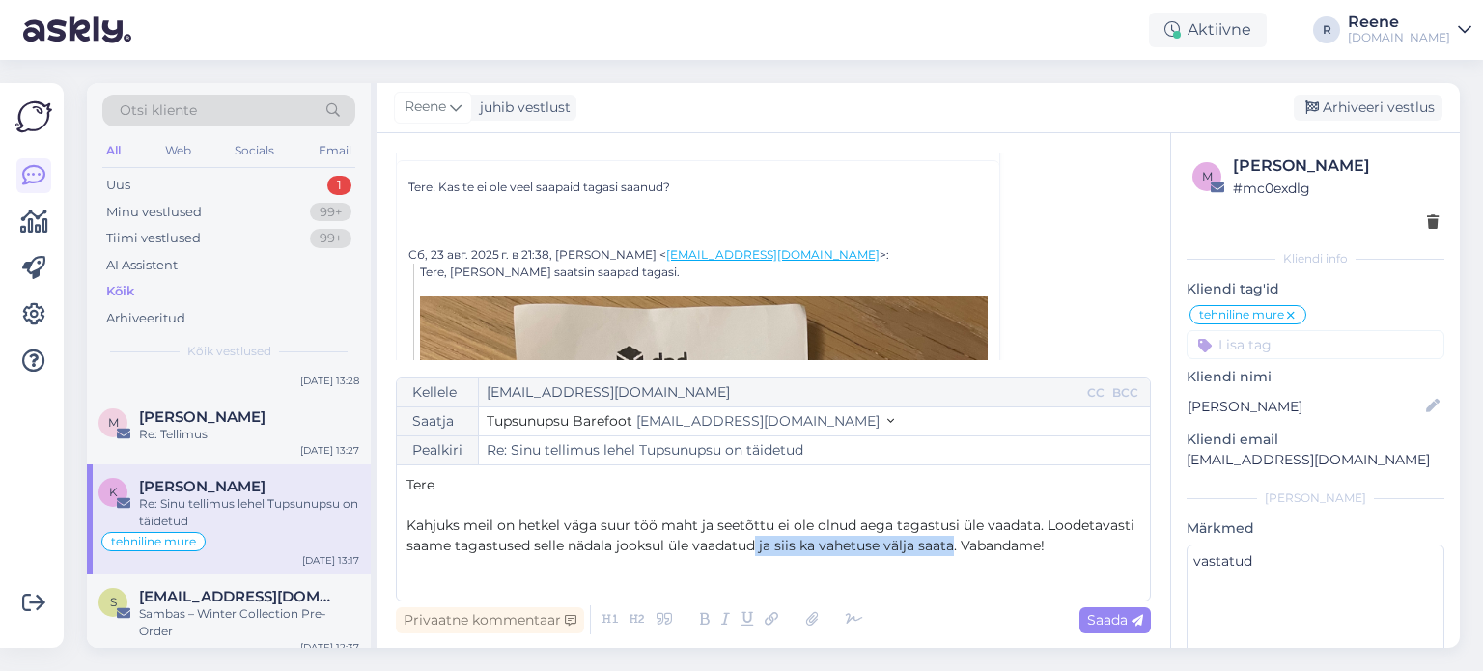
drag, startPoint x: 758, startPoint y: 548, endPoint x: 950, endPoint y: 547, distance: 192.2
click at [950, 547] on span "Kahjuks meil on hetkel väga suur töö maht ja seetõttu ei ole olnud aega tagastu…" at bounding box center [773, 536] width 732 height 38
click at [678, 569] on p "Kahjuks meil on hetkel väga suur töö maht ja seetõttu ei ole olnud aega tagastu…" at bounding box center [774, 546] width 734 height 61
click at [854, 620] on icon at bounding box center [854, 620] width 29 height 27
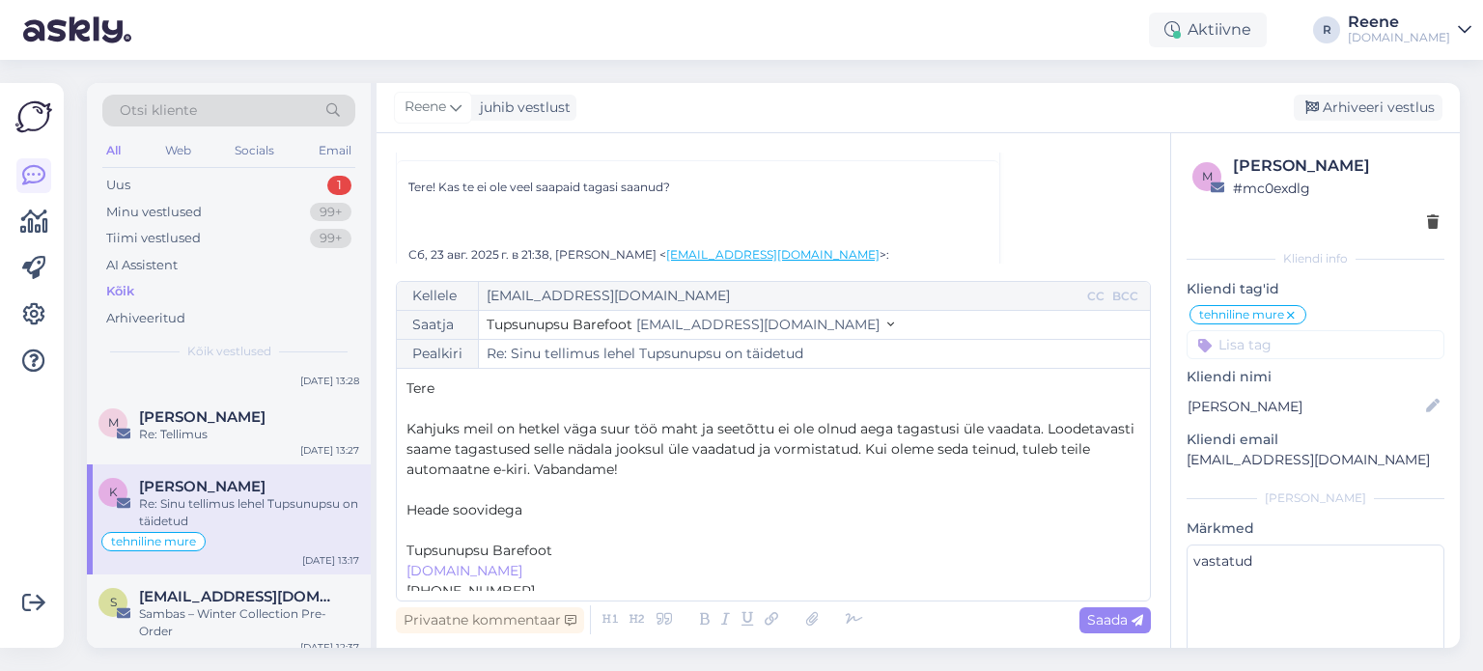
click at [440, 524] on p "﻿" at bounding box center [774, 531] width 734 height 20
click at [1116, 616] on span "Saada" at bounding box center [1115, 619] width 56 height 17
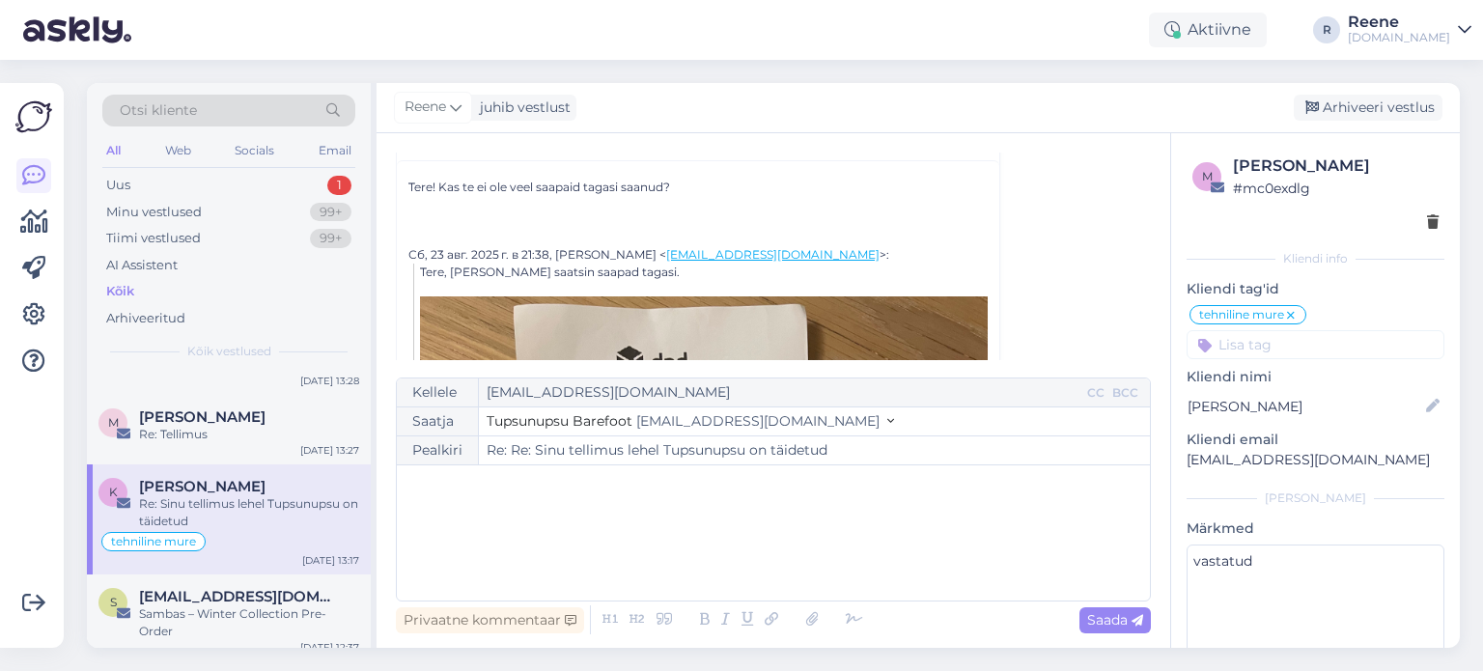
type input "Re: Sinu tellimus lehel Tupsunupsu on täidetud"
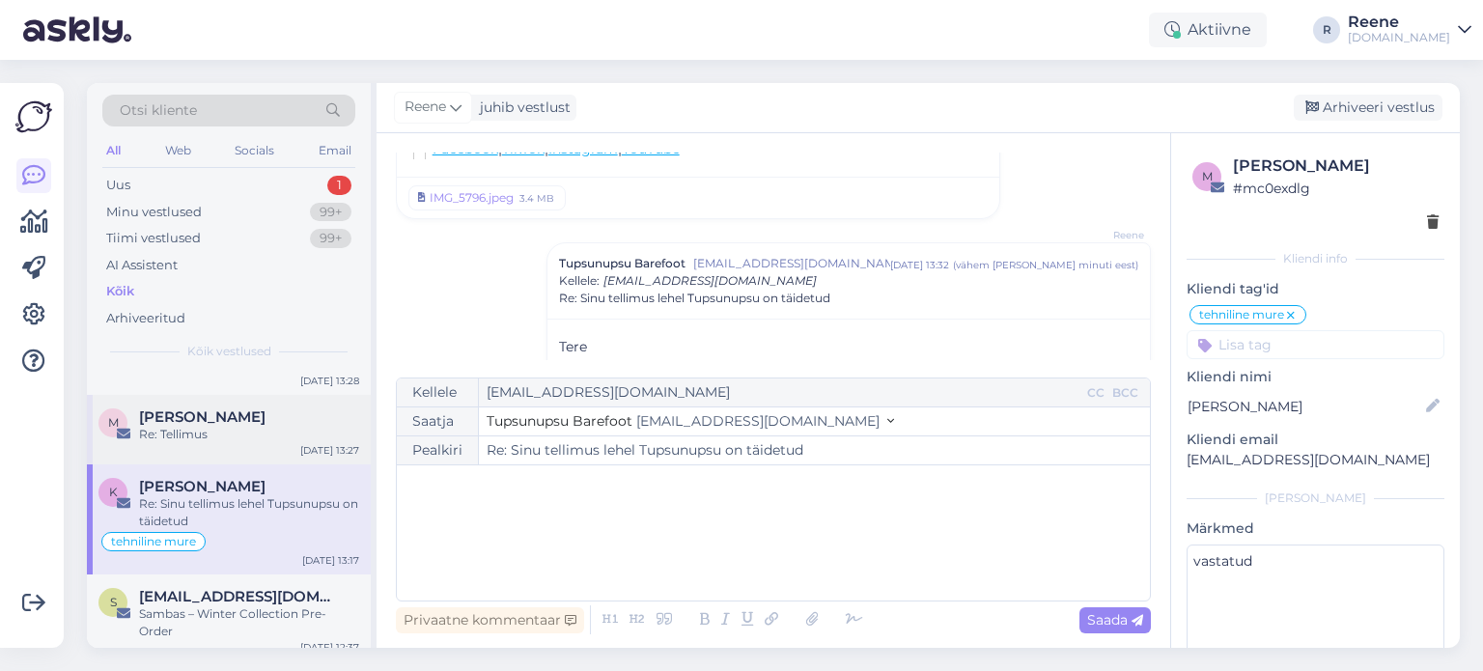
click at [197, 415] on span "[PERSON_NAME]" at bounding box center [202, 417] width 127 height 17
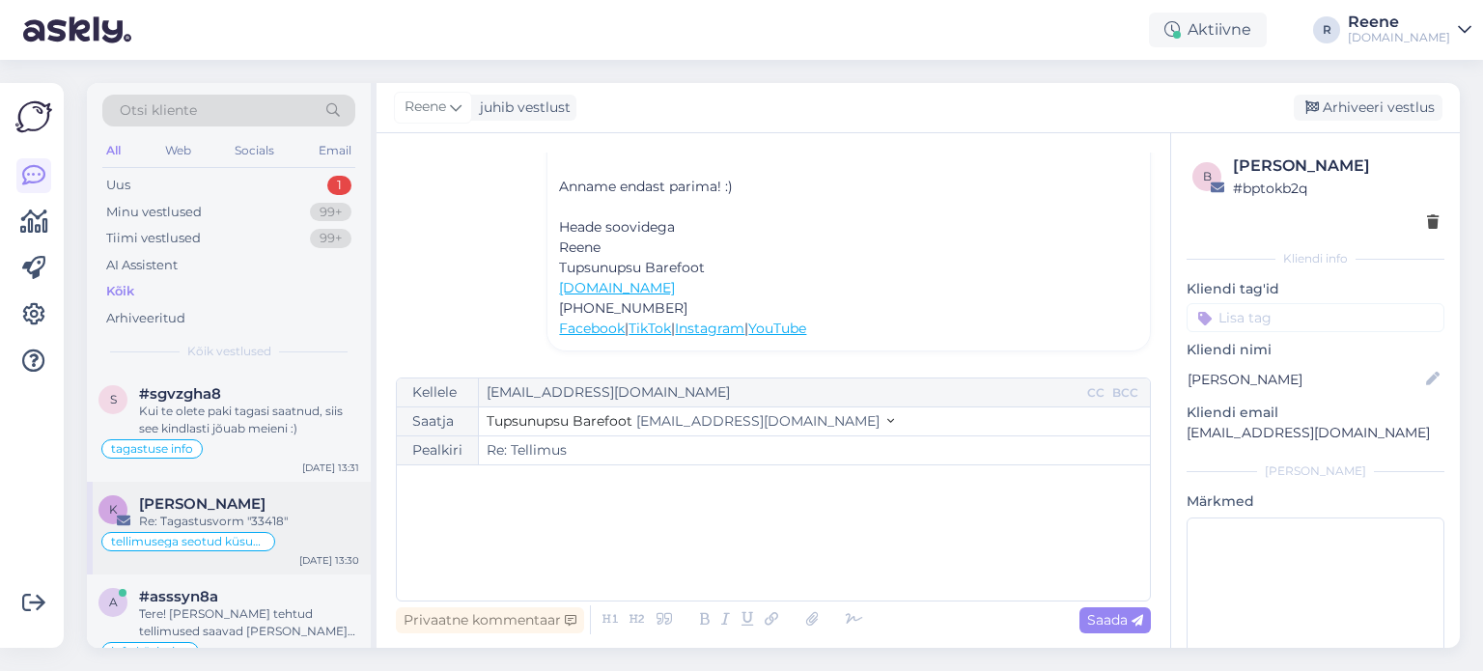
scroll to position [193, 0]
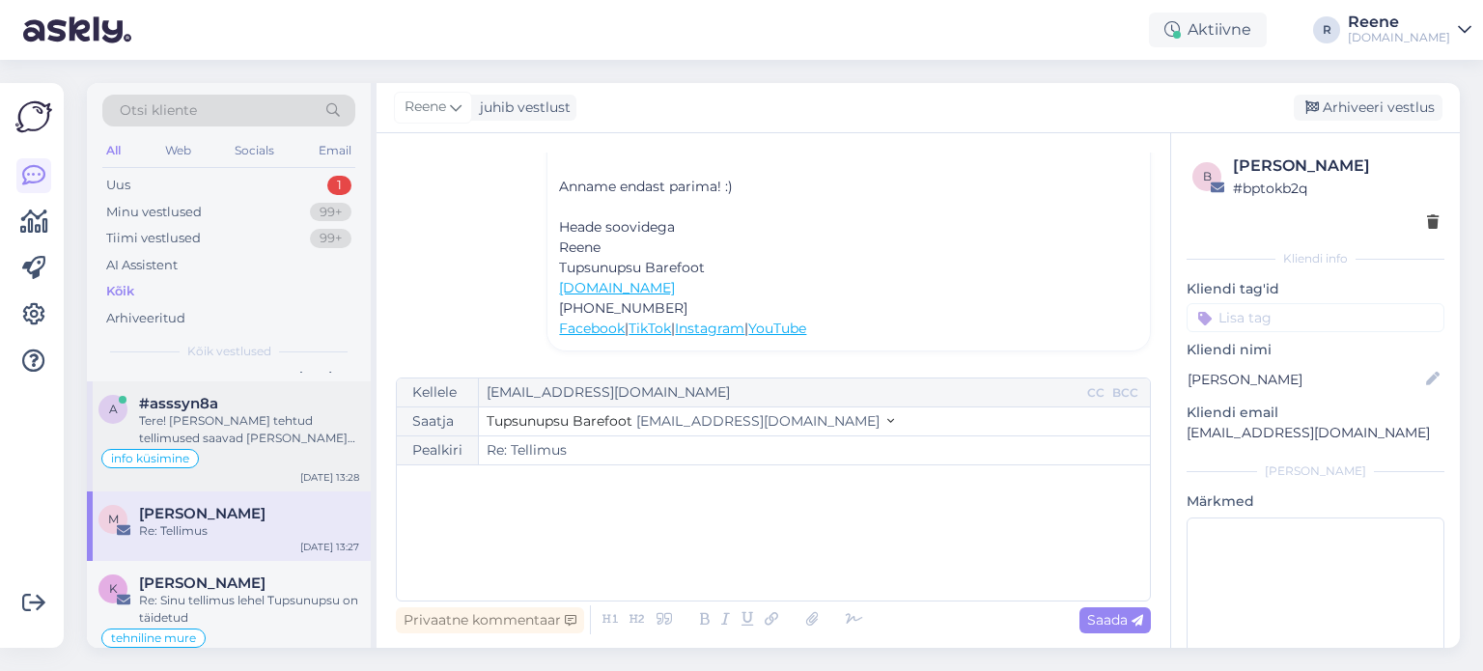
click at [224, 434] on div "Tere! [PERSON_NAME] tehtud tellimused saavad [PERSON_NAME] kas homme või ülehom…" at bounding box center [249, 429] width 220 height 35
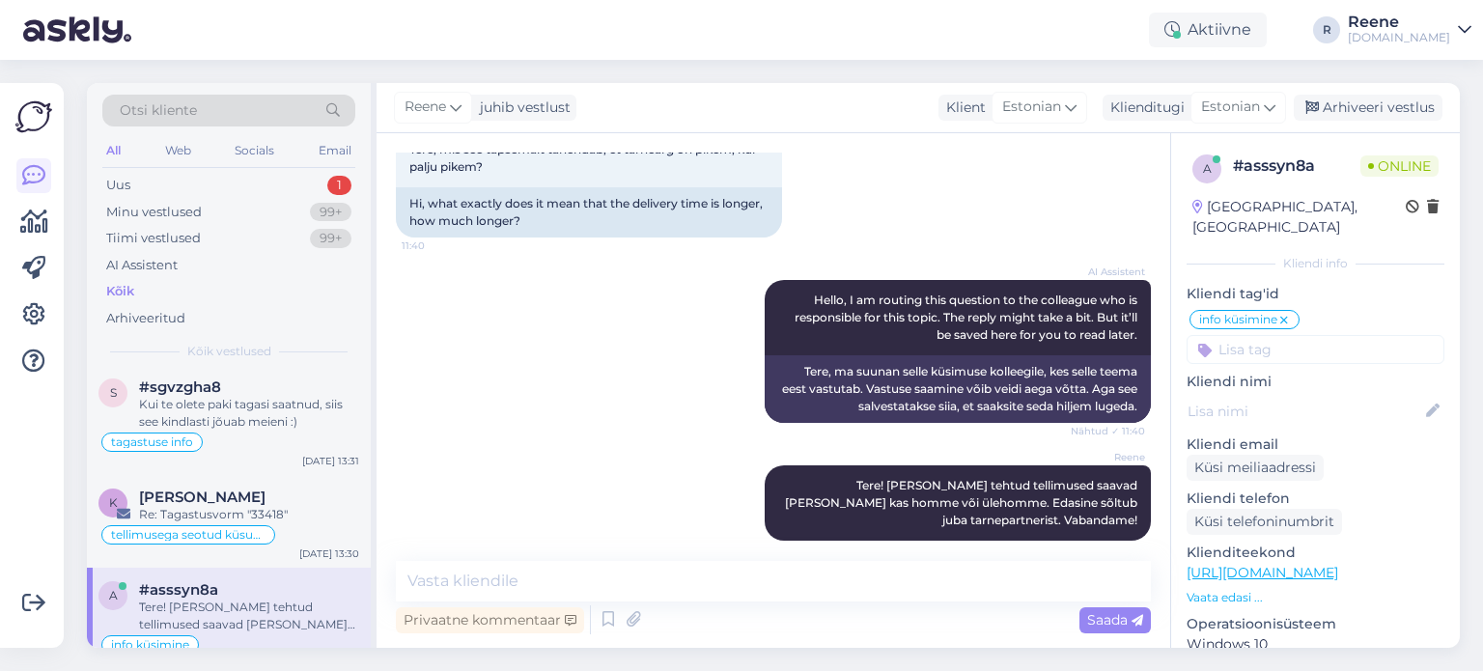
scroll to position [0, 0]
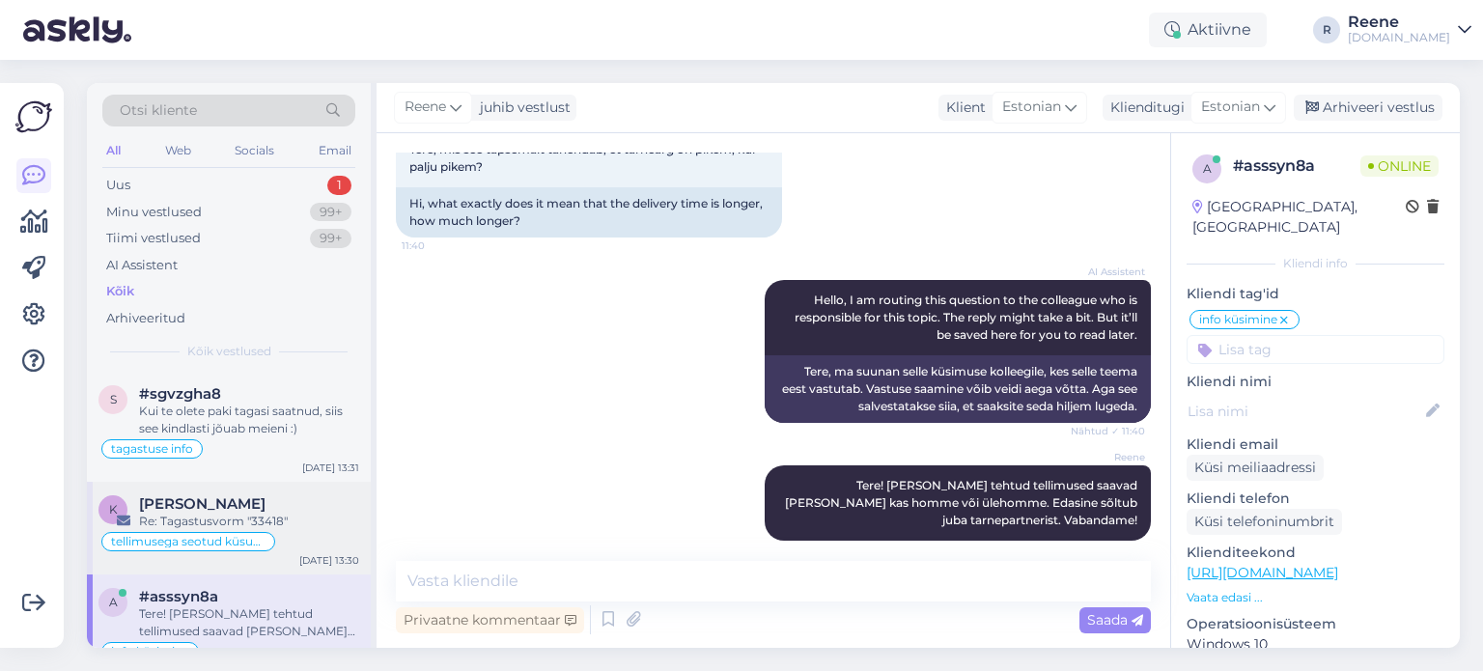
click at [220, 509] on span "[PERSON_NAME]" at bounding box center [202, 503] width 127 height 17
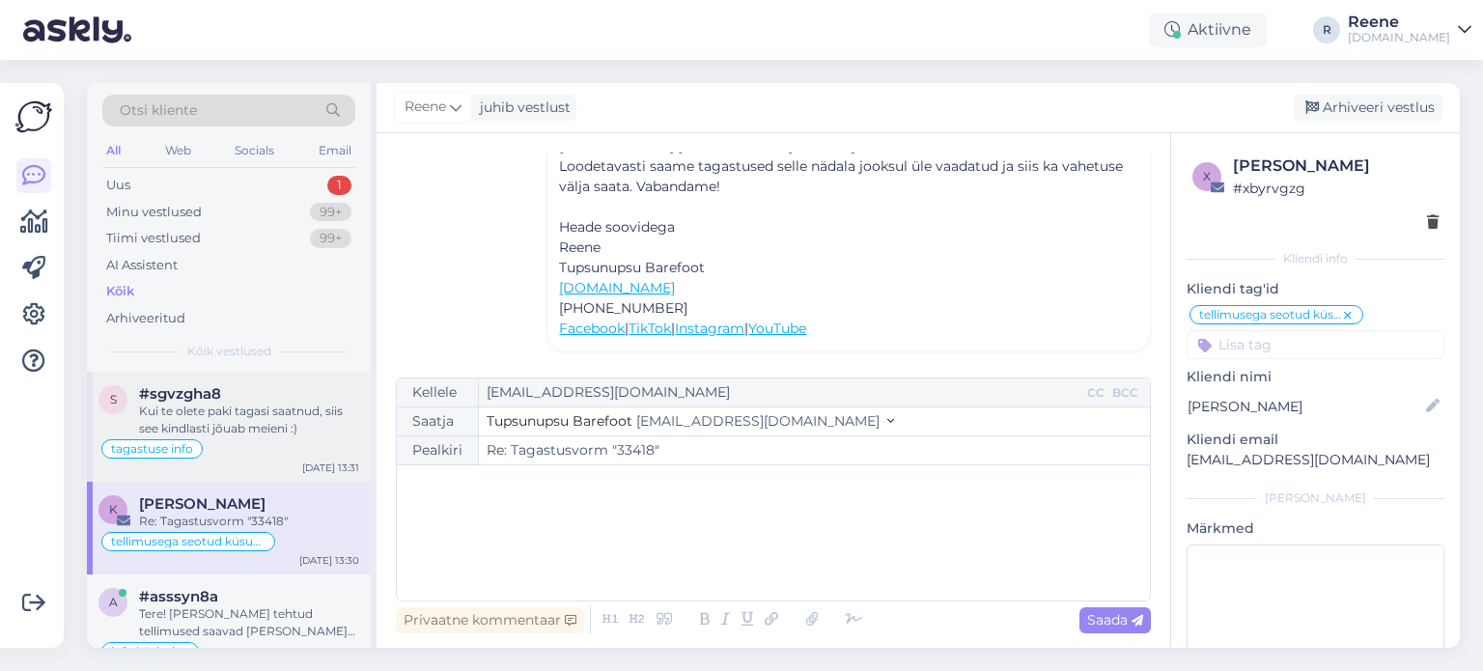
click at [243, 428] on div "Kui te olete paki tagasi saatnud, siis see kindlasti jõuab meieni :)" at bounding box center [249, 420] width 220 height 35
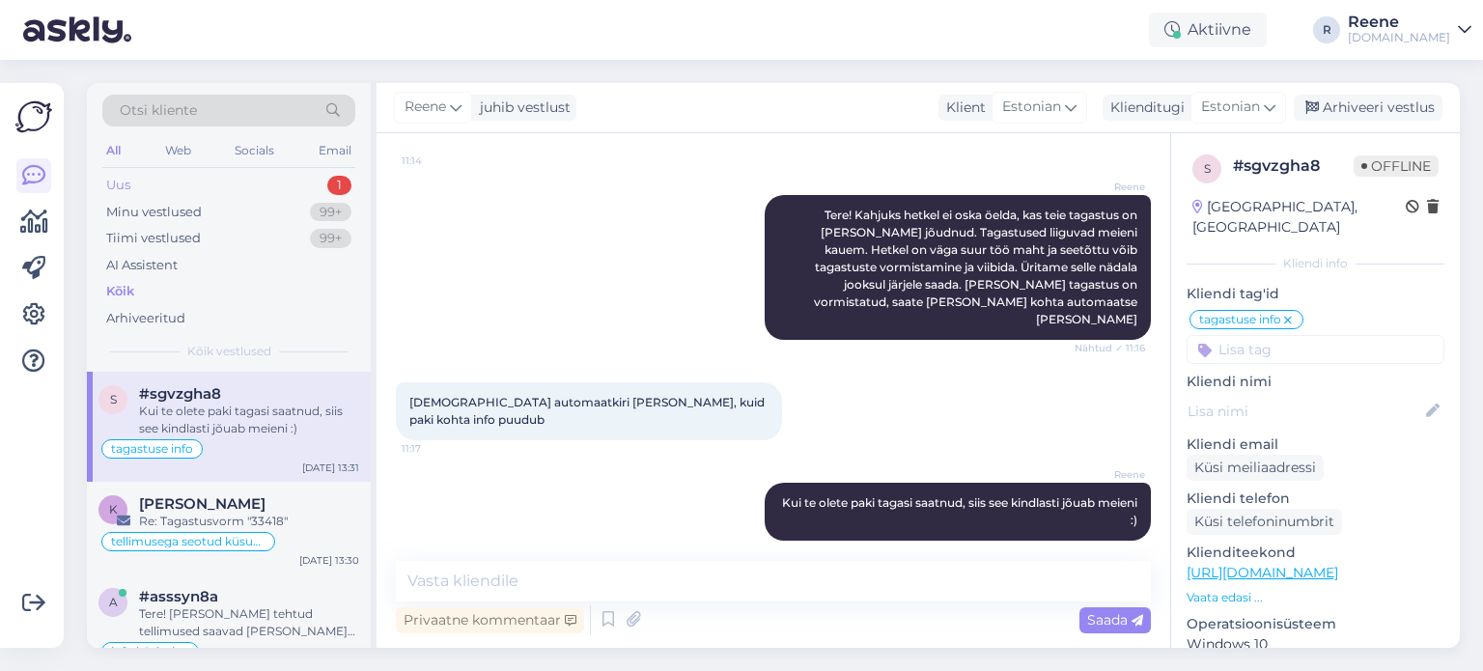
click at [189, 184] on div "Uus 1" at bounding box center [228, 185] width 253 height 27
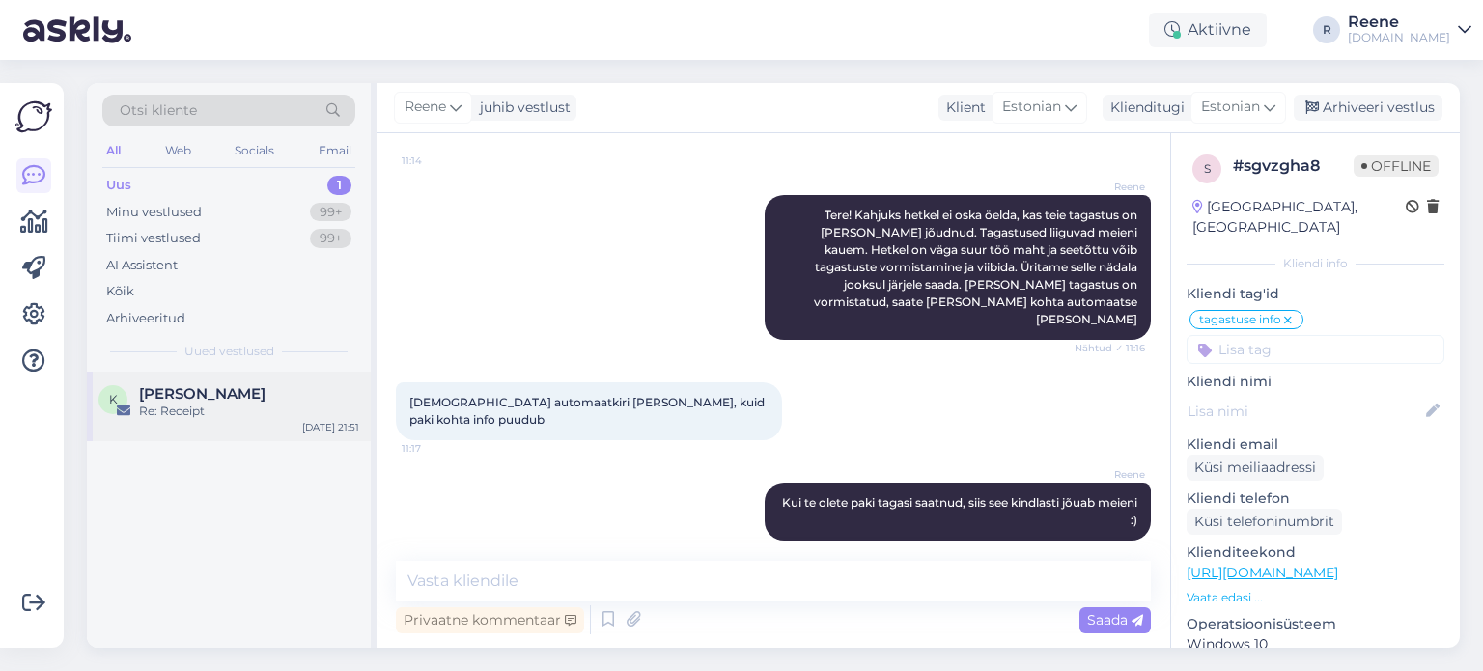
click at [172, 406] on div "Re: Receipt" at bounding box center [249, 411] width 220 height 17
type textarea "vastatud"
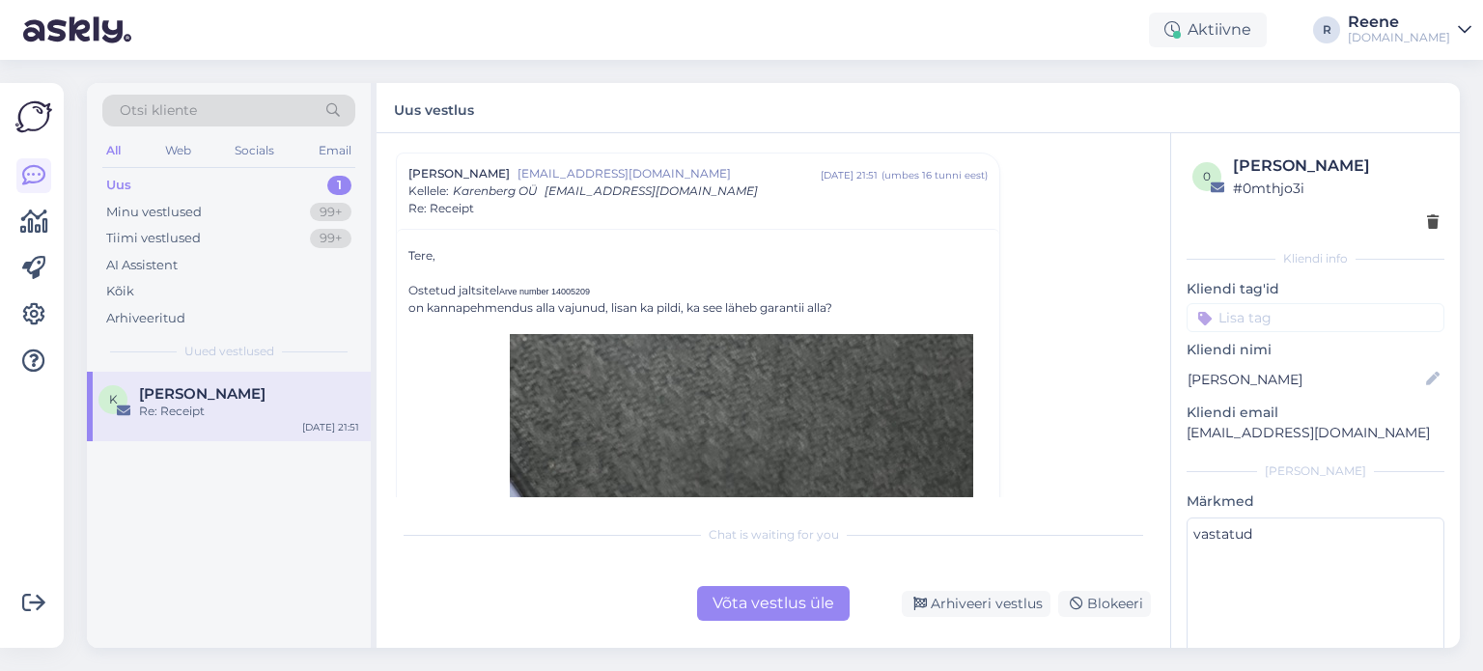
click at [1258, 324] on input at bounding box center [1316, 317] width 258 height 29
type input "pre"
click at [1291, 366] on span "pretensioon toote kohta" at bounding box center [1316, 369] width 142 height 12
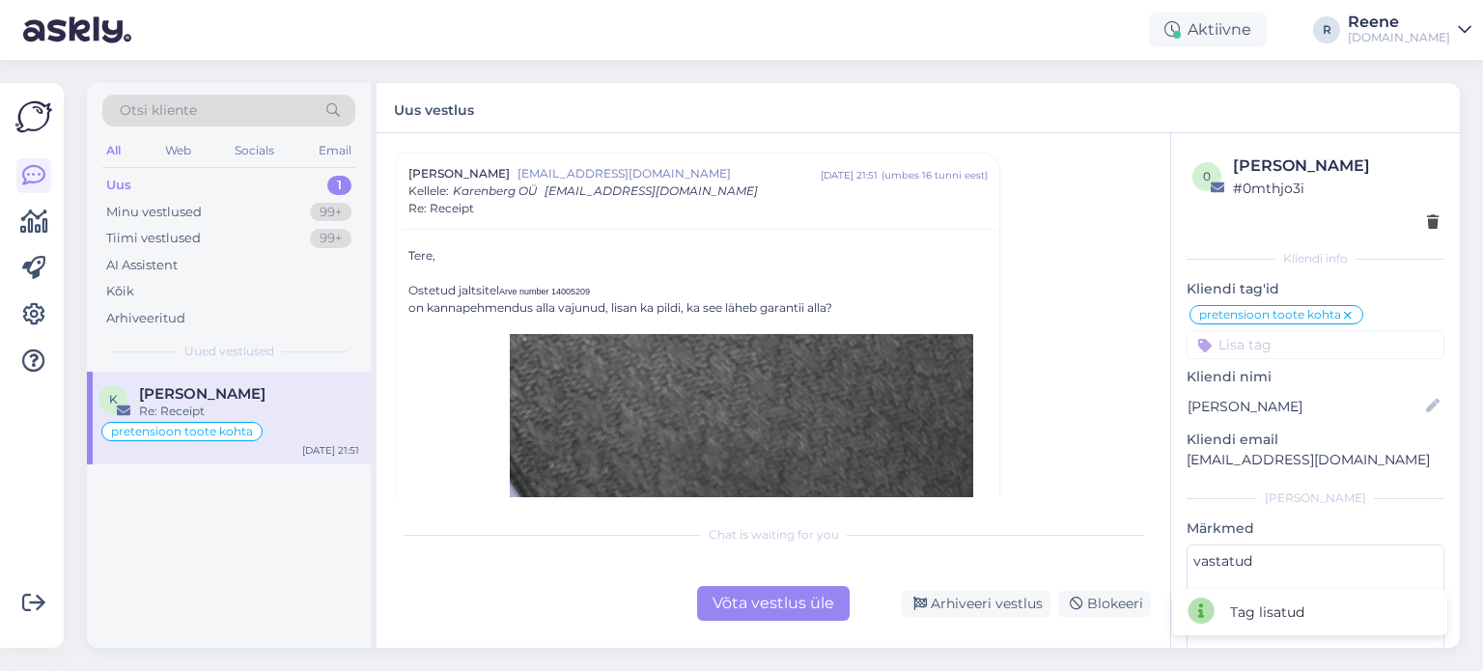
click at [790, 610] on div "Võta vestlus üle" at bounding box center [773, 603] width 153 height 35
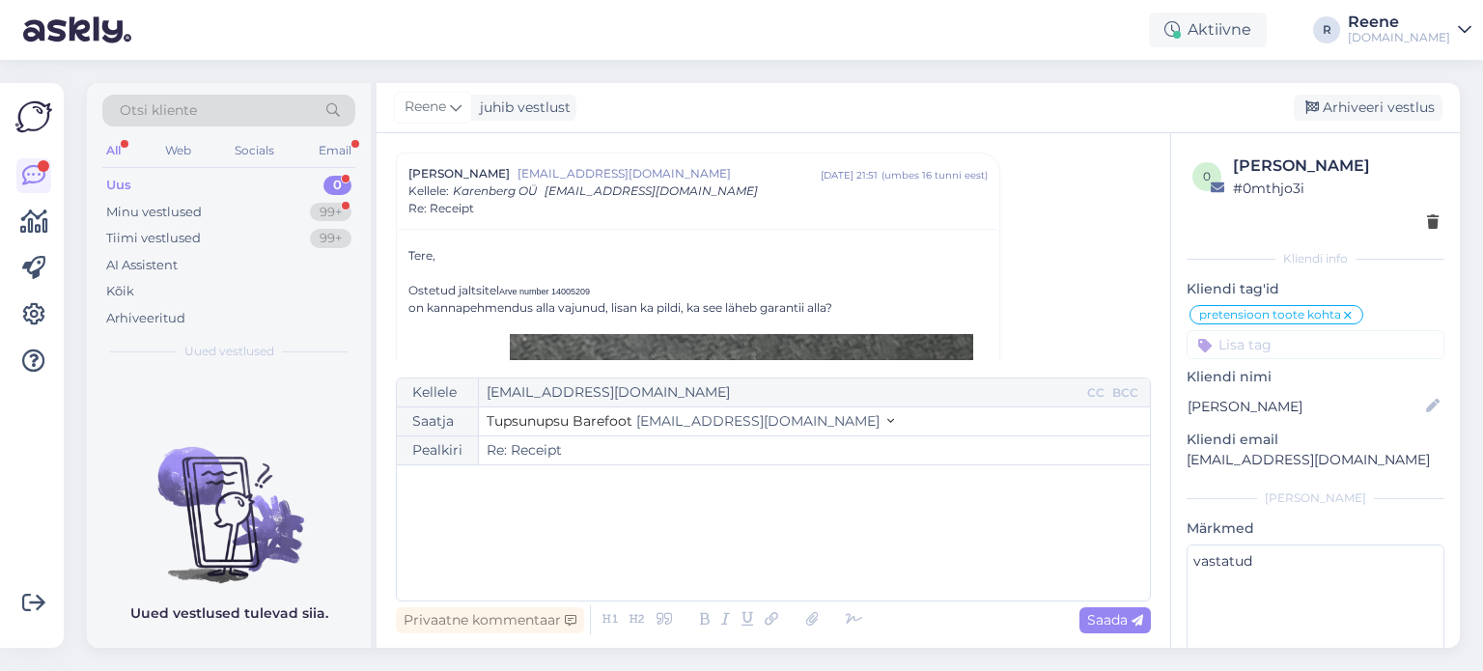
click at [120, 144] on div "All" at bounding box center [113, 150] width 22 height 25
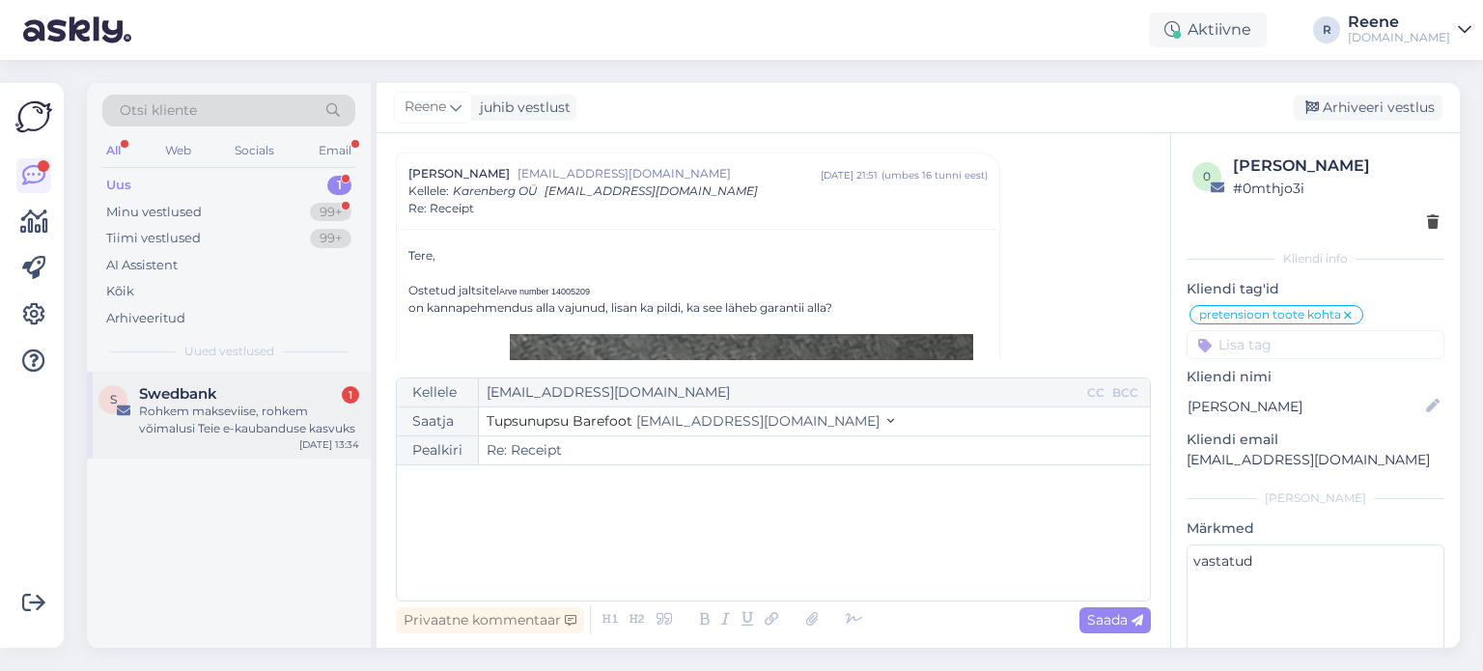
click at [189, 438] on div "S Swedbank 1 Rohkem makseviise, rohkem võimalusi Teie e-kaubanduse kasvuks [DAT…" at bounding box center [229, 415] width 284 height 87
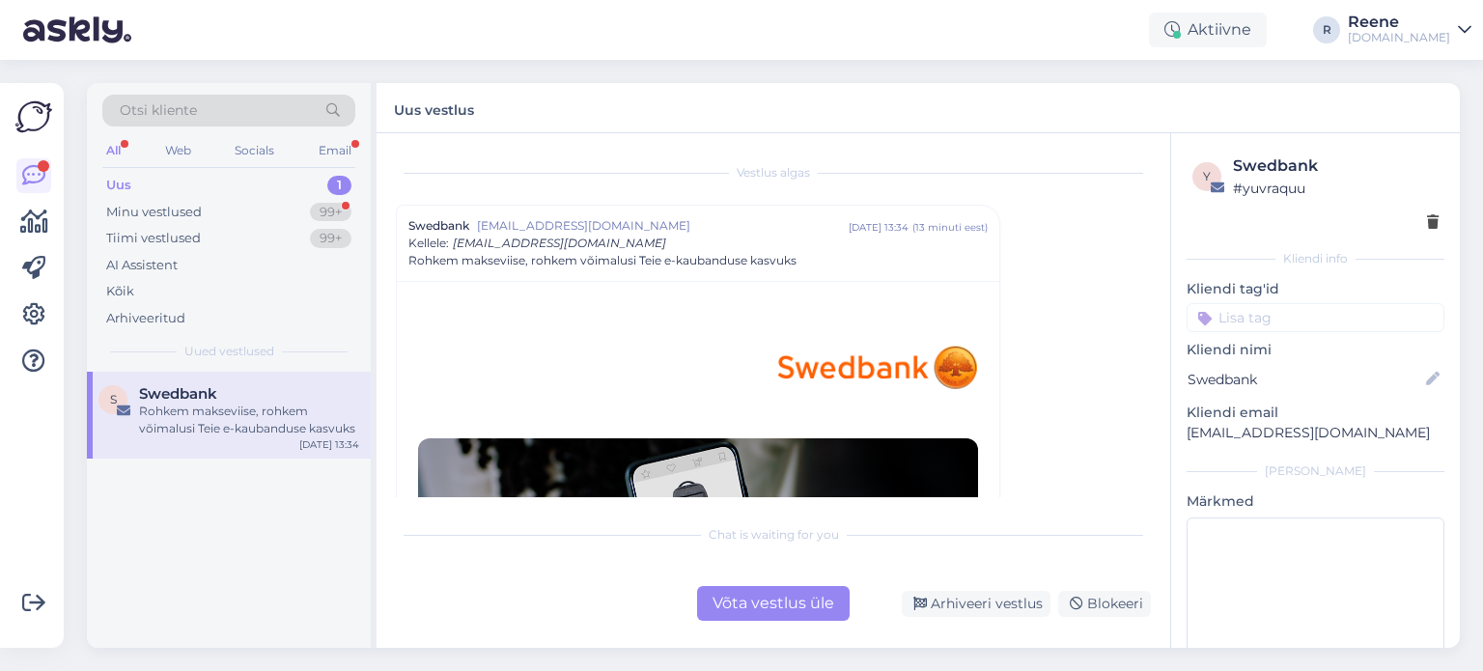
click at [779, 606] on div "Võta vestlus üle" at bounding box center [773, 603] width 153 height 35
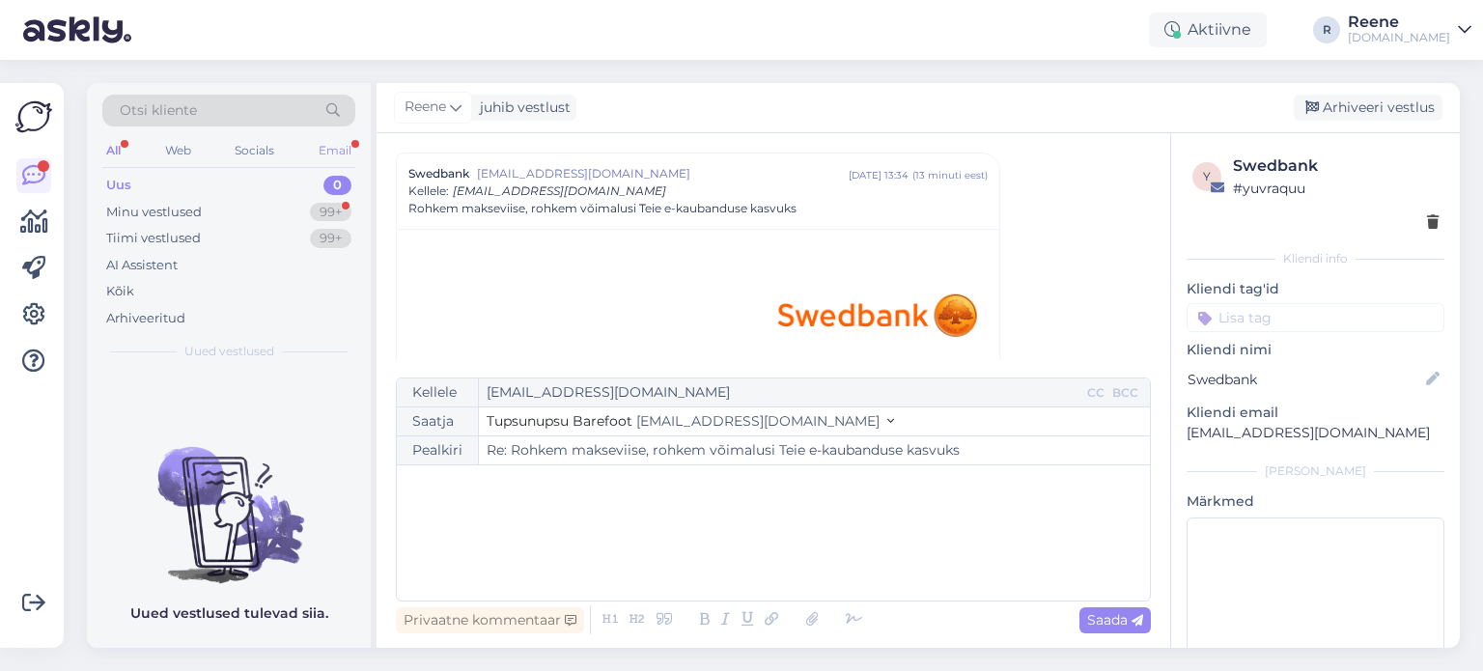
click at [332, 154] on div "Email" at bounding box center [335, 150] width 41 height 25
click at [133, 181] on div "Uus 0" at bounding box center [228, 185] width 253 height 27
click at [121, 146] on div "All" at bounding box center [113, 150] width 22 height 25
click at [129, 286] on div "Kõik" at bounding box center [120, 291] width 28 height 19
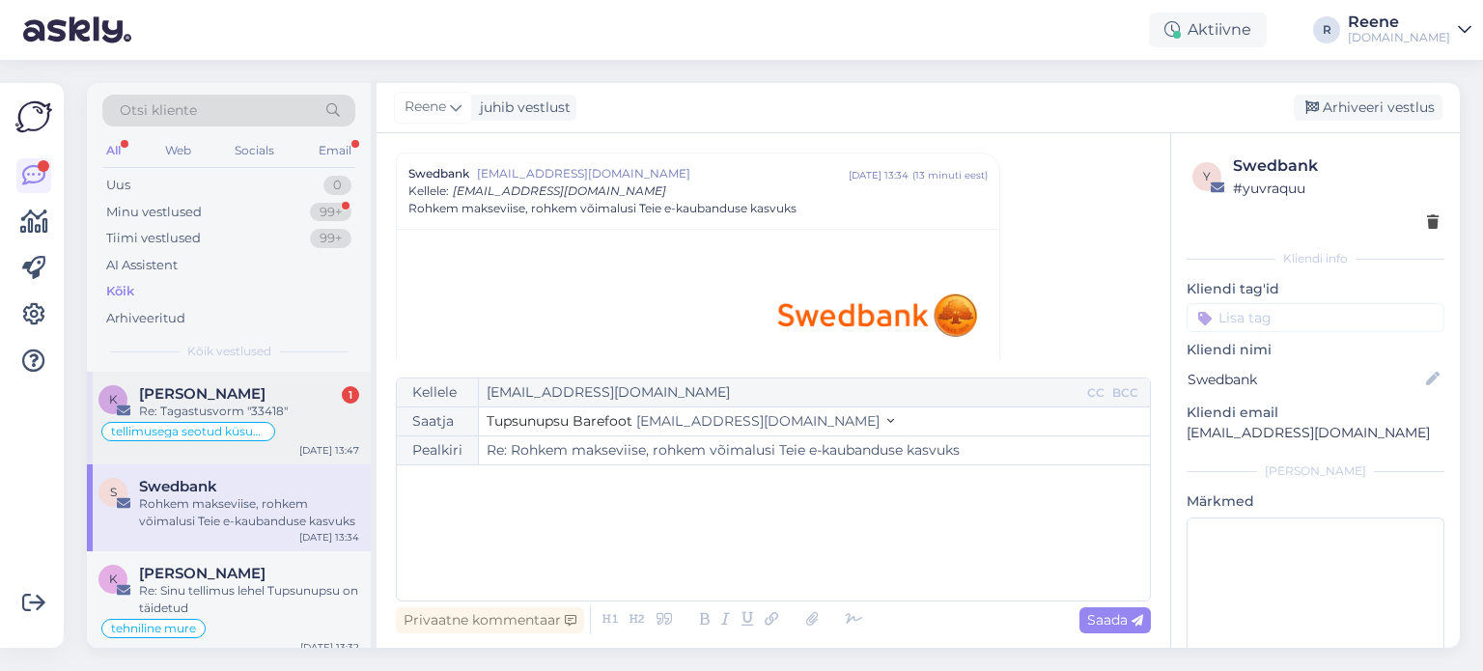
click at [236, 400] on span "[PERSON_NAME]" at bounding box center [202, 393] width 127 height 17
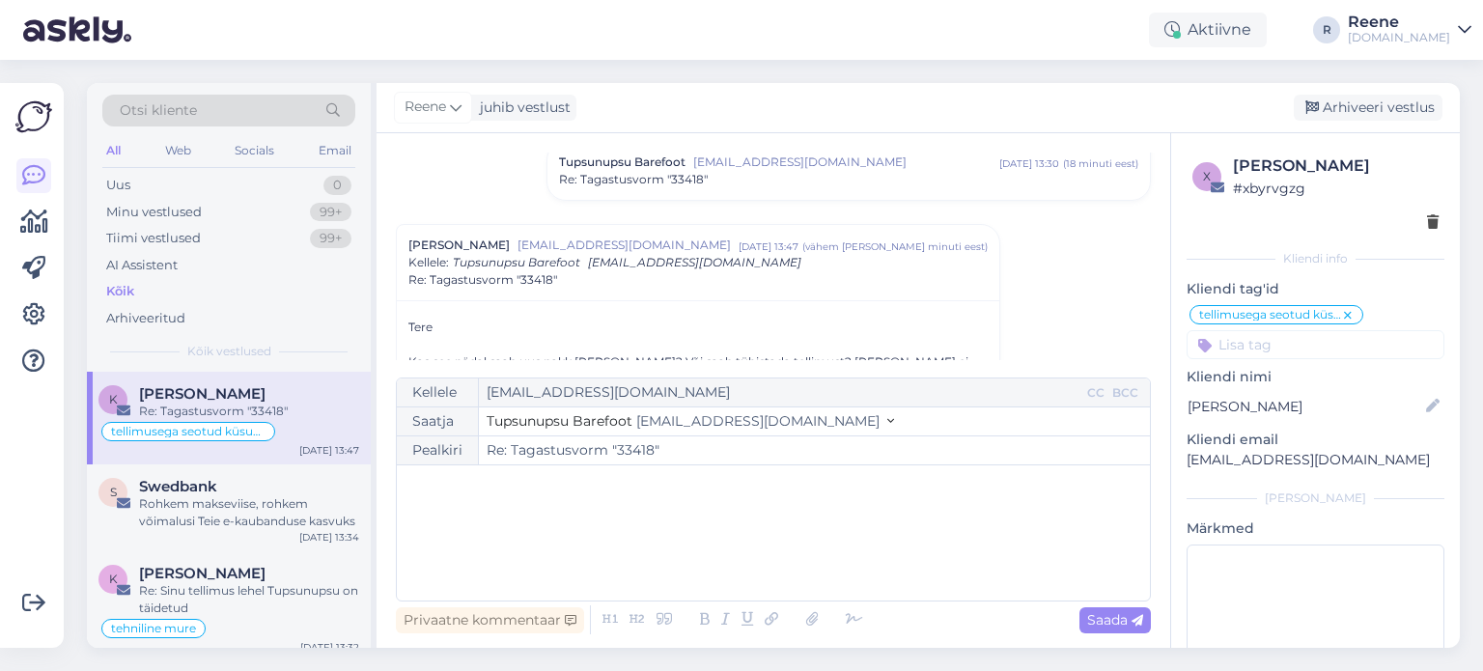
scroll to position [243, 0]
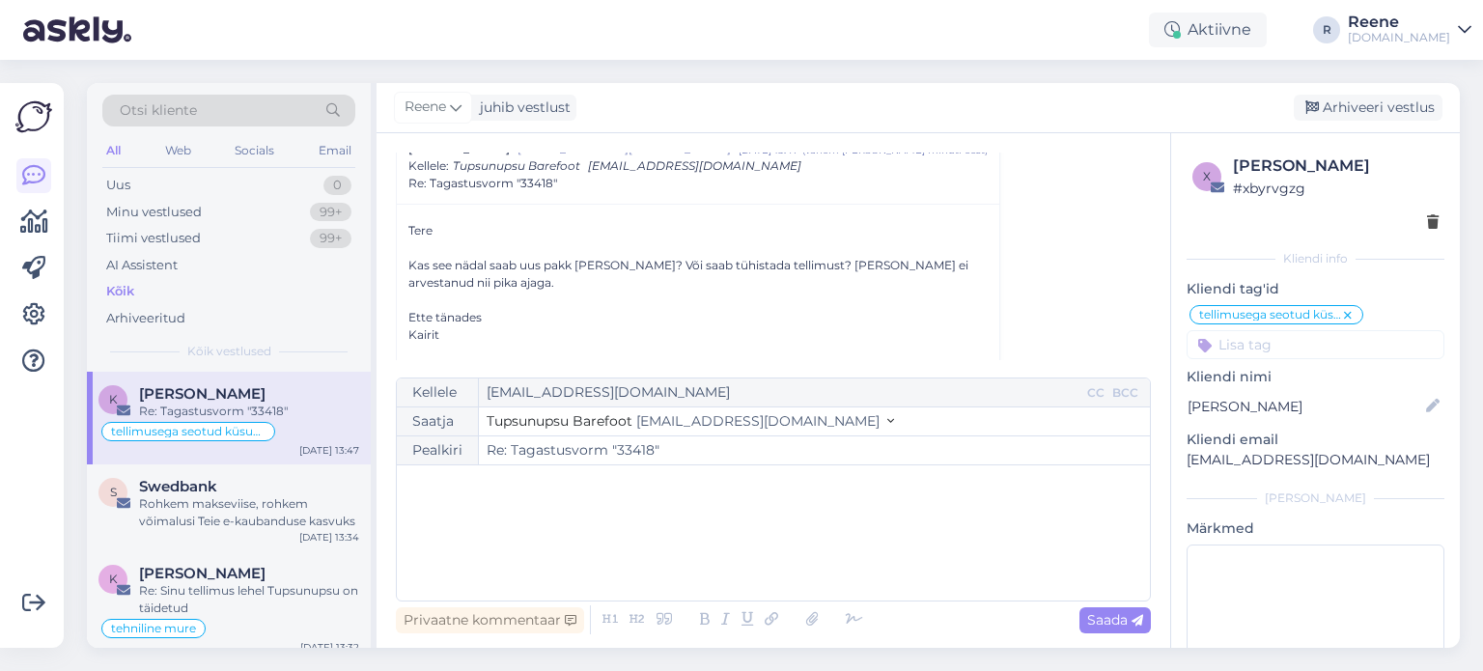
click at [463, 497] on div "﻿" at bounding box center [774, 533] width 734 height 116
click at [840, 617] on icon at bounding box center [854, 620] width 29 height 27
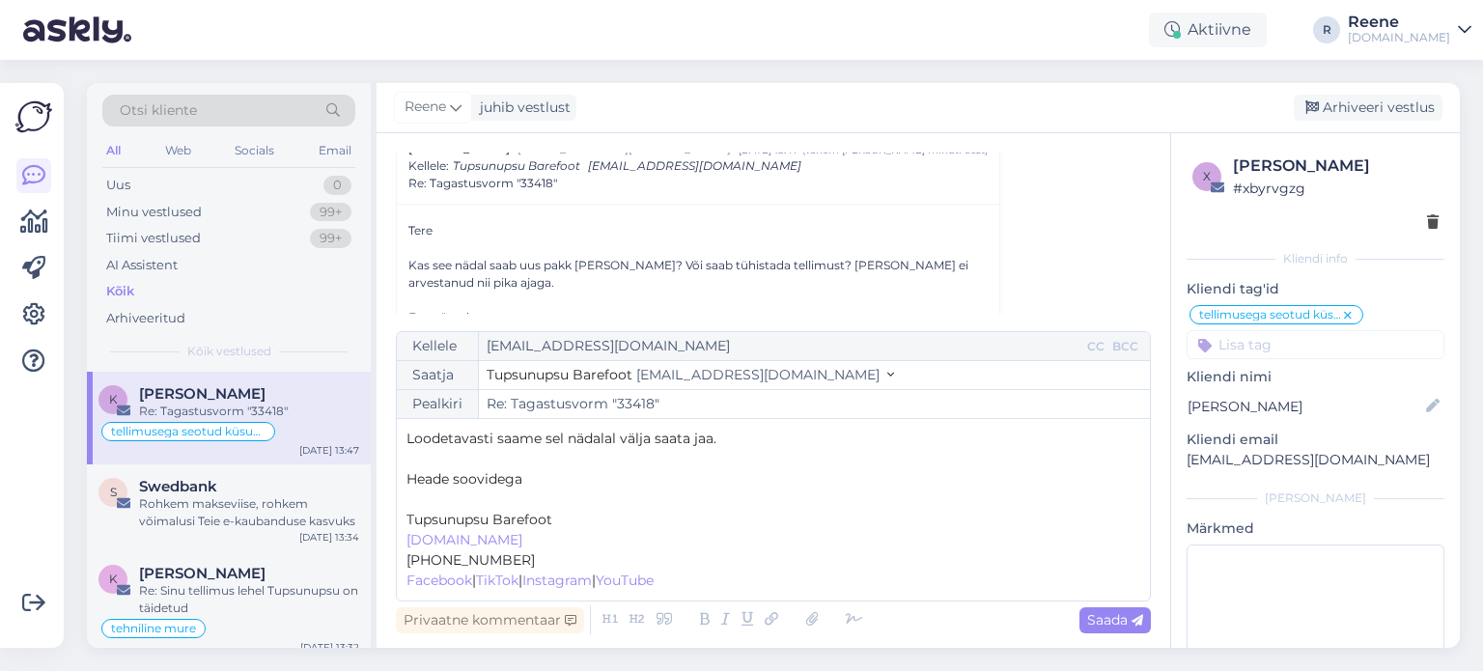
click at [403, 496] on div "Kellele [EMAIL_ADDRESS][DOMAIN_NAME] CC BCC Saatja Tupsunupsu Barefoot [EMAIL_A…" at bounding box center [773, 466] width 755 height 270
click at [1104, 625] on span "Saada" at bounding box center [1115, 619] width 56 height 17
type input "Re: Re: Tagastusvorm "33418""
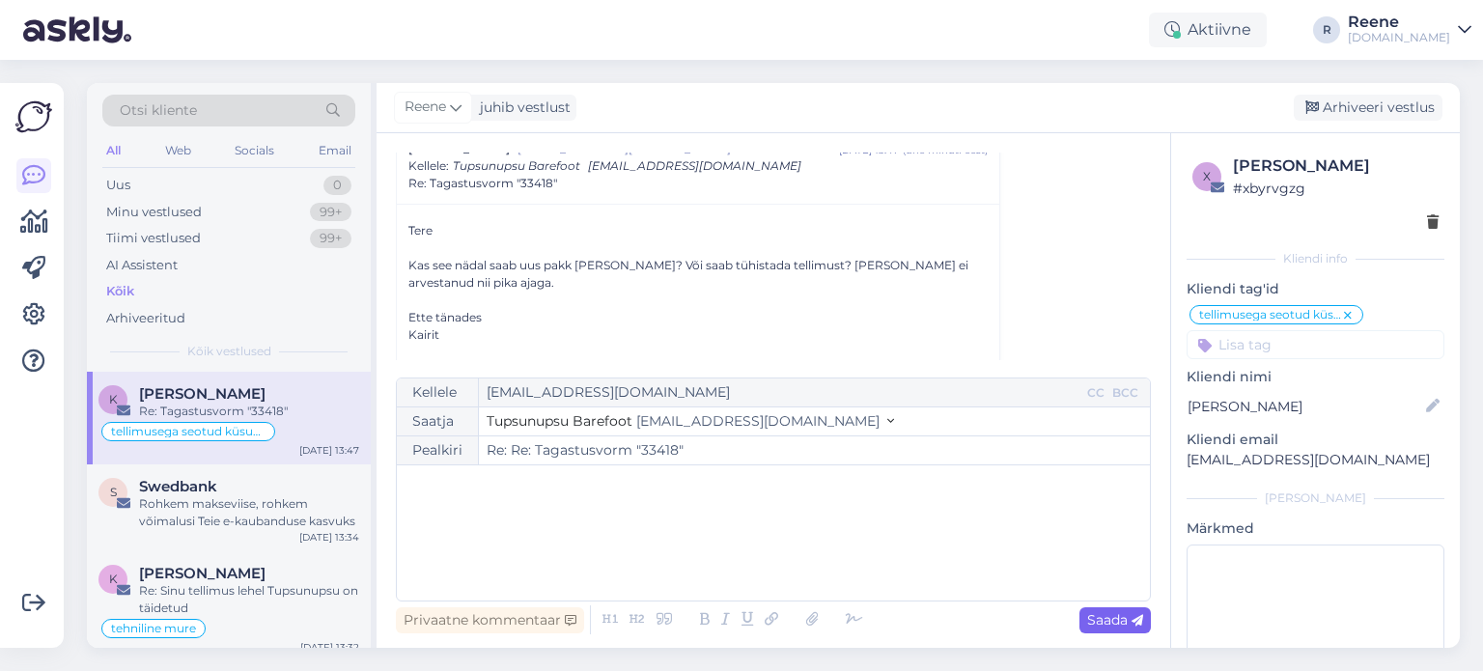
scroll to position [802, 0]
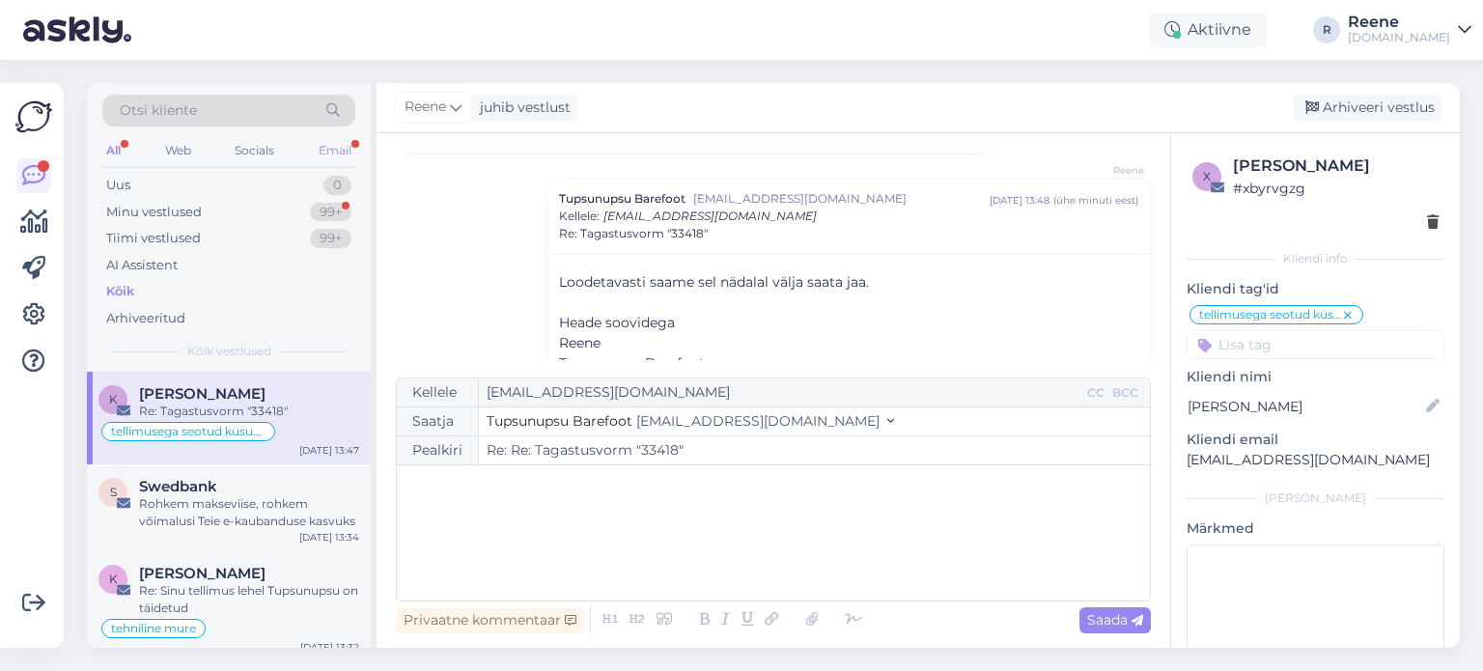
click at [326, 148] on div "Email" at bounding box center [335, 150] width 41 height 25
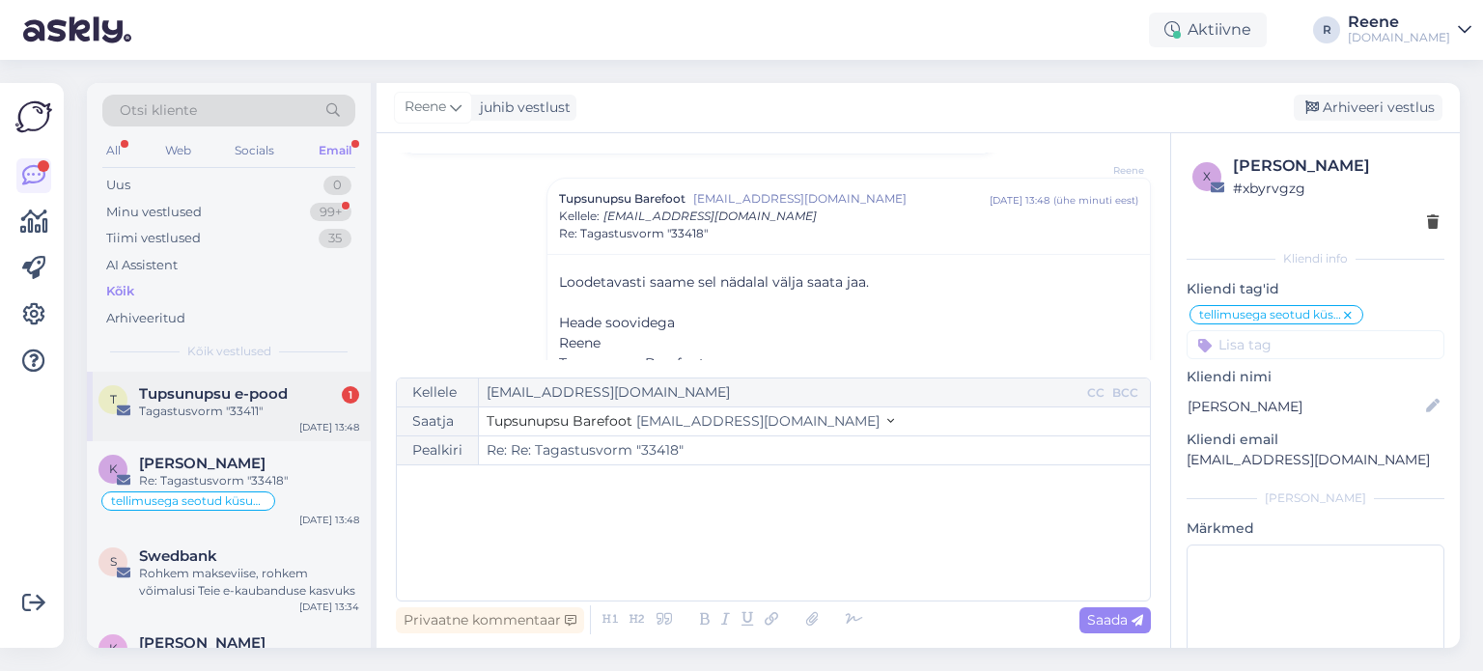
click at [217, 412] on div "Tagastusvorm "33411"" at bounding box center [249, 411] width 220 height 17
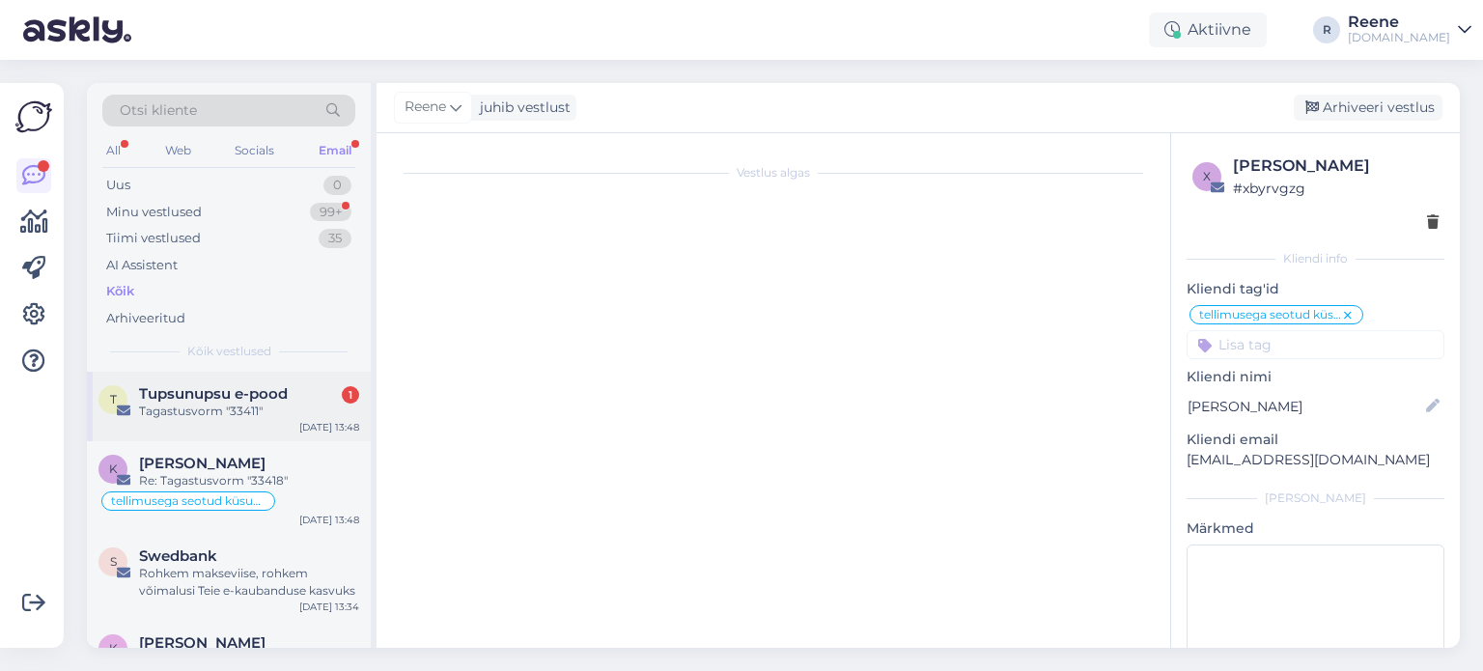
scroll to position [8207, 0]
